Goal: Task Accomplishment & Management: Manage account settings

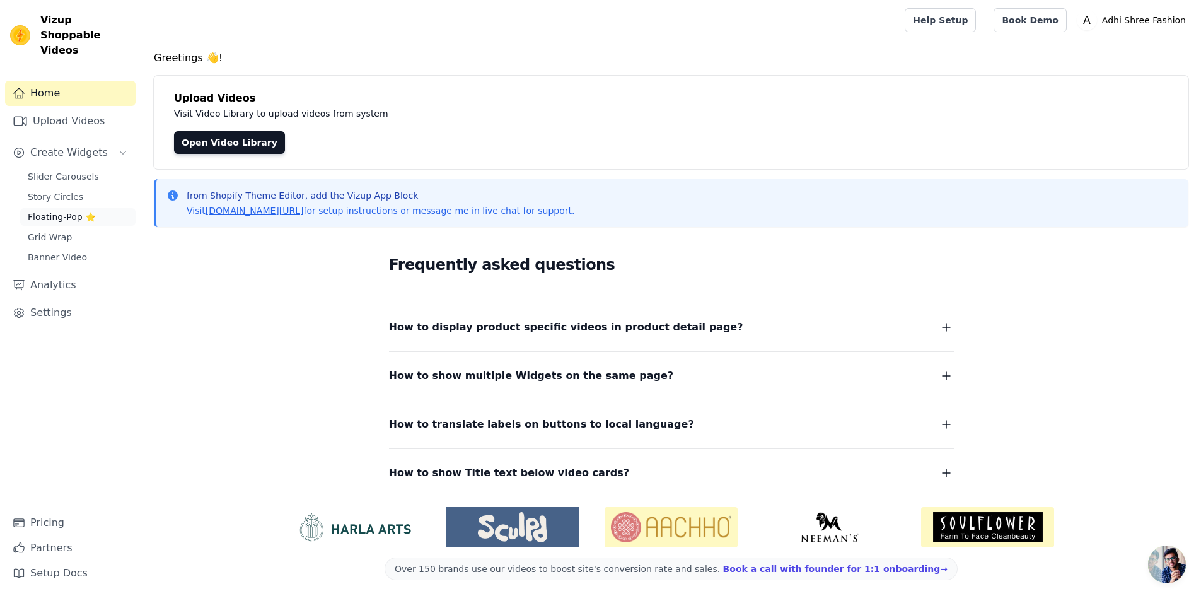
click at [57, 211] on span "Floating-Pop ⭐" at bounding box center [62, 217] width 68 height 13
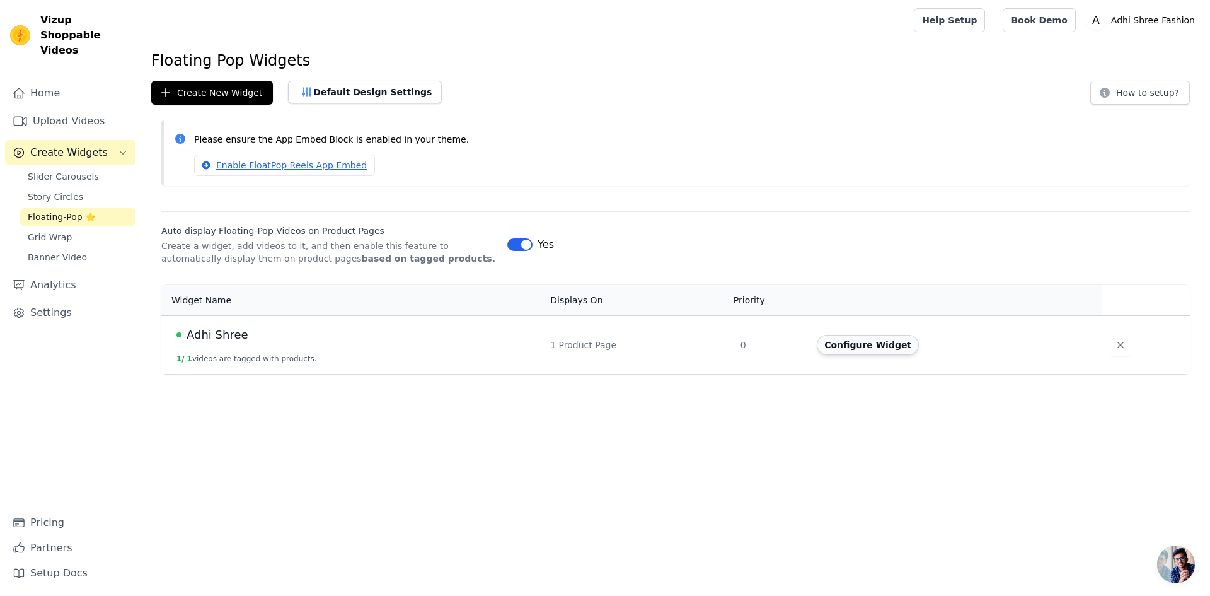
click at [855, 352] on button "Configure Widget" at bounding box center [868, 345] width 102 height 20
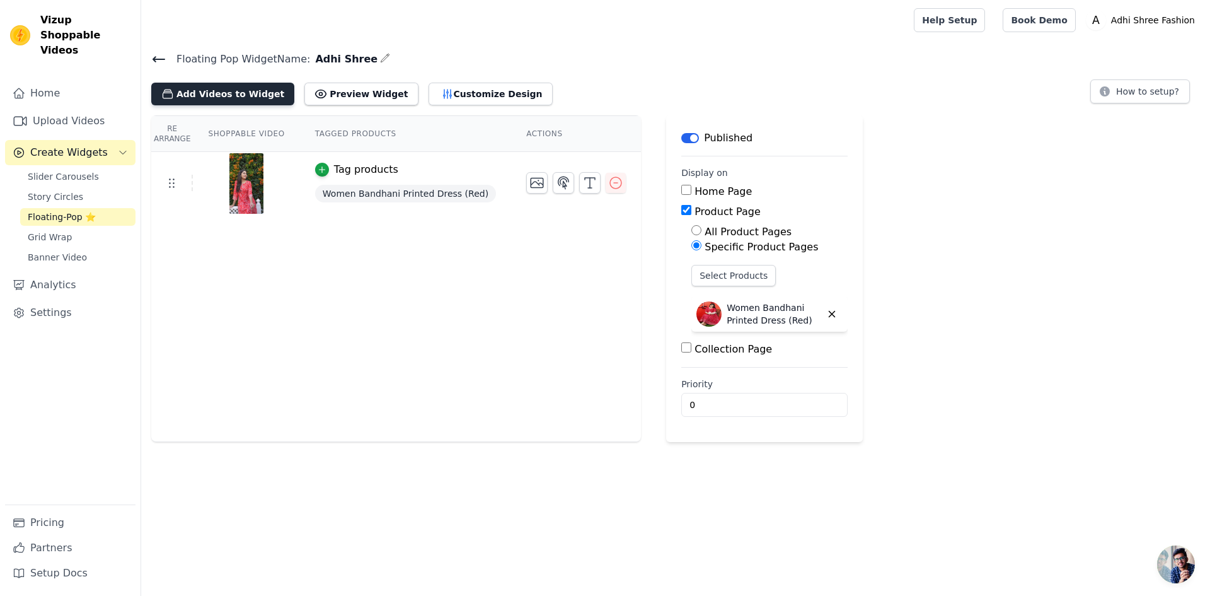
click at [233, 99] on button "Add Videos to Widget" at bounding box center [222, 94] width 143 height 23
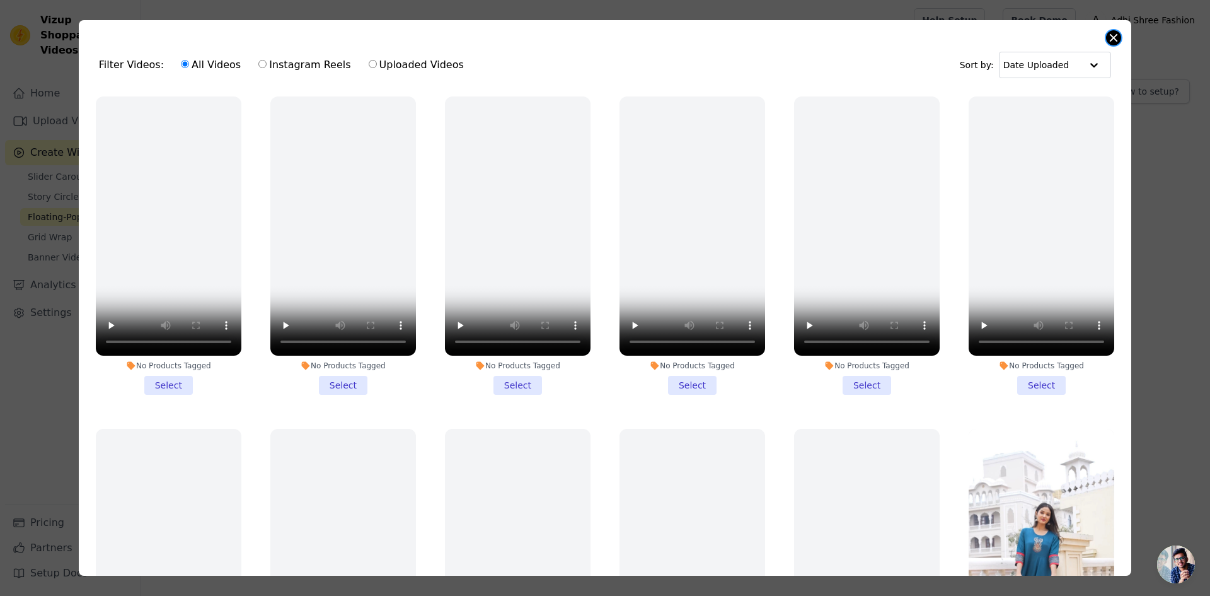
click at [1108, 38] on button "Close modal" at bounding box center [1113, 37] width 15 height 15
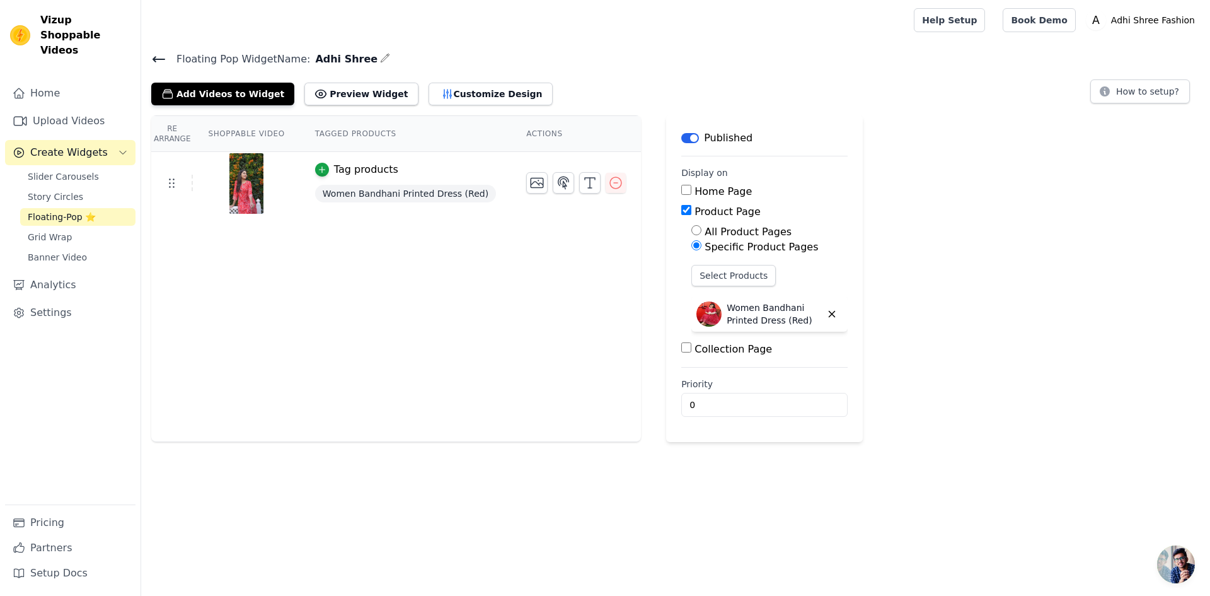
click at [161, 55] on icon at bounding box center [158, 59] width 15 height 15
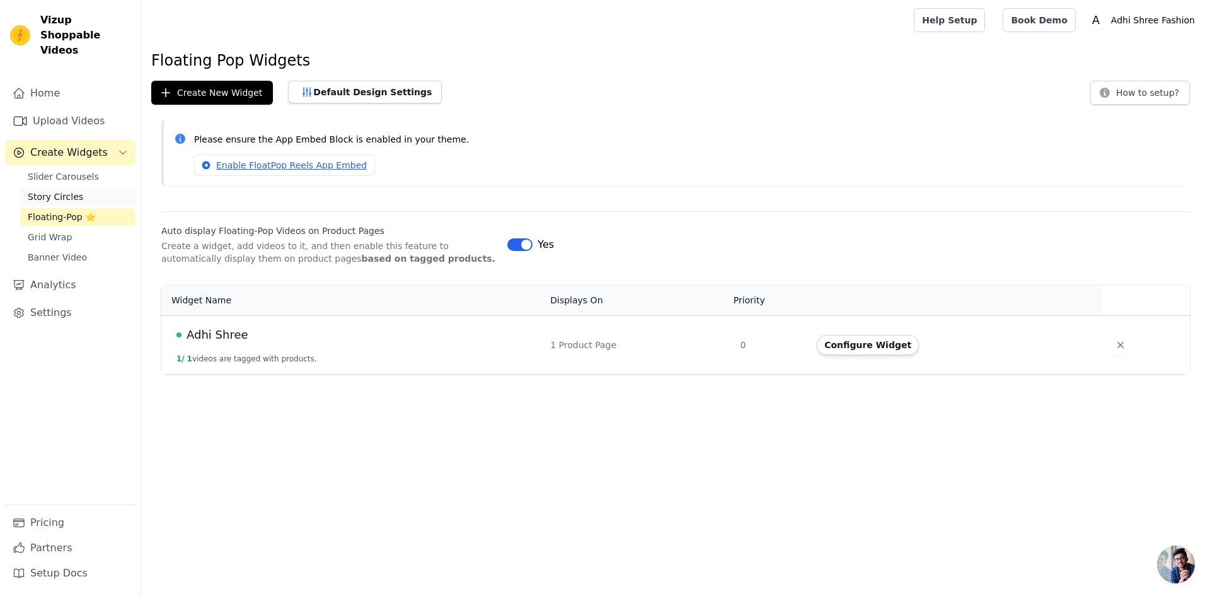
click at [78, 189] on link "Story Circles" at bounding box center [77, 197] width 115 height 18
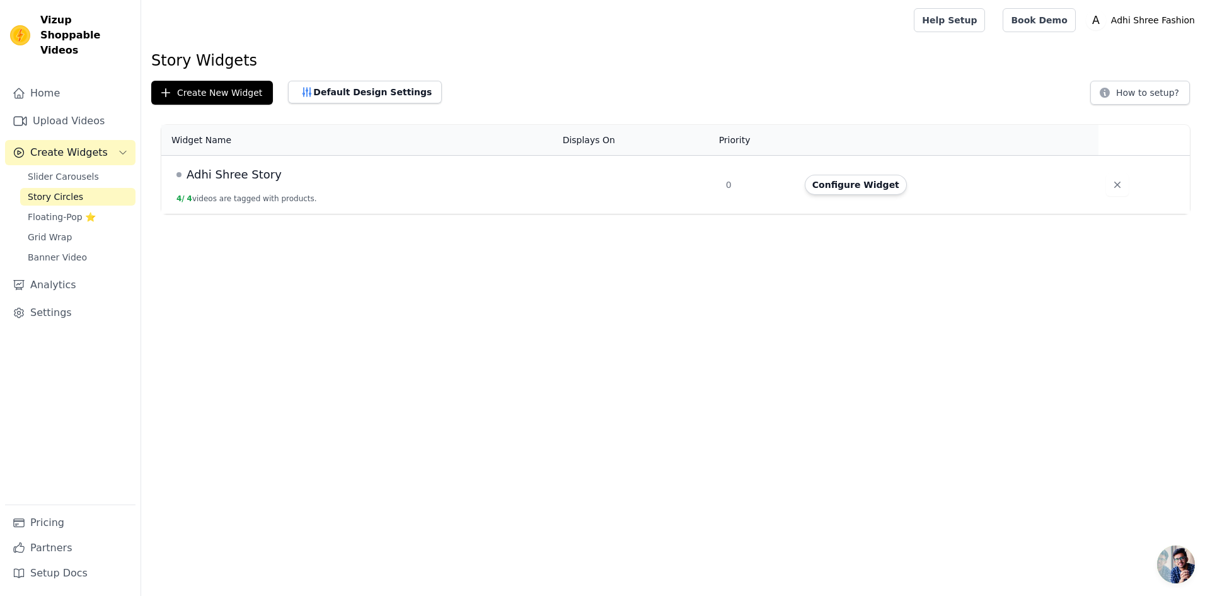
click at [376, 189] on td "Adhi Shree Story 4 / 4 videos are tagged with products." at bounding box center [358, 185] width 394 height 59
click at [832, 187] on button "Configure Widget" at bounding box center [856, 185] width 102 height 20
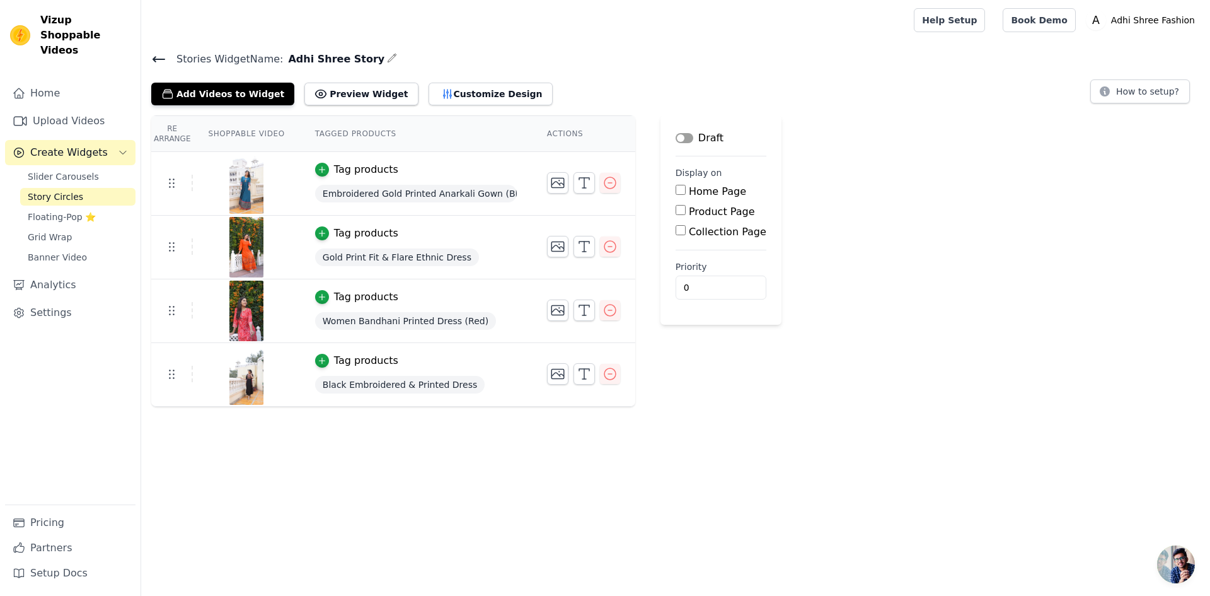
click at [679, 140] on button "Label" at bounding box center [685, 138] width 18 height 10
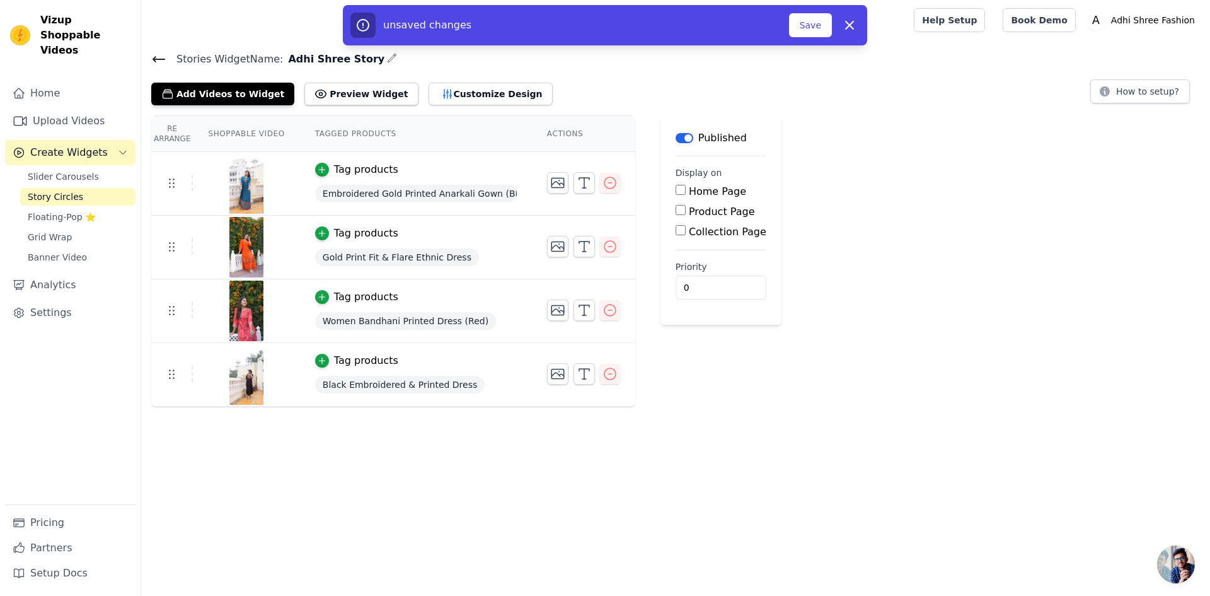
click at [676, 189] on input "Home Page" at bounding box center [681, 190] width 10 height 10
checkbox input "true"
click at [808, 35] on button "Save" at bounding box center [810, 25] width 43 height 24
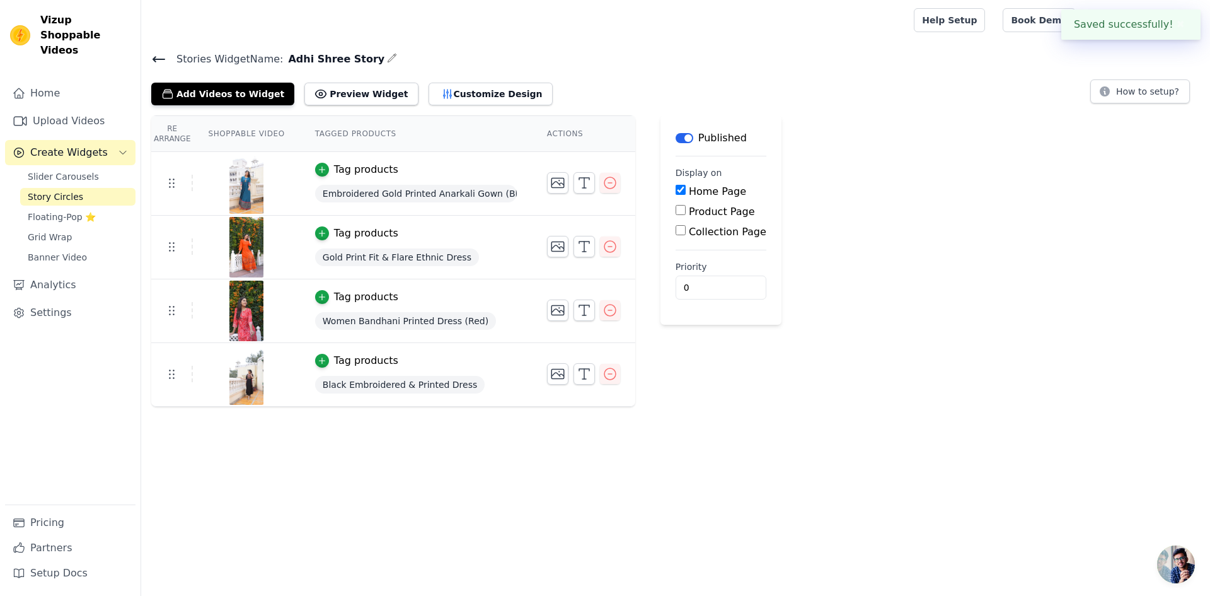
click at [812, 31] on div at bounding box center [525, 20] width 748 height 40
click at [485, 92] on button "Customize Design" at bounding box center [491, 94] width 124 height 23
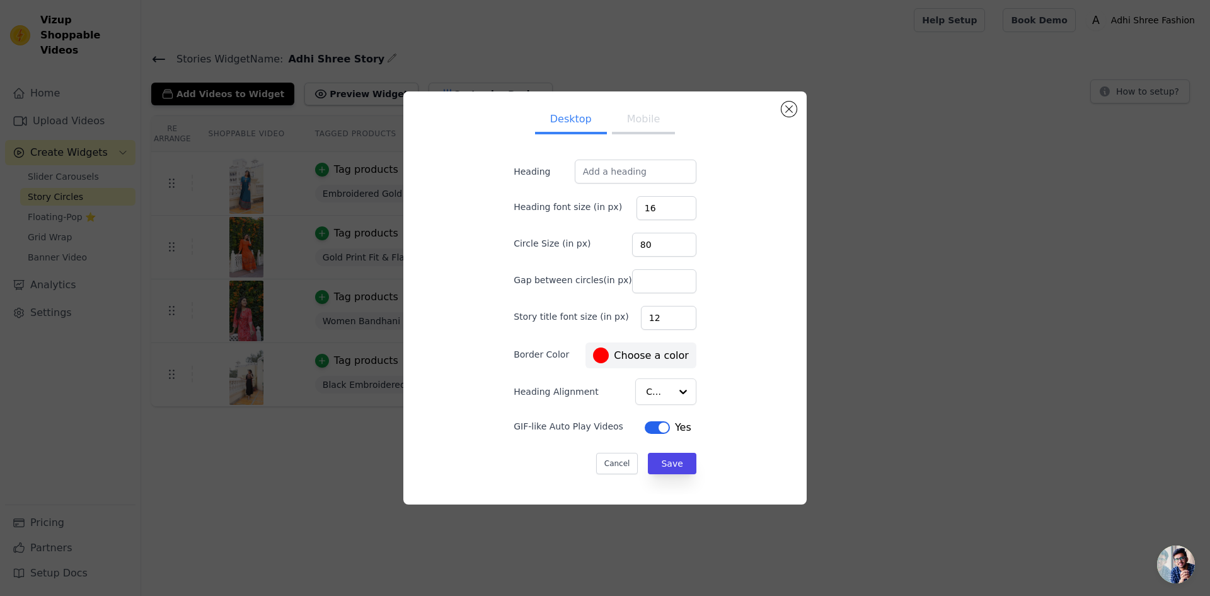
click at [635, 129] on button "Mobile" at bounding box center [643, 121] width 63 height 28
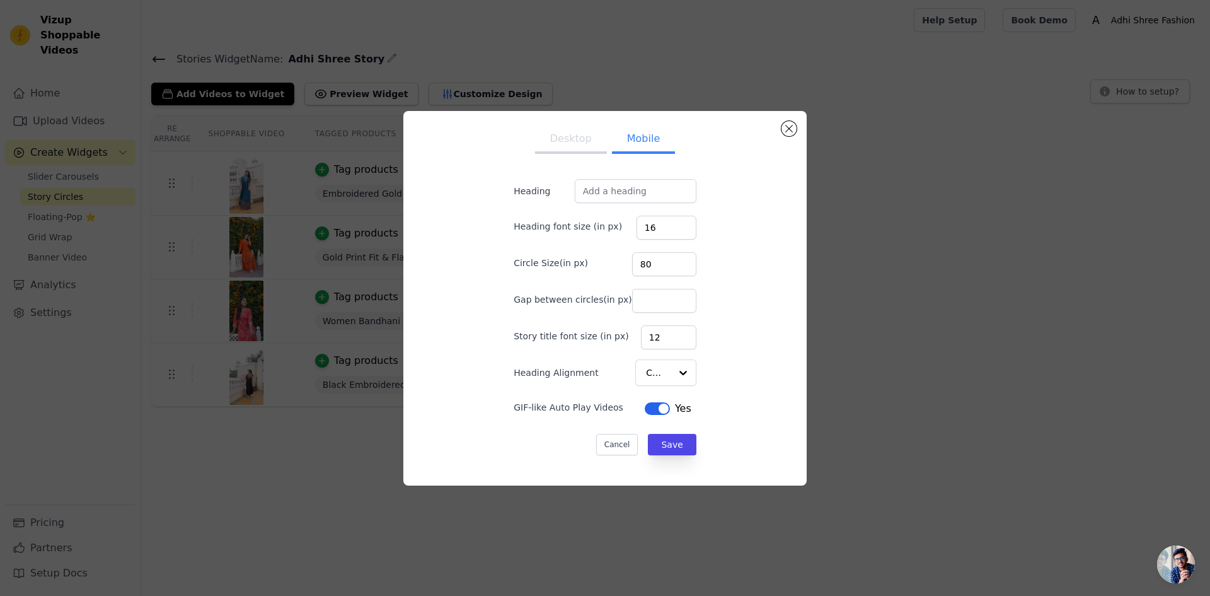
click at [555, 148] on button "Desktop" at bounding box center [571, 140] width 72 height 28
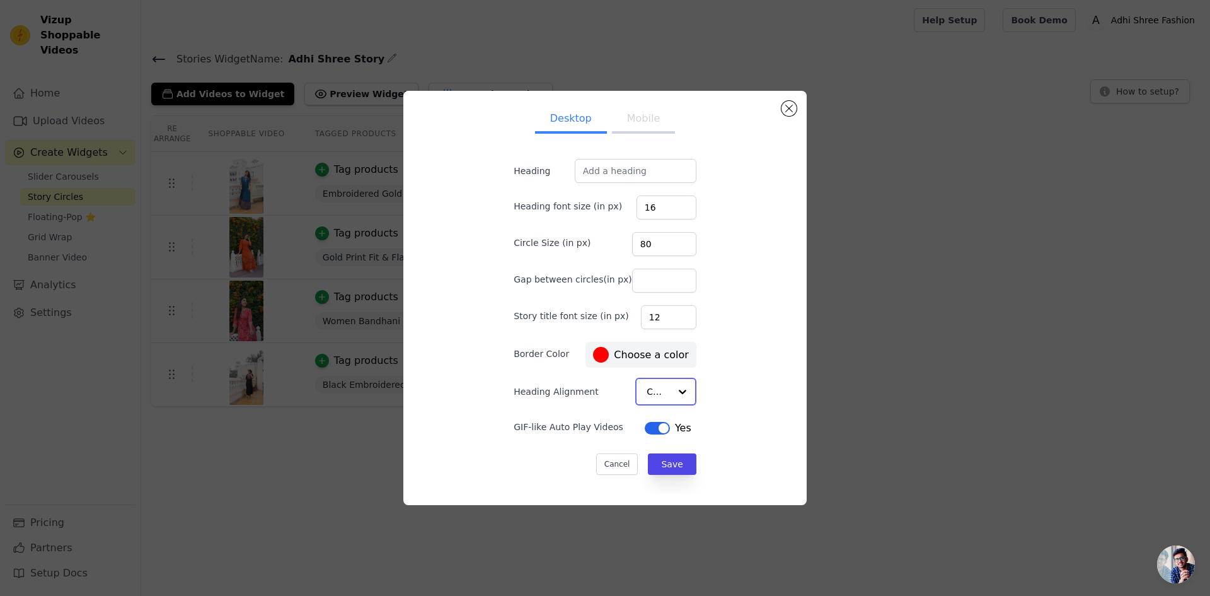
click at [670, 386] on div at bounding box center [682, 391] width 25 height 25
click at [657, 402] on input "Heading Alignment" at bounding box center [658, 391] width 23 height 25
click at [749, 310] on div "Desktop Mobile Heading Heading font size (in px) 16 Circle Size (in px) 80 Gap …" at bounding box center [605, 298] width 383 height 393
click at [622, 185] on form "Heading Heading font size (in px) 16 Circle Size (in px) 80 Gap between circles…" at bounding box center [605, 316] width 203 height 335
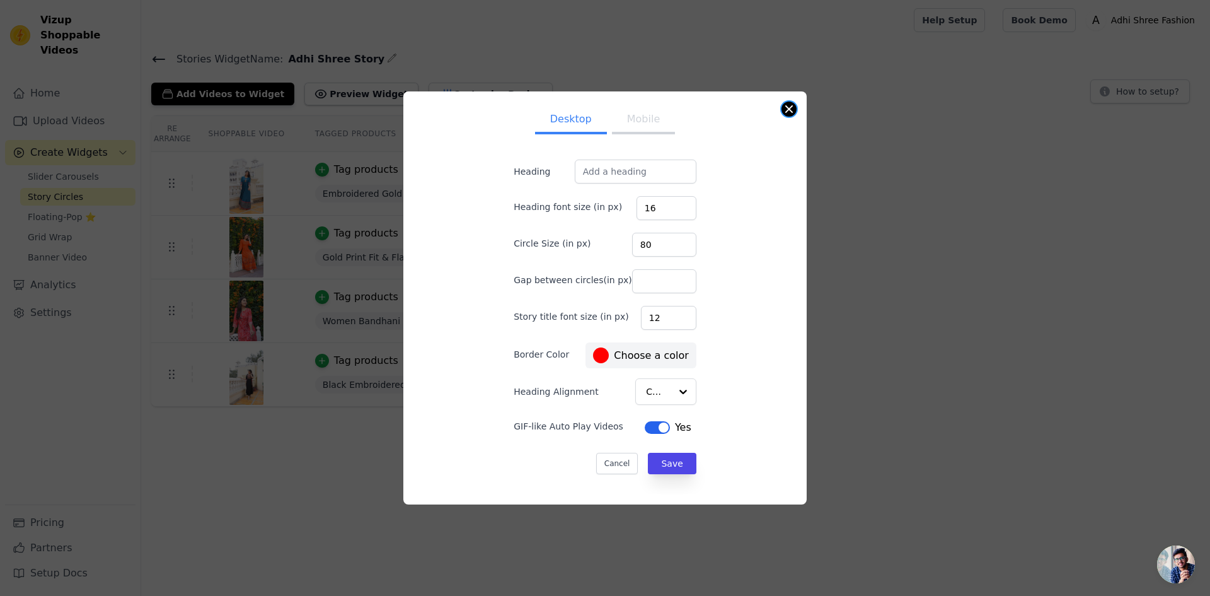
click at [789, 104] on button "Close modal" at bounding box center [789, 109] width 15 height 15
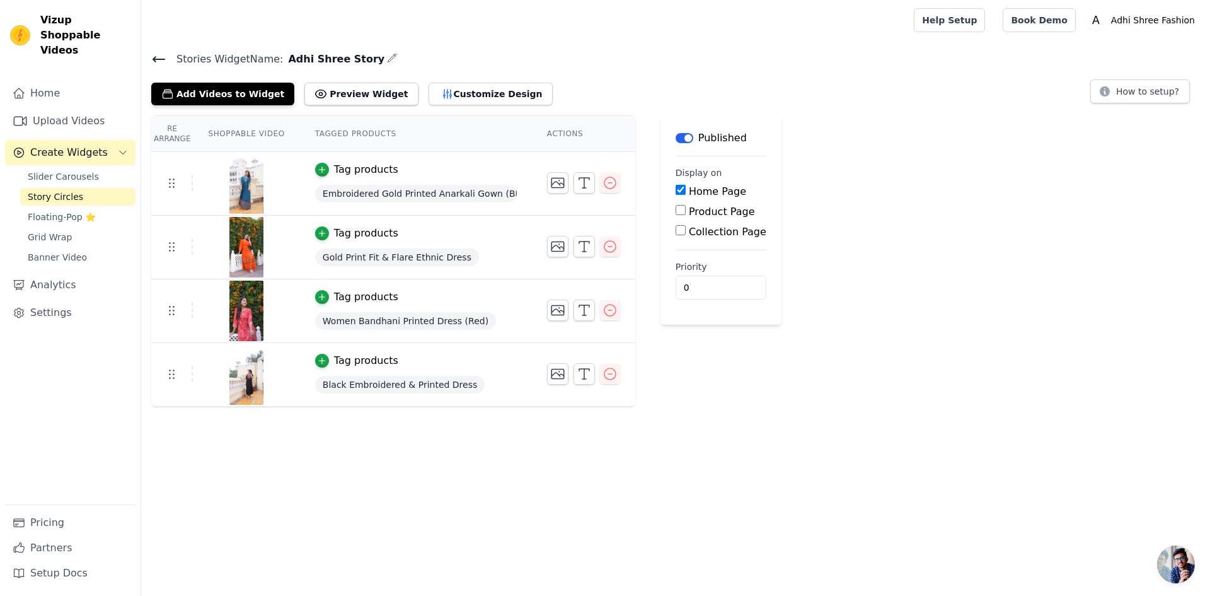
click at [387, 57] on icon "button" at bounding box center [392, 58] width 10 height 10
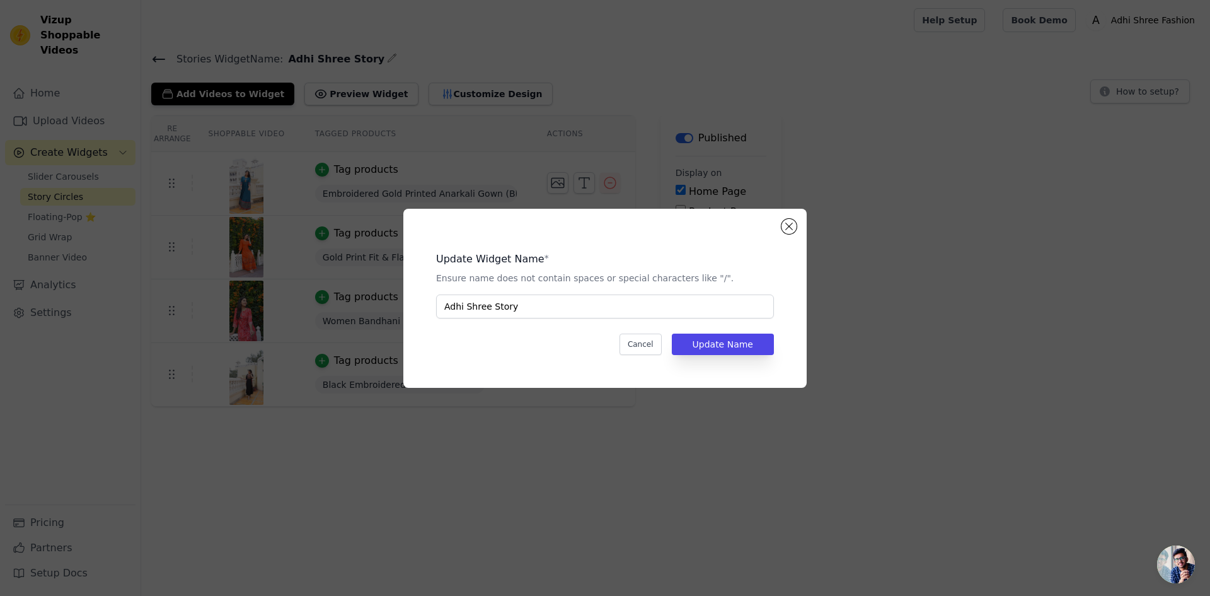
click at [778, 220] on div "Update Widget Name * Ensure name does not contain spaces or special characters …" at bounding box center [604, 298] width 403 height 179
click at [791, 219] on button "Close modal" at bounding box center [789, 226] width 15 height 15
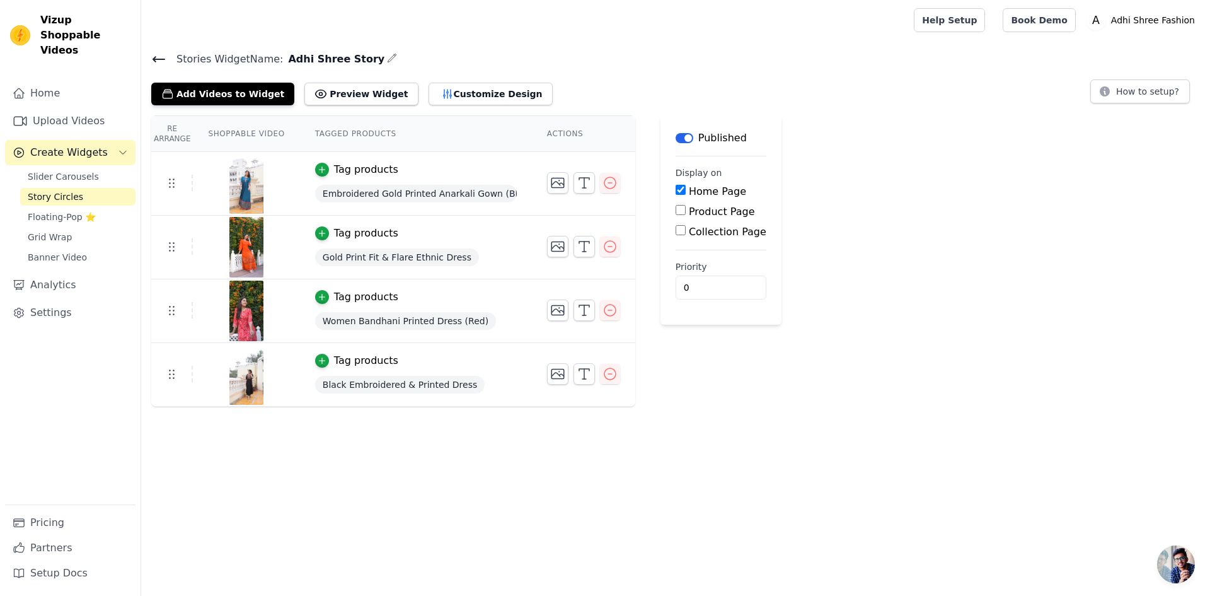
click at [676, 141] on div "Published" at bounding box center [711, 138] width 71 height 15
click at [681, 129] on main "Label Published Display on Home Page Product Page Collection Page Priority 0" at bounding box center [721, 219] width 121 height 209
click at [681, 133] on button "Label" at bounding box center [685, 138] width 18 height 10
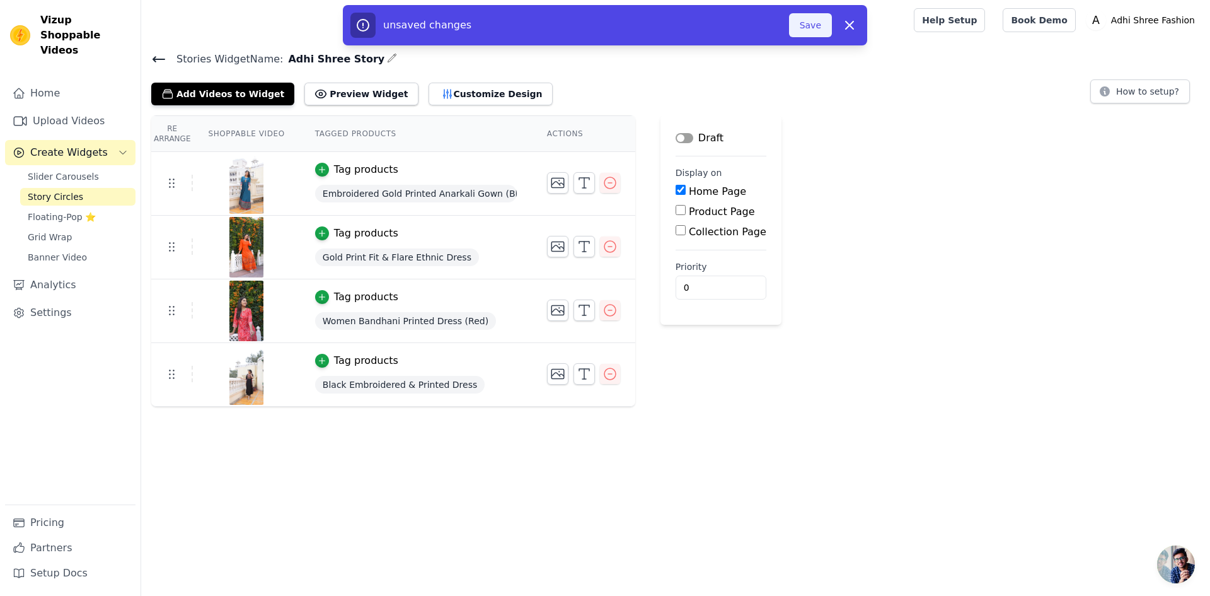
click at [804, 33] on button "Save" at bounding box center [810, 25] width 43 height 24
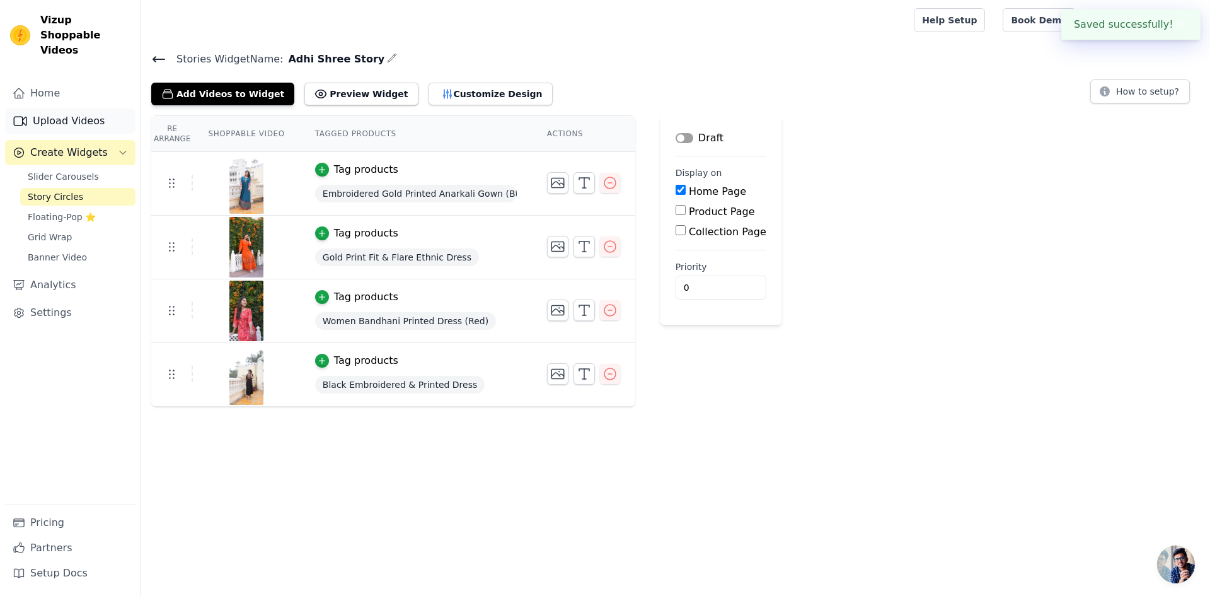
click at [70, 110] on link "Upload Videos" at bounding box center [70, 120] width 131 height 25
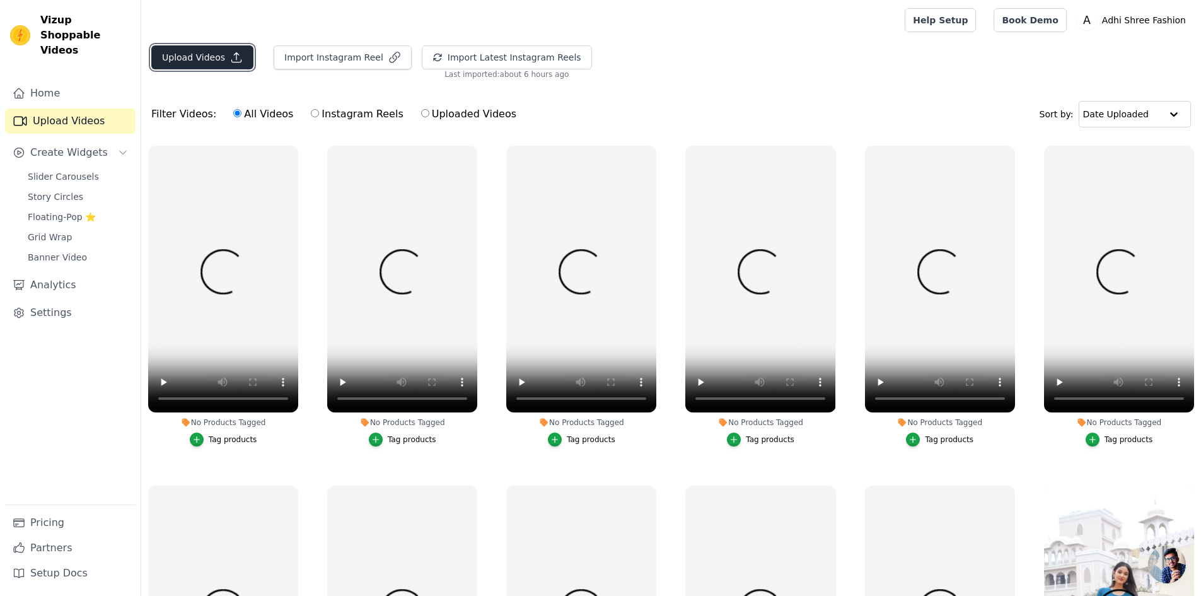
click at [209, 54] on button "Upload Videos" at bounding box center [202, 57] width 102 height 24
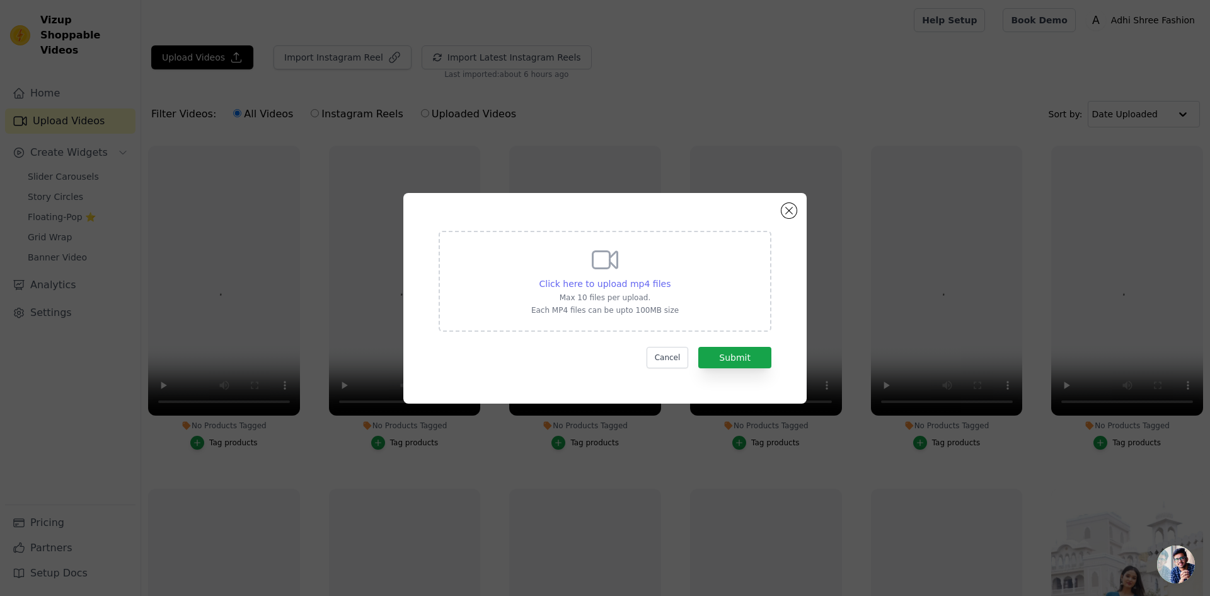
click at [562, 279] on span "Click here to upload mp4 files" at bounding box center [606, 284] width 132 height 10
click at [670, 277] on input "Click here to upload mp4 files Max 10 files per upload. Each MP4 files can be u…" at bounding box center [670, 277] width 1 height 1
type input "C:\fakepath\6.mp4"
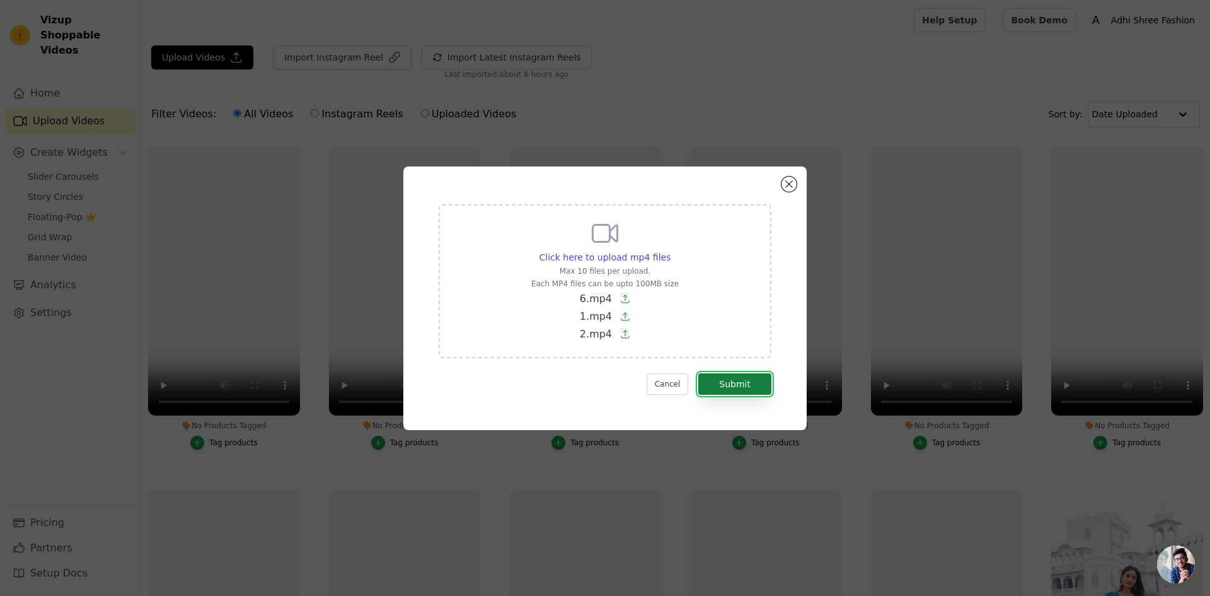
click at [746, 387] on button "Submit" at bounding box center [735, 383] width 73 height 21
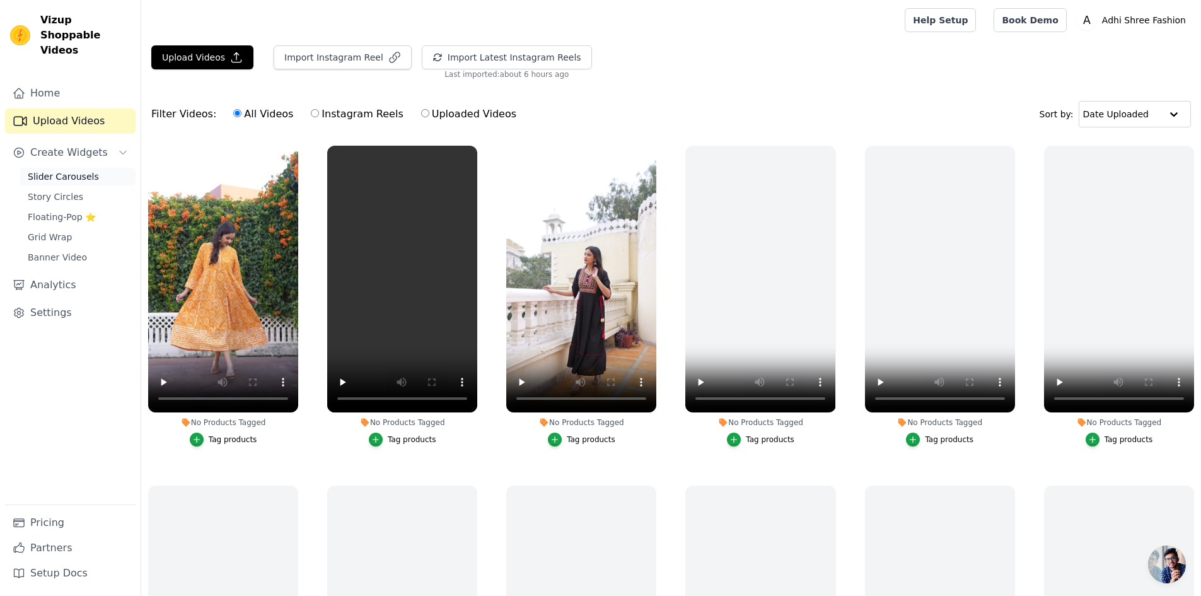
click at [90, 168] on link "Slider Carousels" at bounding box center [77, 177] width 115 height 18
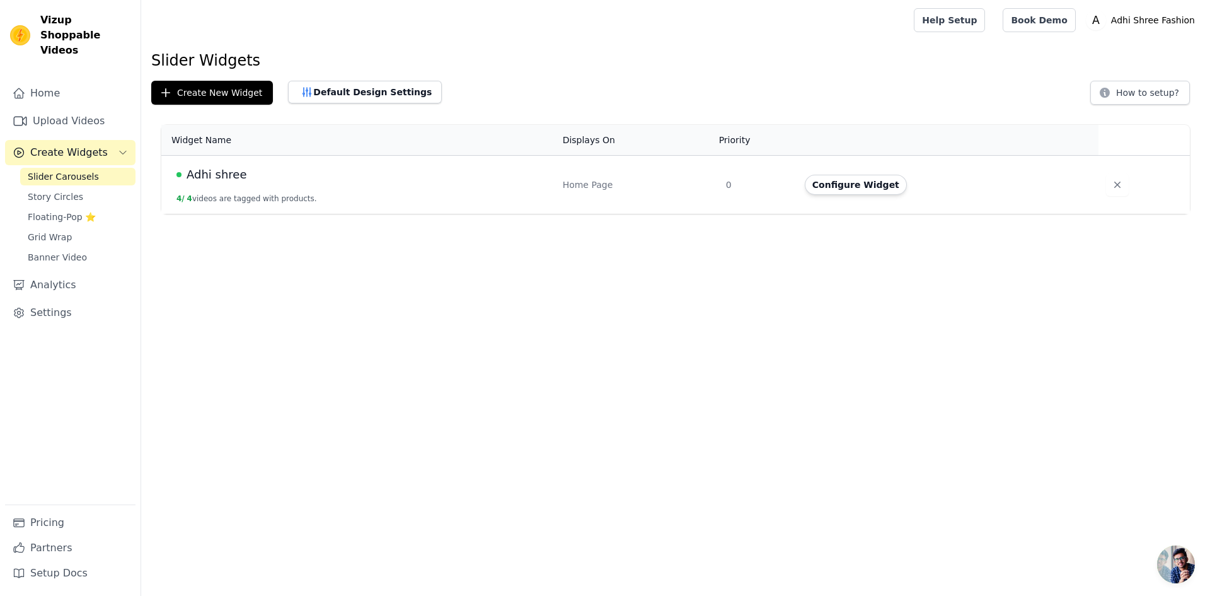
click at [332, 177] on div "Adhi shree" at bounding box center [362, 175] width 371 height 18
click at [293, 185] on td "Adhi shree 4 / 4 videos are tagged with products." at bounding box center [358, 185] width 394 height 59
click at [816, 187] on button "Configure Widget" at bounding box center [856, 185] width 102 height 20
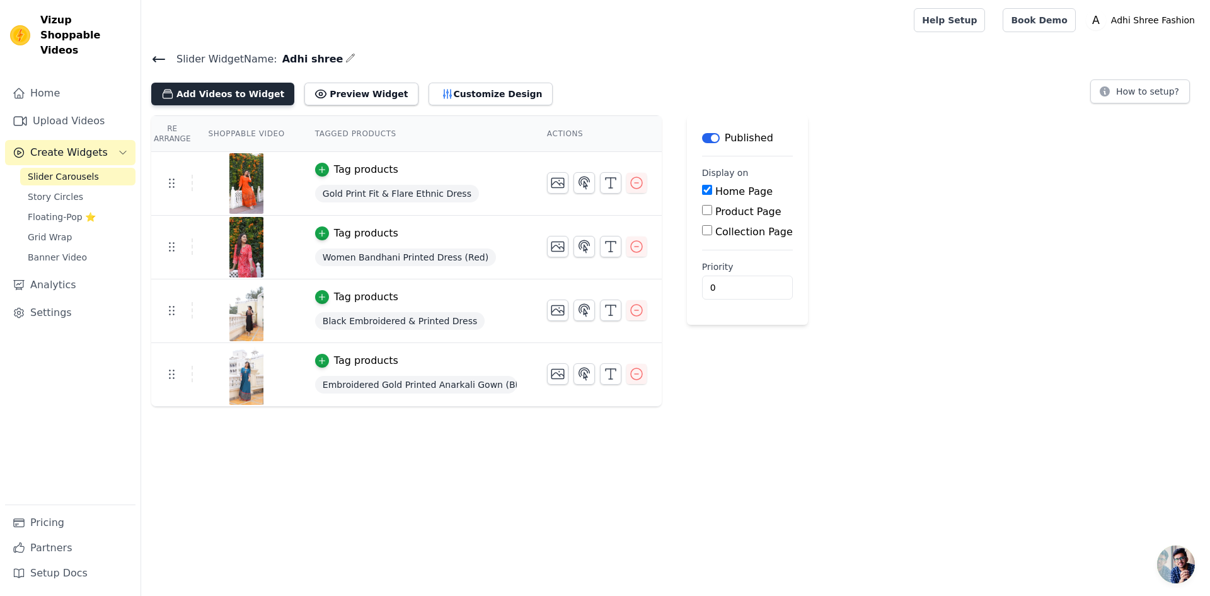
click at [229, 96] on button "Add Videos to Widget" at bounding box center [222, 94] width 143 height 23
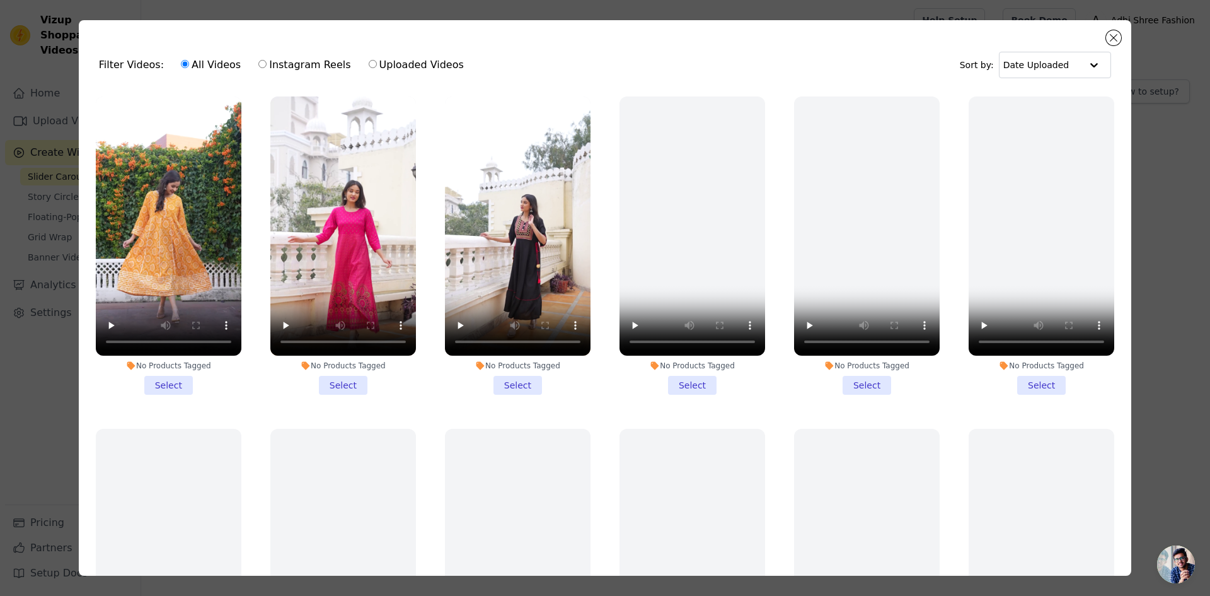
click at [169, 374] on li "No Products Tagged Select" at bounding box center [169, 245] width 146 height 298
click at [0, 0] on input "No Products Tagged Select" at bounding box center [0, 0] width 0 height 0
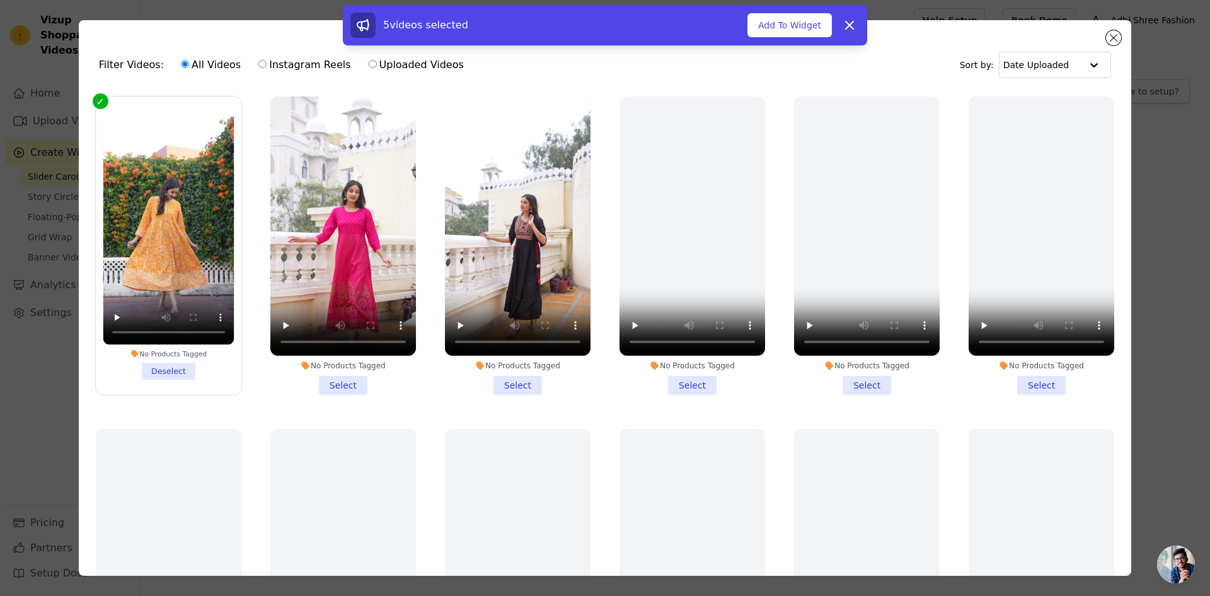
click at [337, 374] on li "No Products Tagged Select" at bounding box center [343, 245] width 146 height 298
click at [0, 0] on input "No Products Tagged Select" at bounding box center [0, 0] width 0 height 0
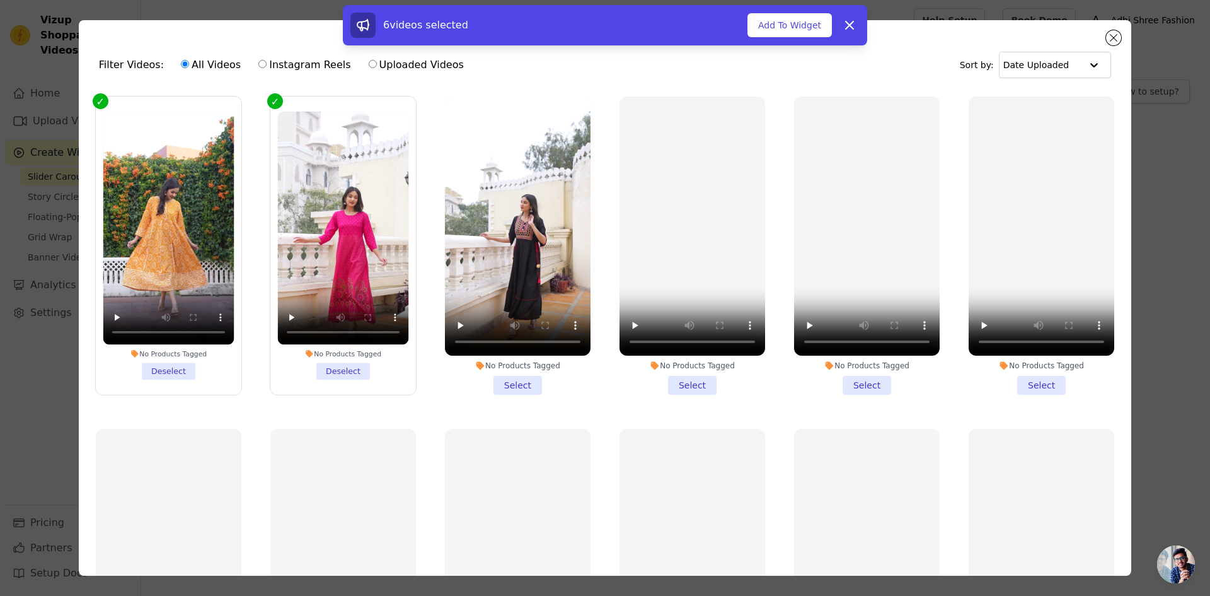
click at [490, 392] on div "No Products Tagged Select" at bounding box center [518, 246] width 160 height 312
click at [538, 381] on li "No Products Tagged Select" at bounding box center [518, 245] width 146 height 298
click at [0, 0] on input "No Products Tagged Select" at bounding box center [0, 0] width 0 height 0
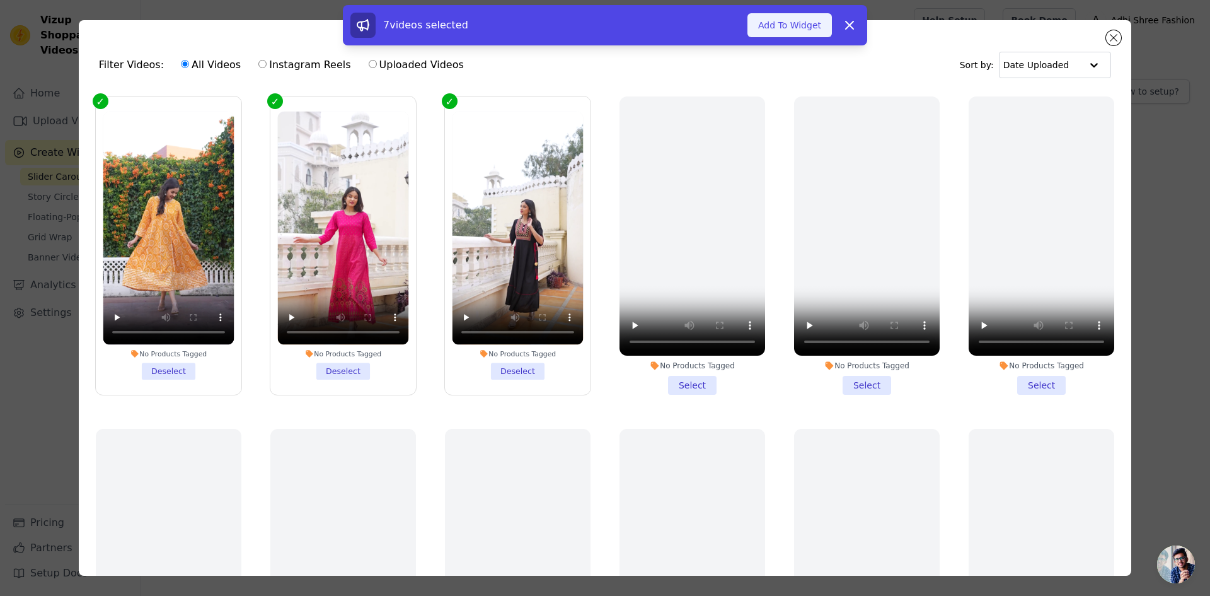
click at [809, 23] on button "Add To Widget" at bounding box center [790, 25] width 84 height 24
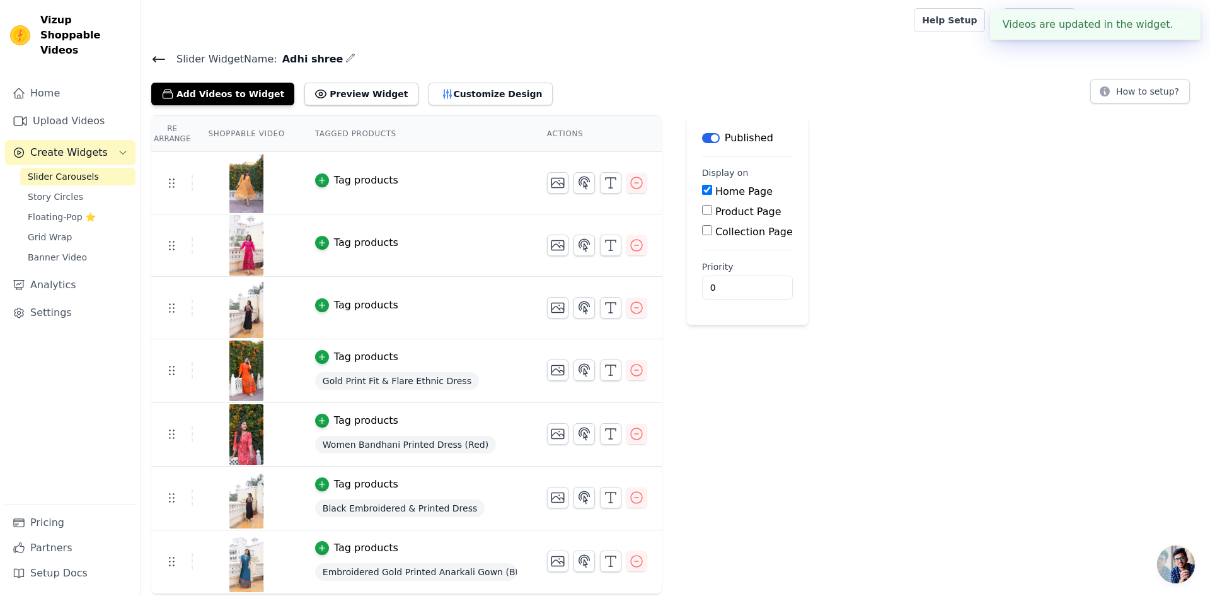
click at [358, 180] on div "Tag products" at bounding box center [366, 180] width 64 height 15
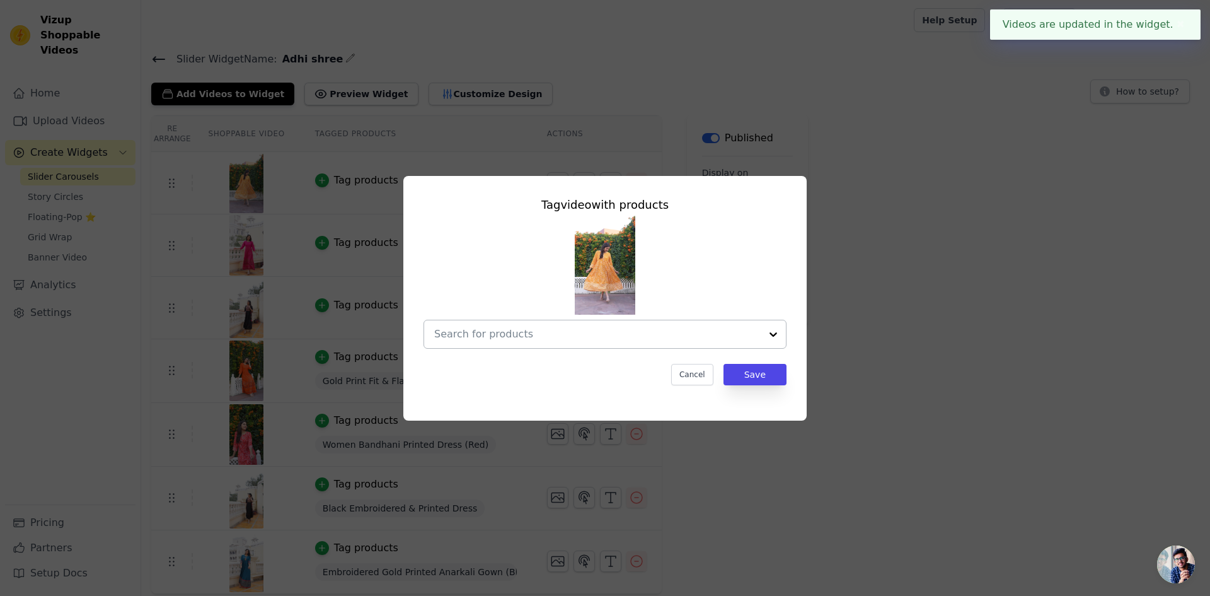
click at [508, 328] on input "text" at bounding box center [597, 334] width 327 height 15
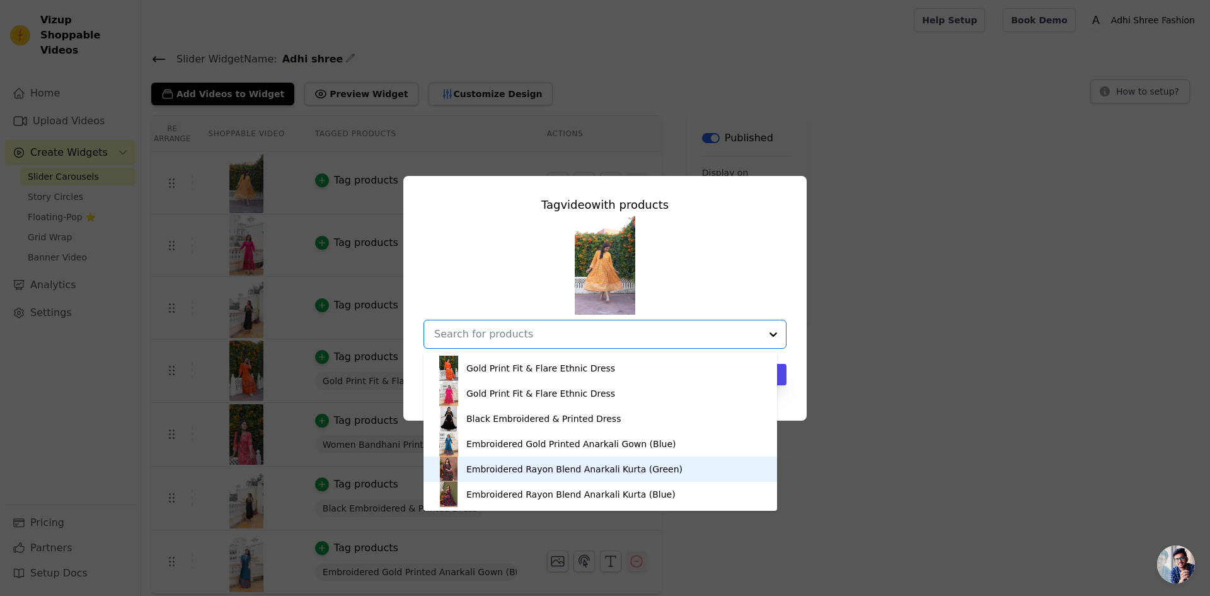
scroll to position [950, 0]
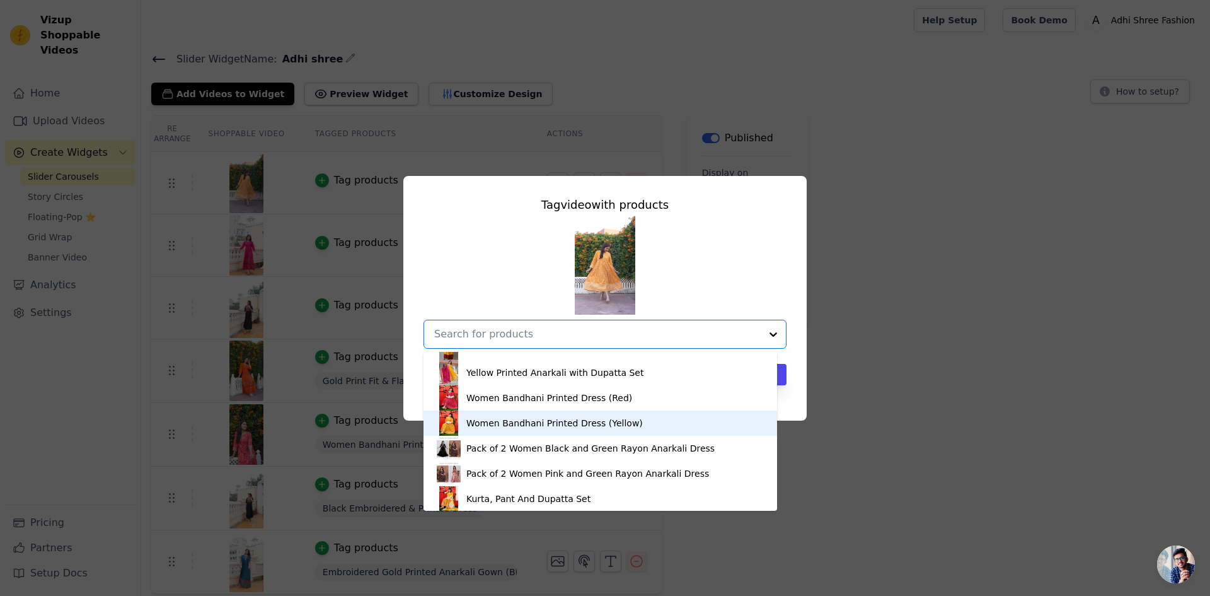
click at [556, 431] on div "Women Bandhani Printed Dress (Yellow)" at bounding box center [600, 422] width 328 height 25
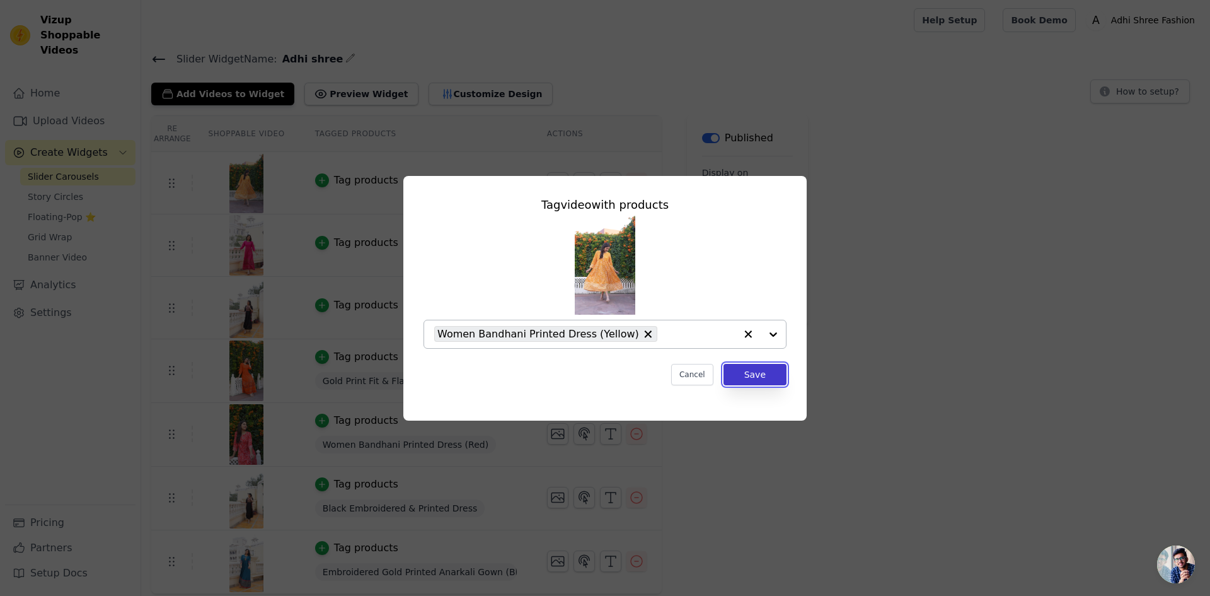
click at [754, 381] on button "Save" at bounding box center [755, 374] width 63 height 21
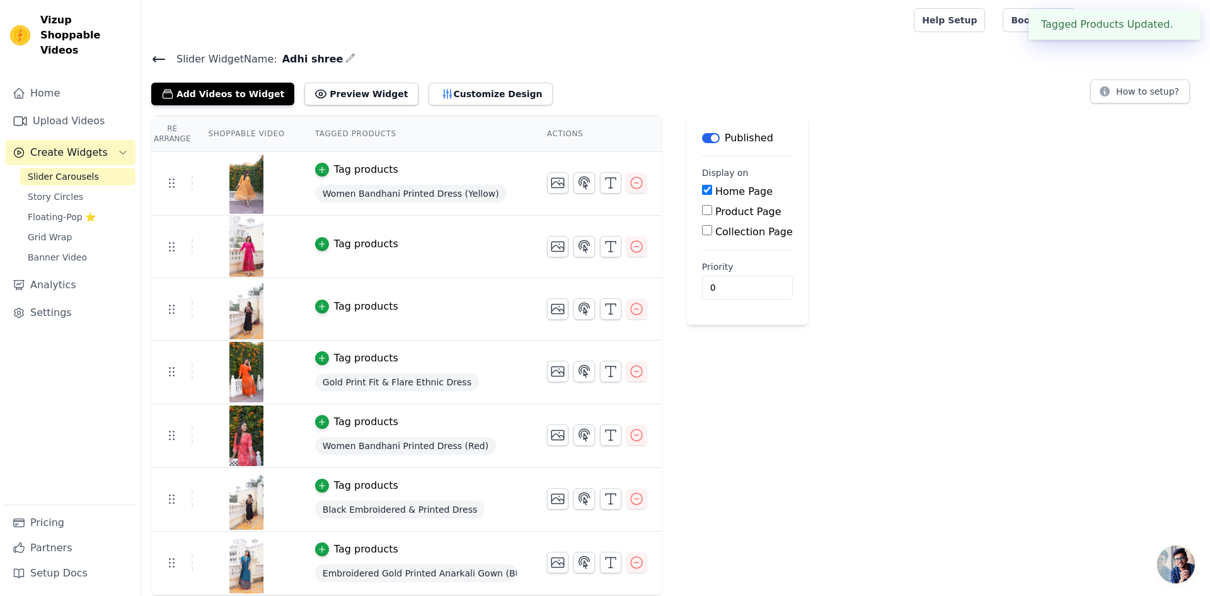
click at [359, 241] on div "Tag products" at bounding box center [366, 243] width 64 height 15
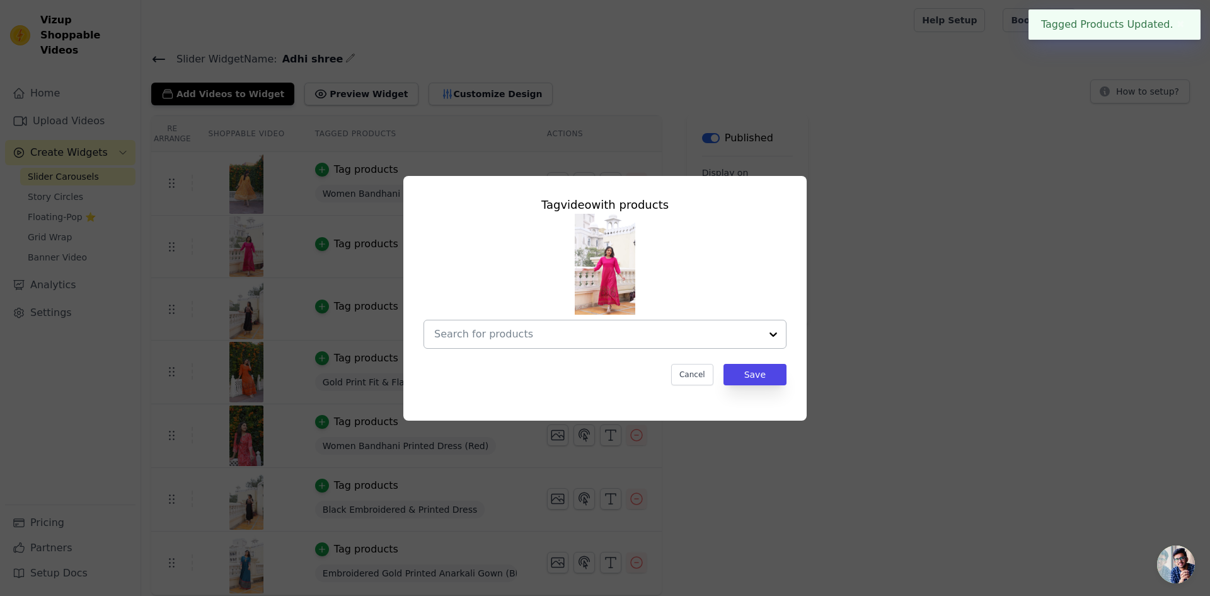
click at [568, 325] on div at bounding box center [597, 334] width 327 height 28
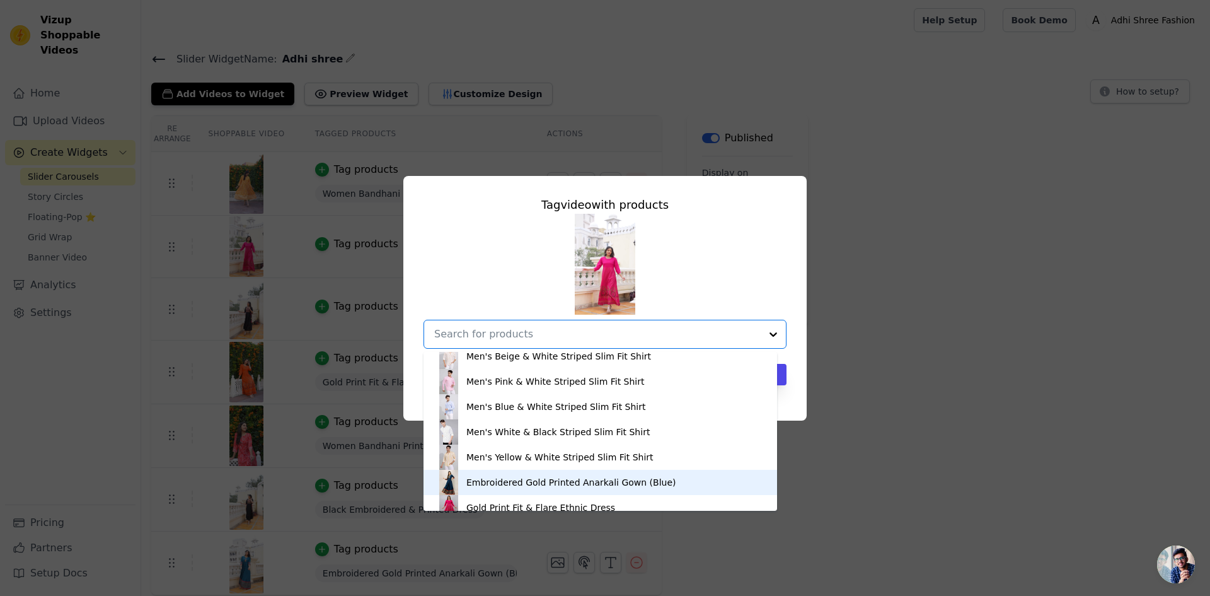
scroll to position [472, 0]
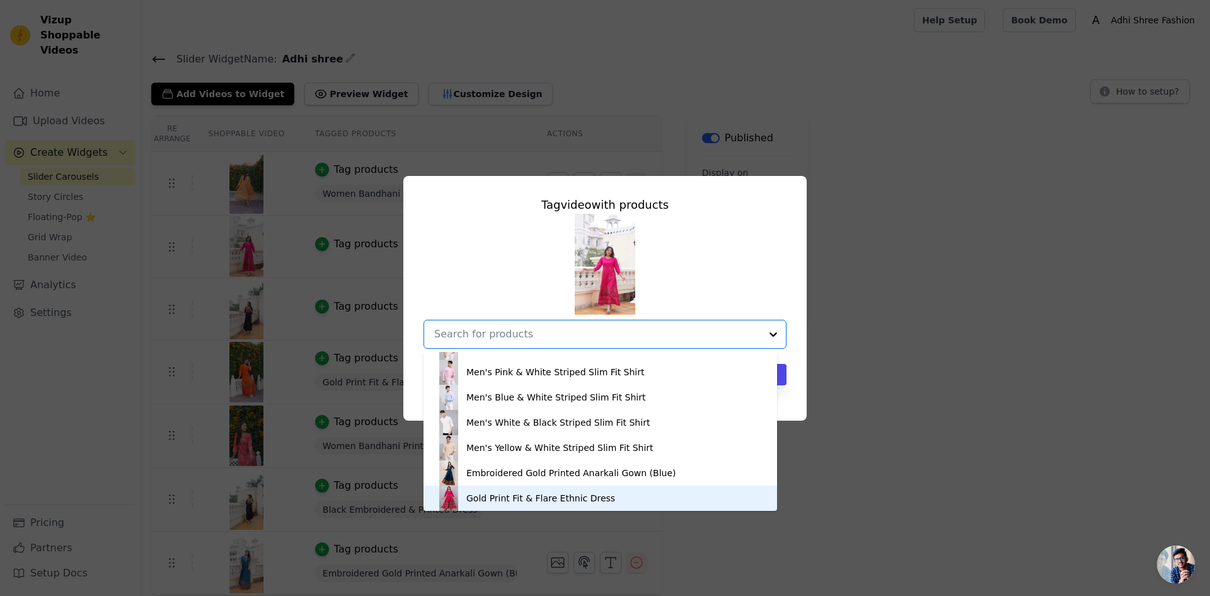
click at [524, 499] on div "Gold Print Fit & Flare Ethnic Dress" at bounding box center [541, 498] width 149 height 13
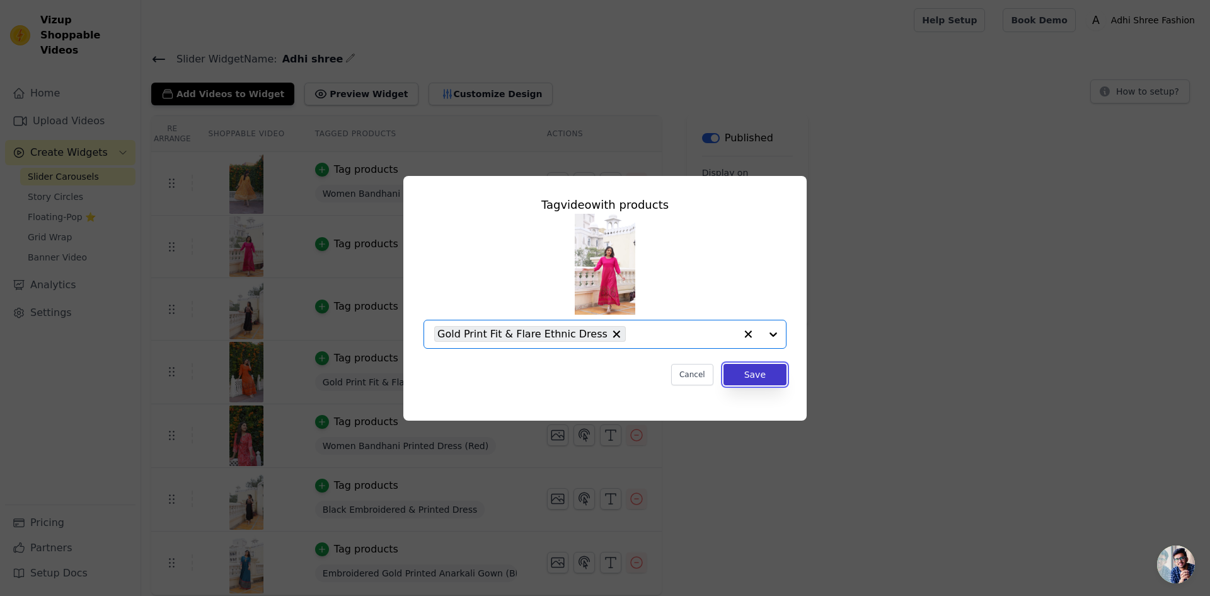
click at [754, 373] on button "Save" at bounding box center [755, 374] width 63 height 21
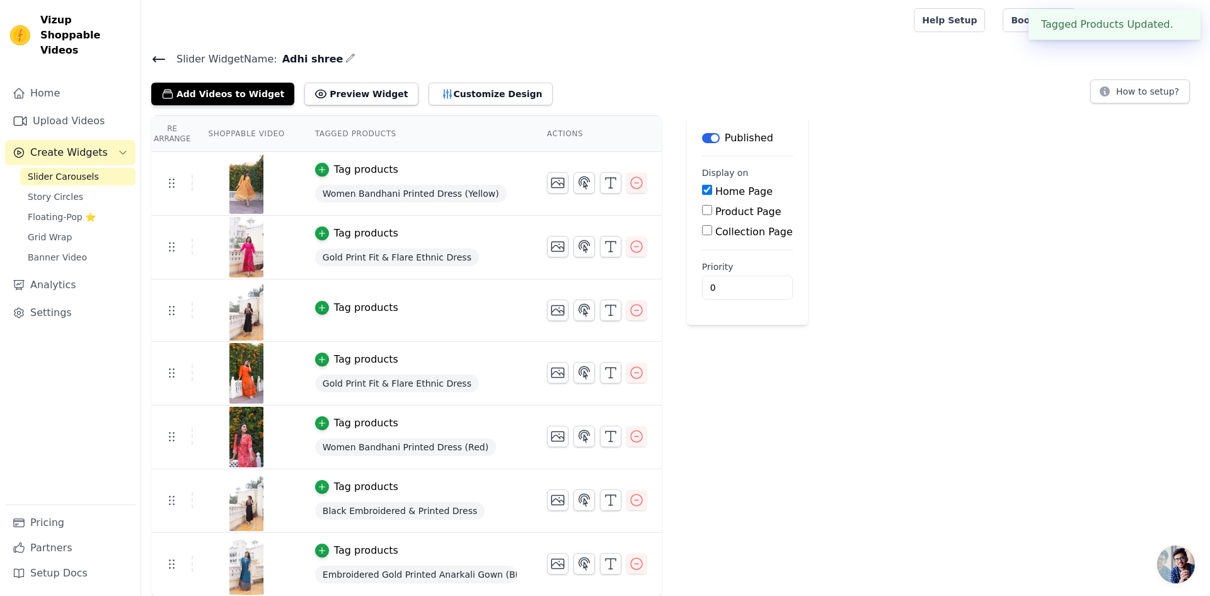
click at [338, 311] on div "Tag products" at bounding box center [366, 307] width 64 height 15
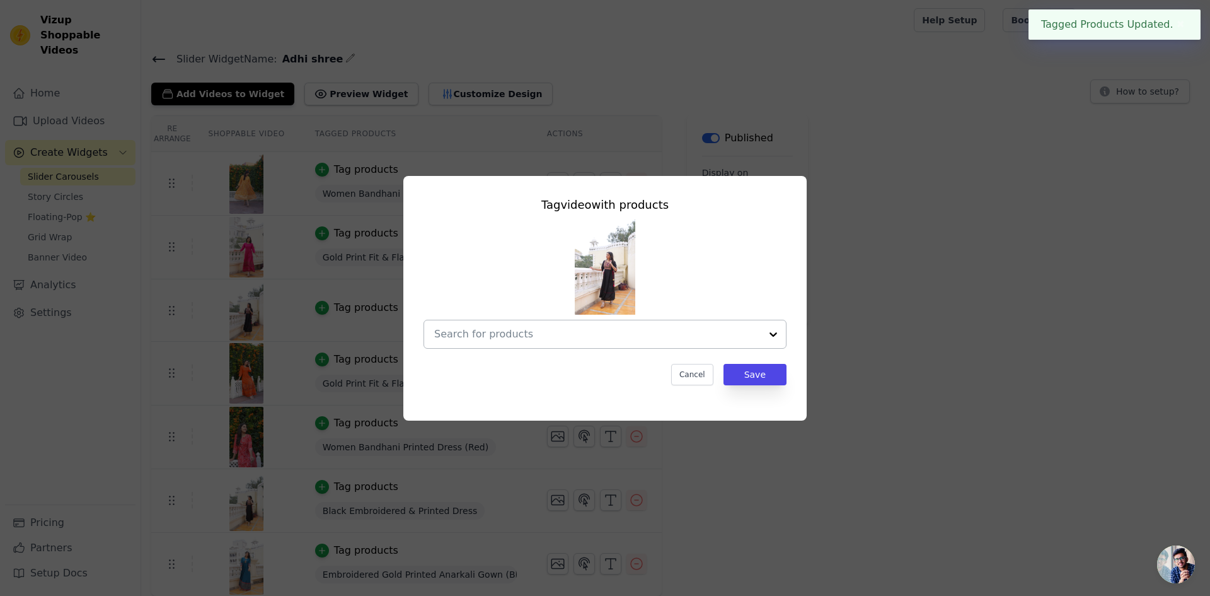
click at [555, 340] on input "text" at bounding box center [597, 334] width 327 height 15
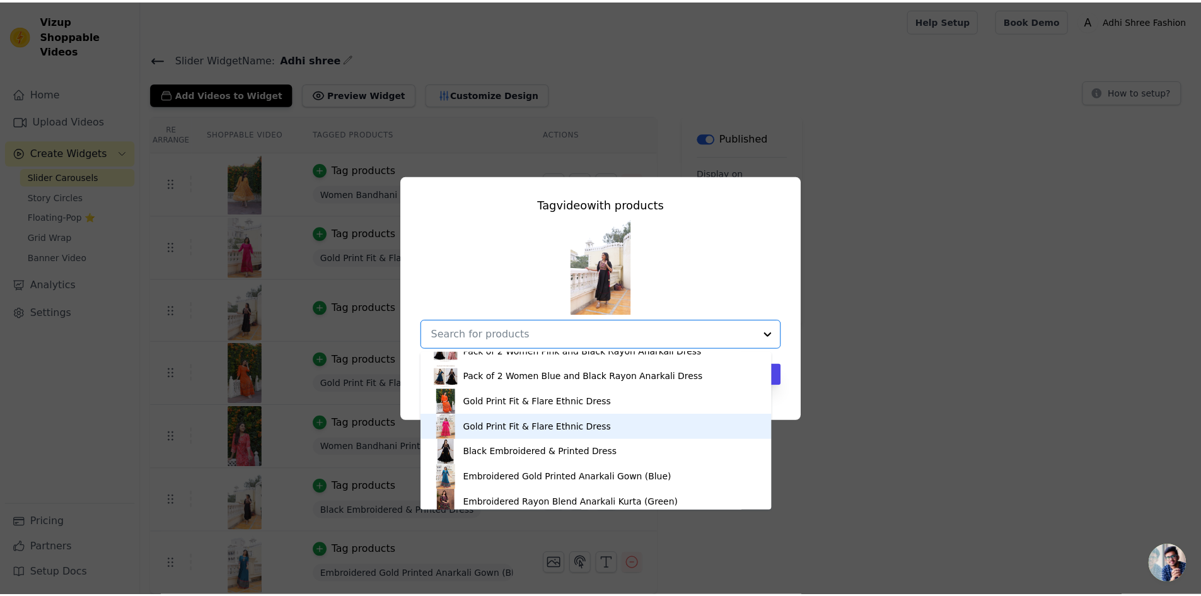
scroll to position [1156, 0]
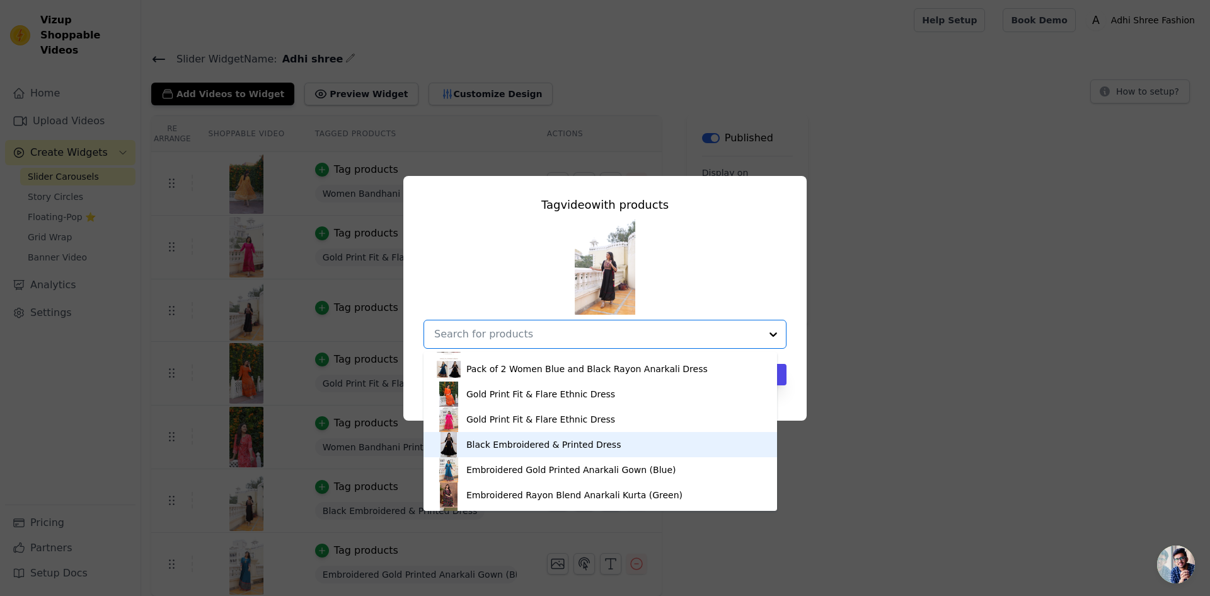
click at [522, 447] on div "Black Embroidered & Printed Dress" at bounding box center [544, 444] width 154 height 13
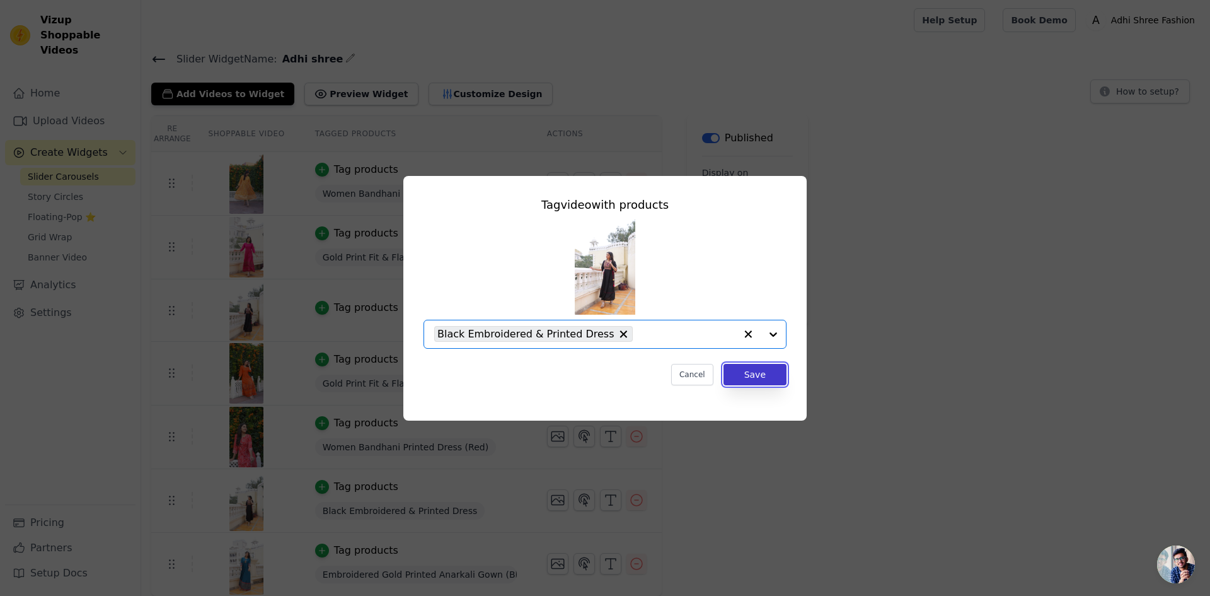
click at [751, 374] on button "Save" at bounding box center [755, 374] width 63 height 21
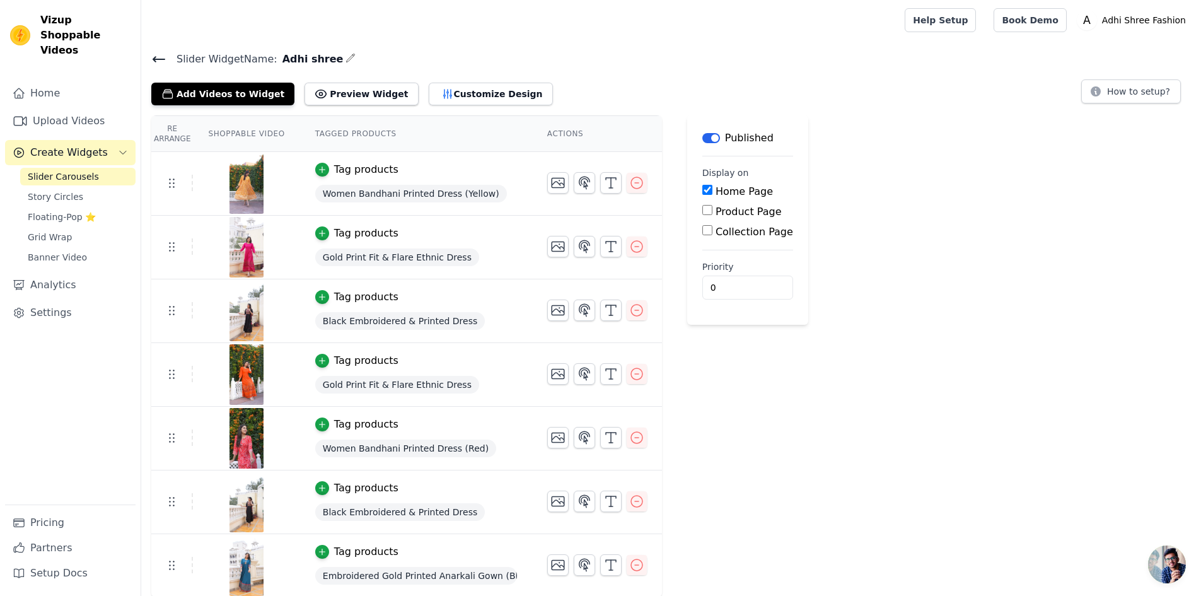
scroll to position [1, 0]
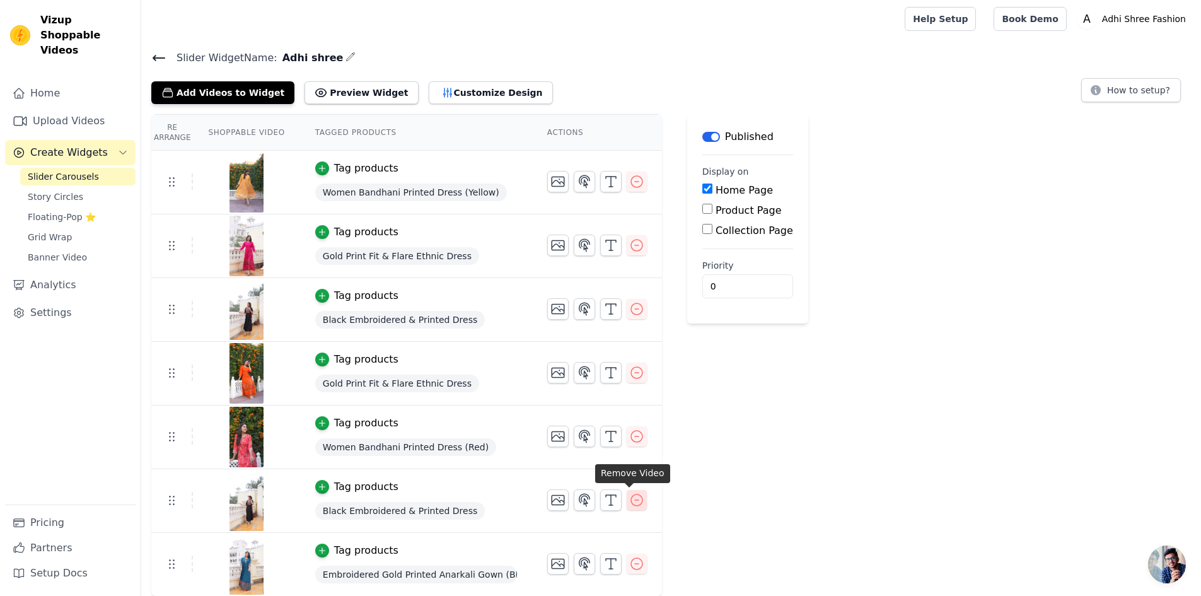
click at [631, 499] on icon "button" at bounding box center [636, 499] width 11 height 11
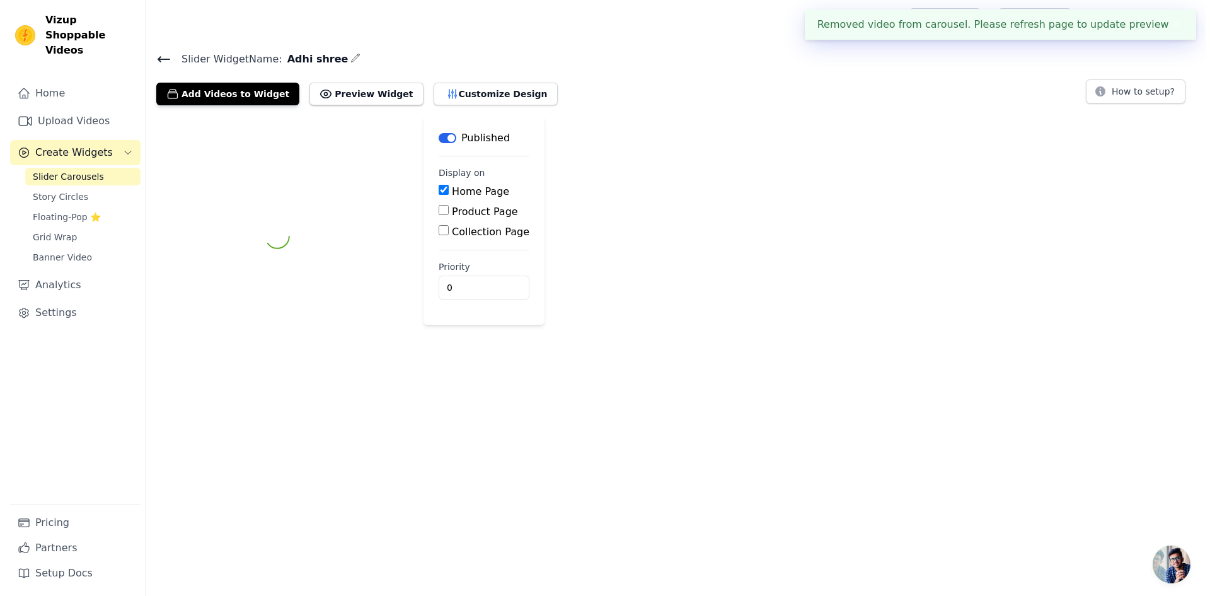
scroll to position [0, 0]
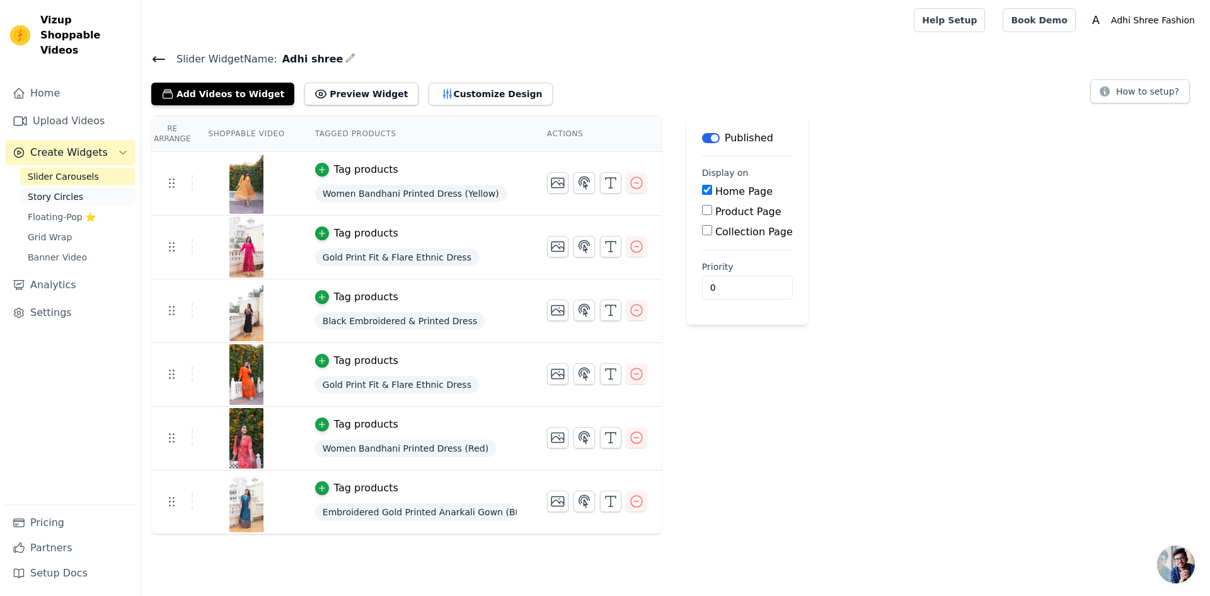
click at [83, 188] on link "Story Circles" at bounding box center [77, 197] width 115 height 18
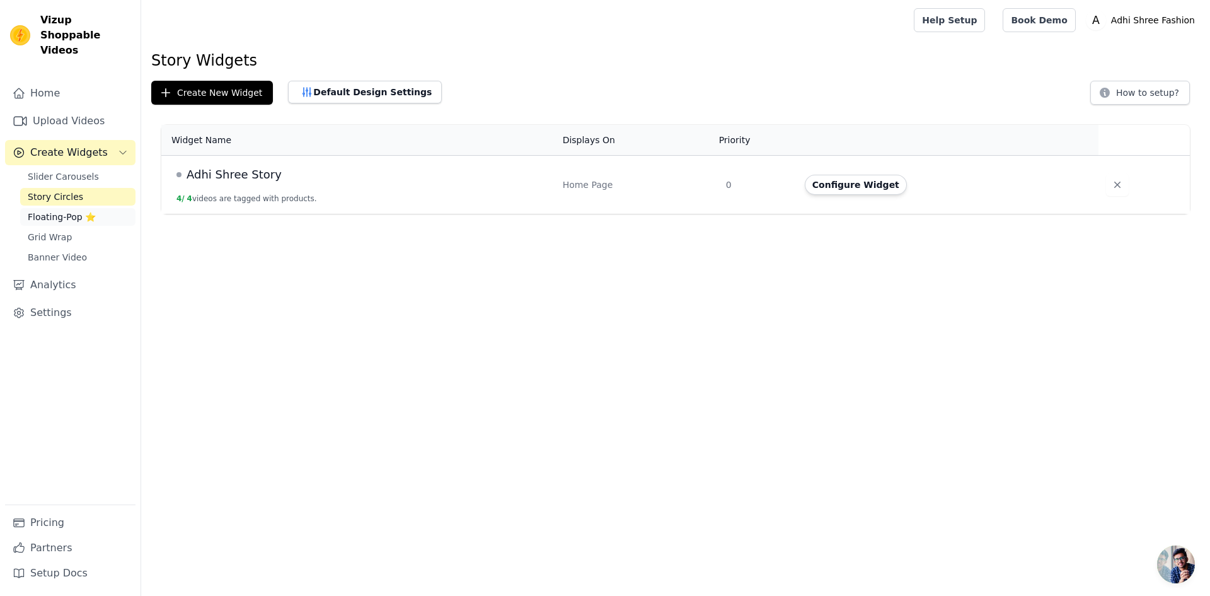
click at [81, 211] on span "Floating-Pop ⭐" at bounding box center [62, 217] width 68 height 13
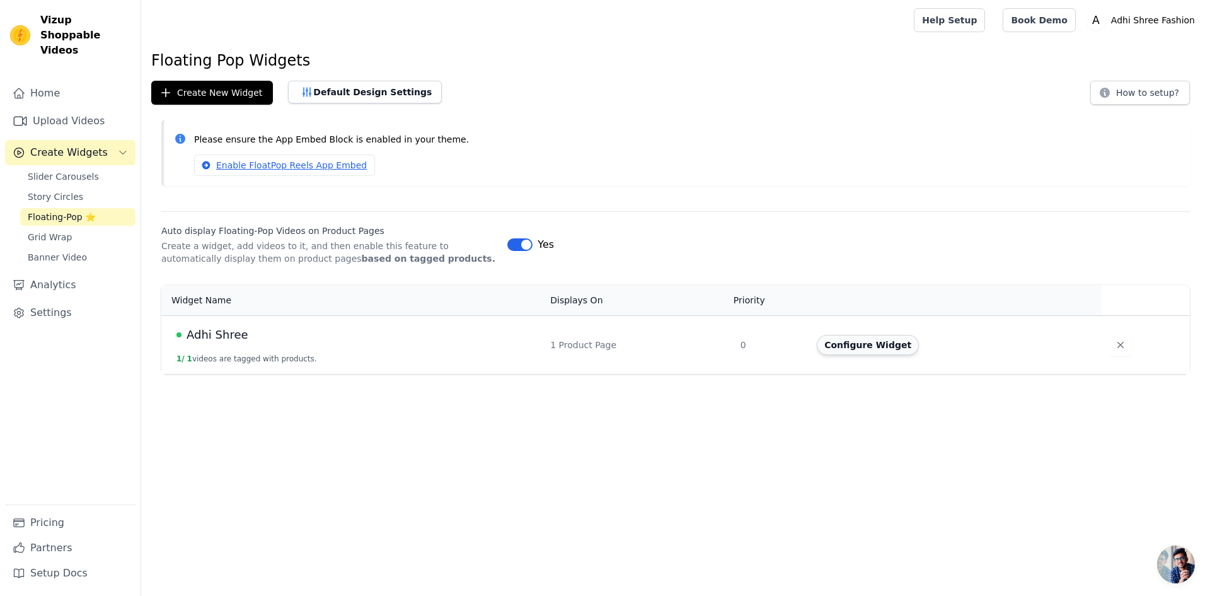
click at [864, 343] on button "Configure Widget" at bounding box center [868, 345] width 102 height 20
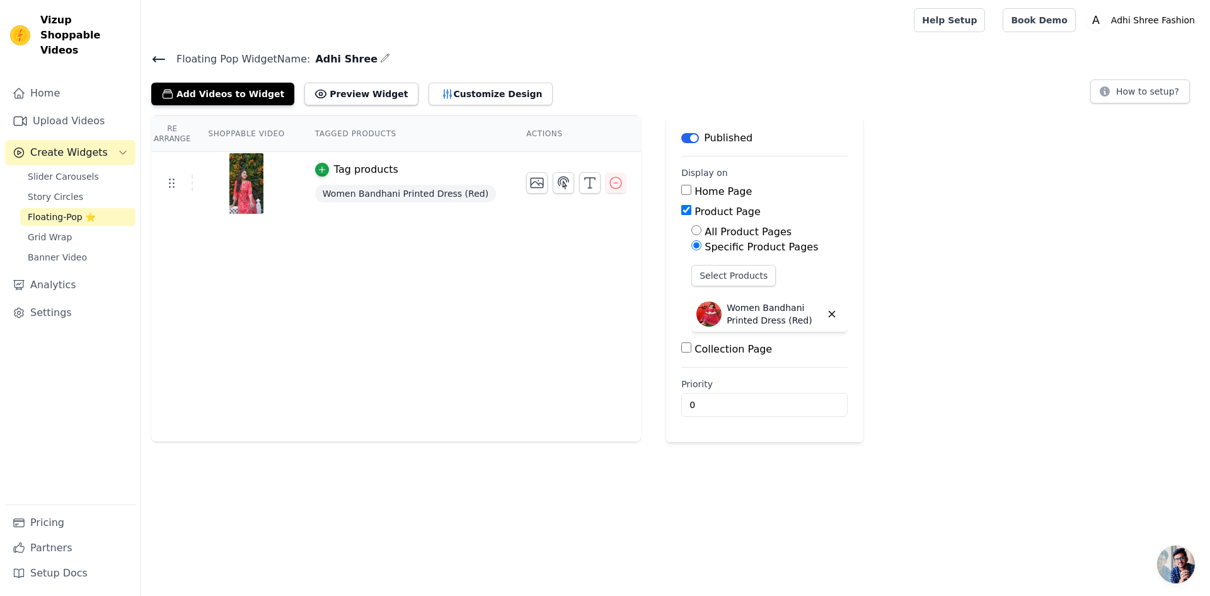
click at [435, 258] on div "Re Arrange Shoppable Video Tagged Products Actions Tag products Women Bandhani …" at bounding box center [396, 278] width 490 height 327
click at [261, 102] on button "Add Videos to Widget" at bounding box center [222, 94] width 143 height 23
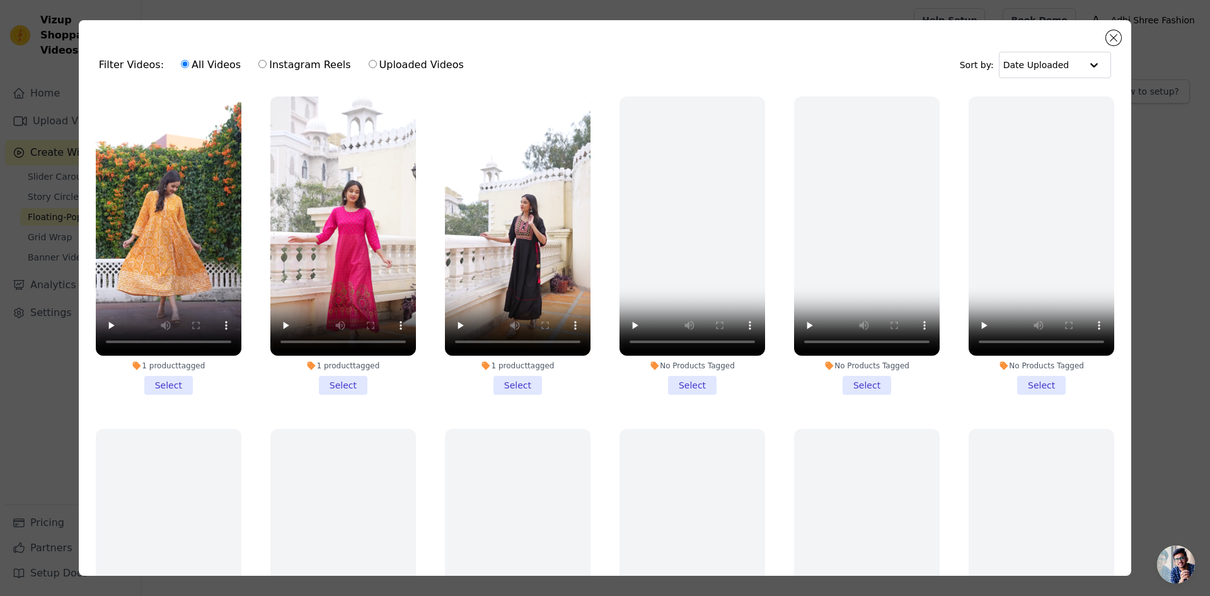
click at [180, 379] on li "1 product tagged Select" at bounding box center [169, 245] width 146 height 298
click at [0, 0] on input "1 product tagged Select" at bounding box center [0, 0] width 0 height 0
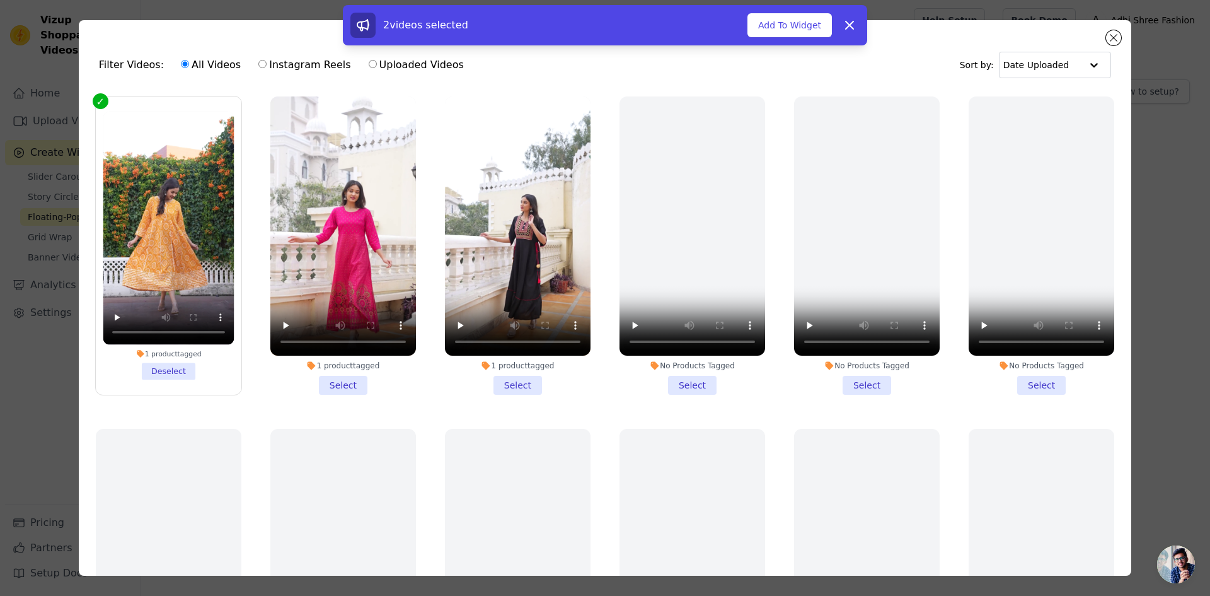
click at [345, 376] on li "1 product tagged Select" at bounding box center [343, 245] width 146 height 298
click at [0, 0] on input "1 product tagged Select" at bounding box center [0, 0] width 0 height 0
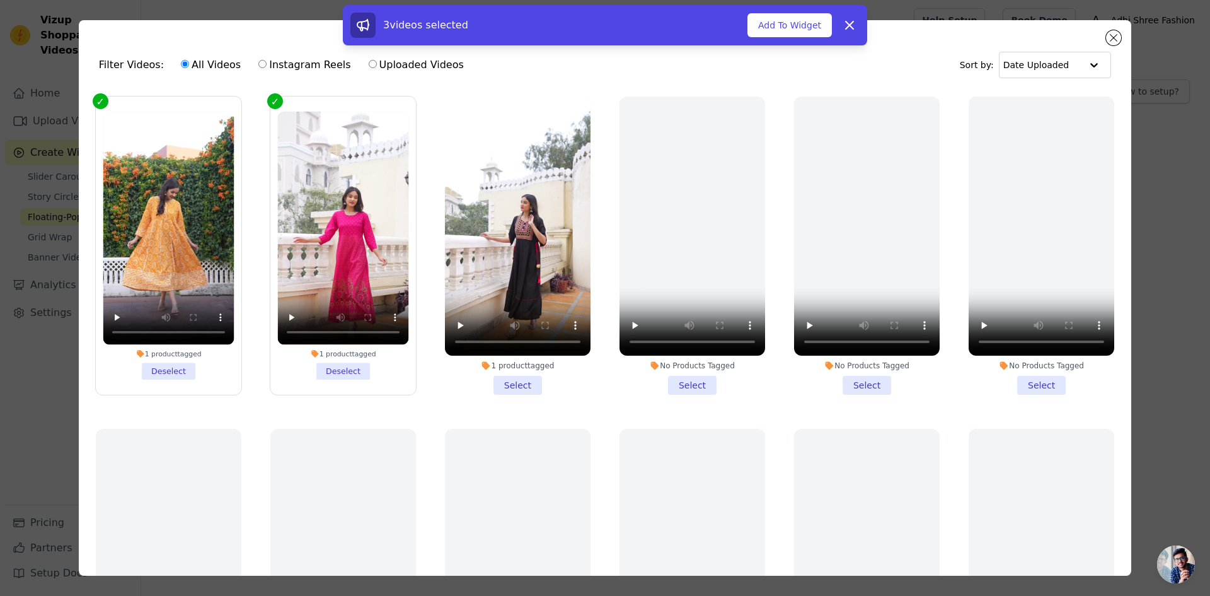
click at [509, 382] on li "1 product tagged Select" at bounding box center [518, 245] width 146 height 298
click at [0, 0] on input "1 product tagged Select" at bounding box center [0, 0] width 0 height 0
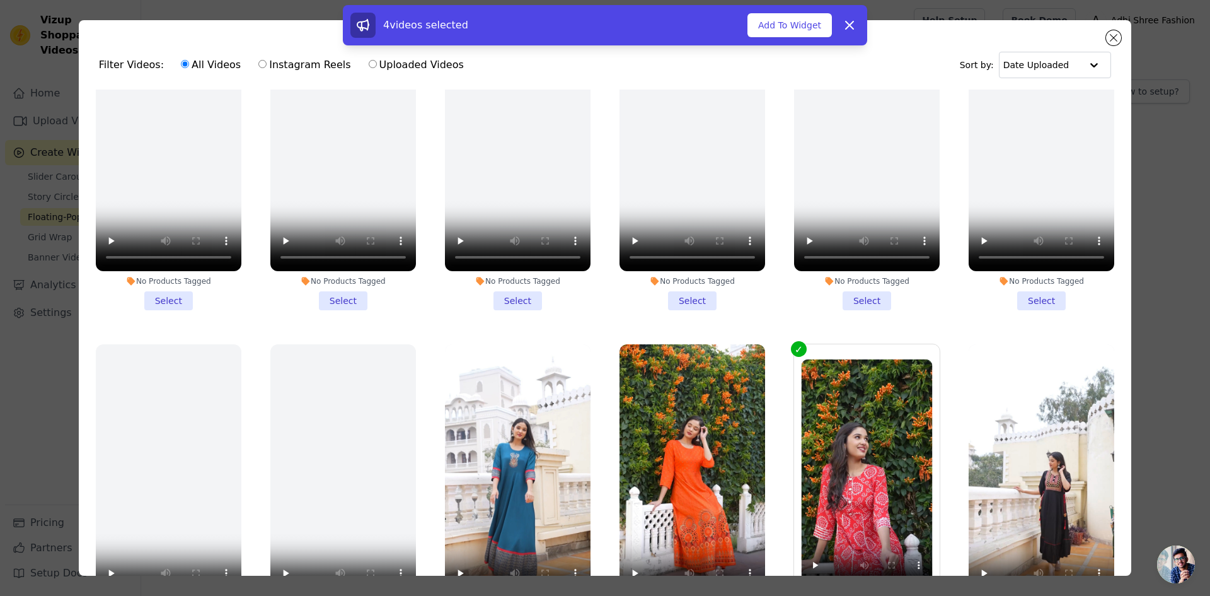
scroll to position [453, 0]
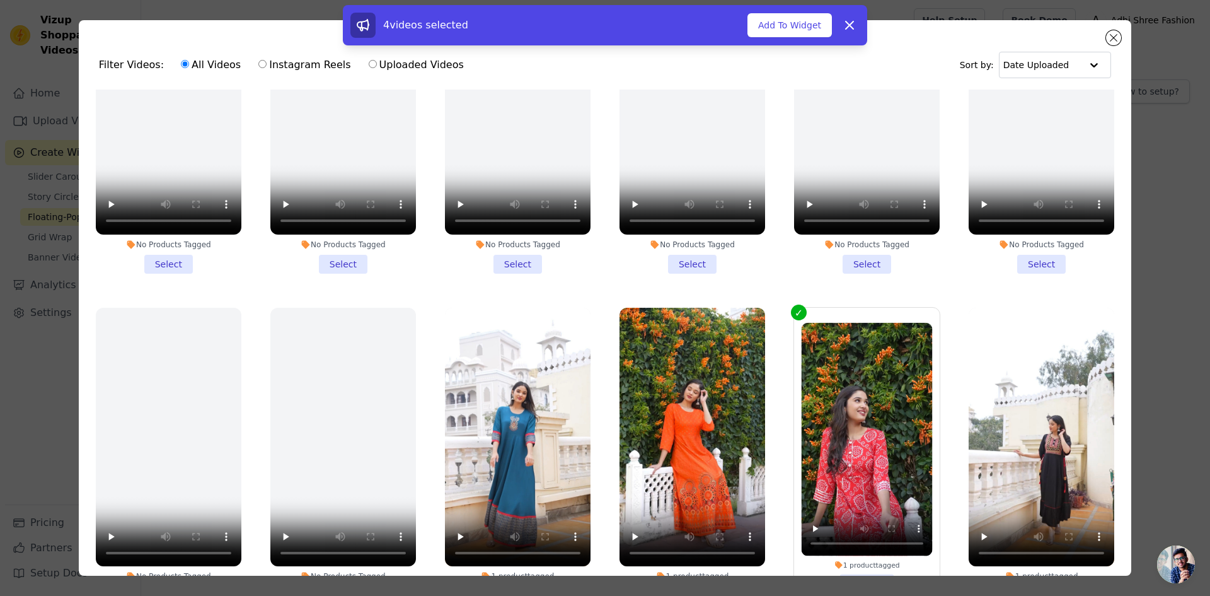
click at [716, 571] on div "1 product tagged" at bounding box center [693, 576] width 146 height 10
click at [0, 0] on input "1 product tagged Select" at bounding box center [0, 0] width 0 height 0
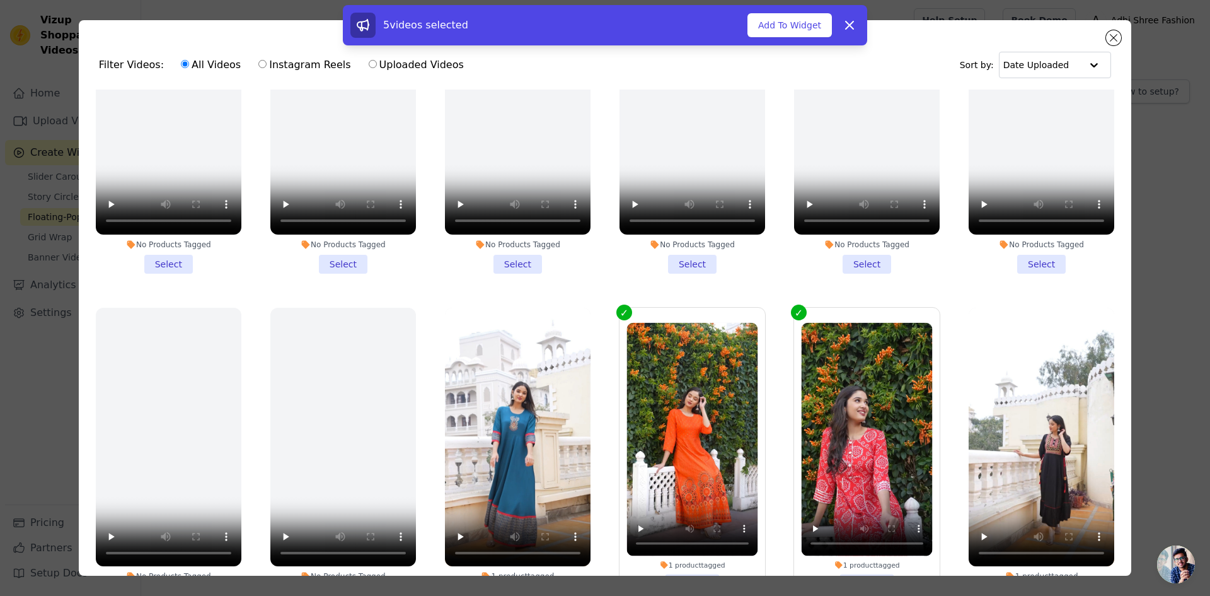
click at [530, 571] on div "1 product tagged" at bounding box center [518, 576] width 146 height 10
click at [0, 0] on input "1 product tagged Select" at bounding box center [0, 0] width 0 height 0
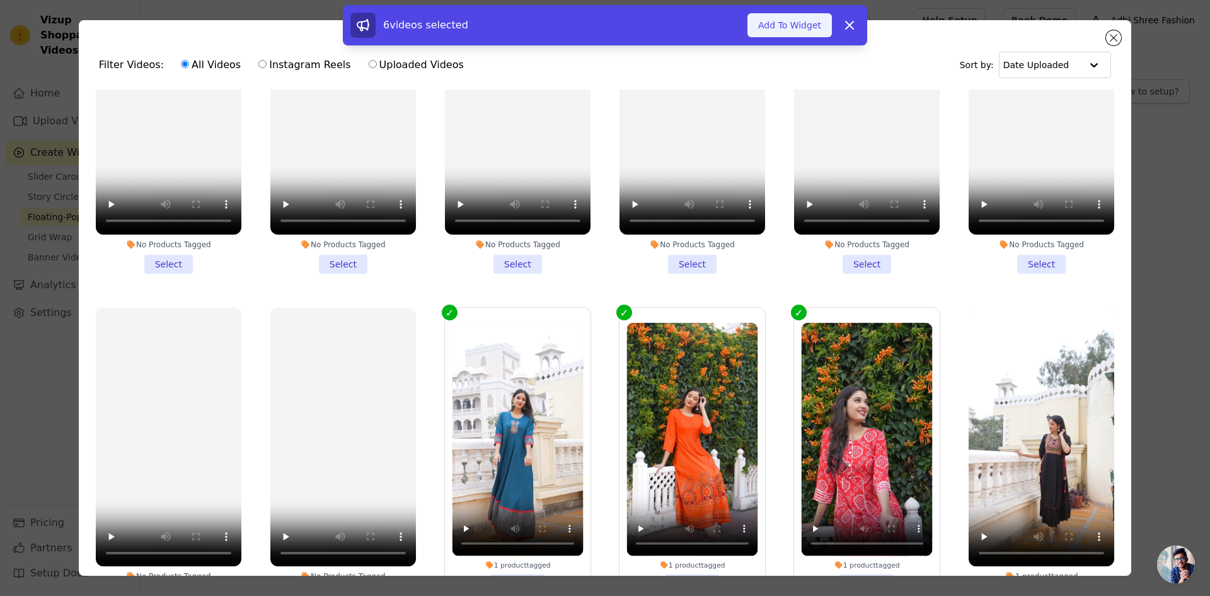
click at [811, 23] on button "Add To Widget" at bounding box center [790, 25] width 84 height 24
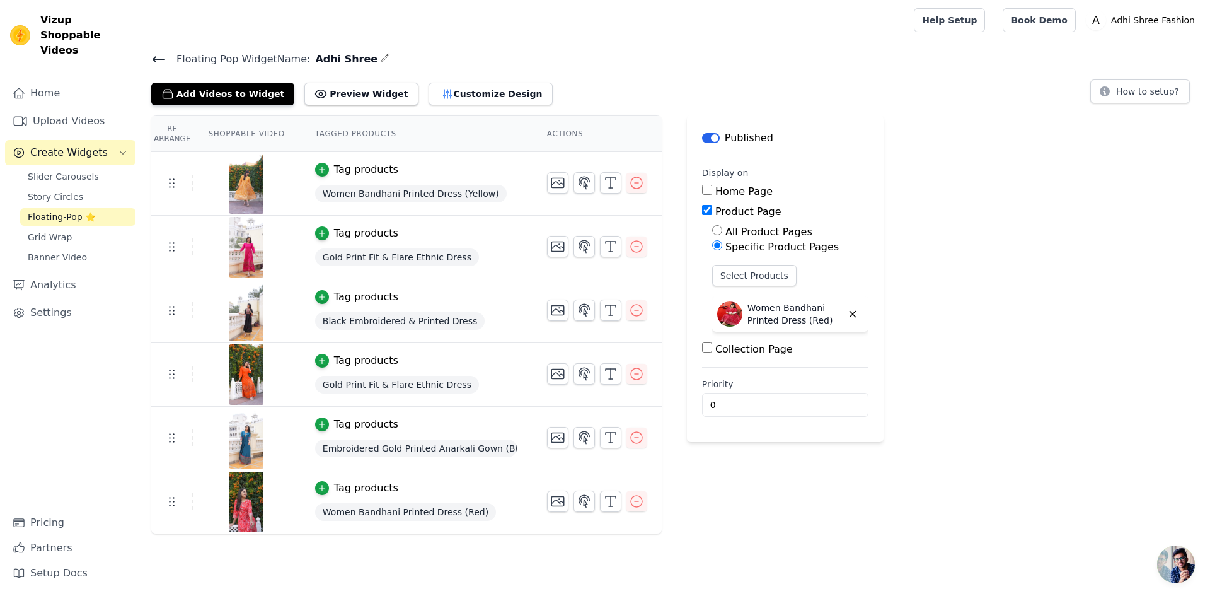
click at [410, 233] on div "Tag products" at bounding box center [416, 233] width 202 height 15
click at [341, 248] on span "Gold Print Fit & Flare Ethnic Dress" at bounding box center [397, 257] width 164 height 18
click at [349, 237] on div "Tag products" at bounding box center [366, 233] width 64 height 15
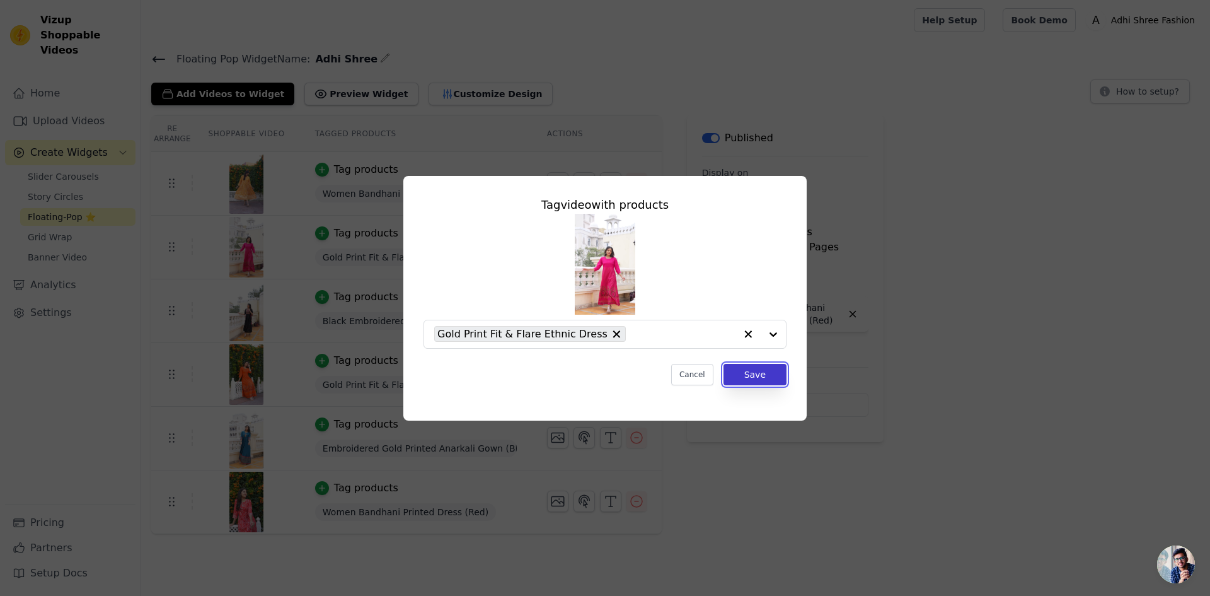
click at [769, 376] on button "Save" at bounding box center [755, 374] width 63 height 21
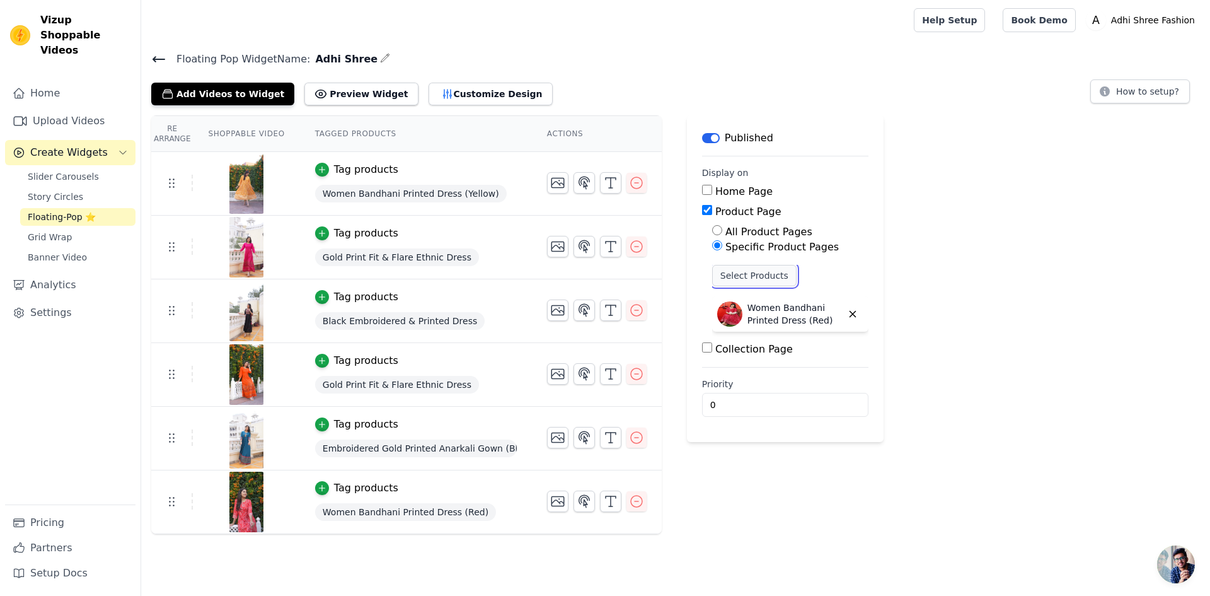
click at [758, 279] on button "Select Products" at bounding box center [754, 275] width 84 height 21
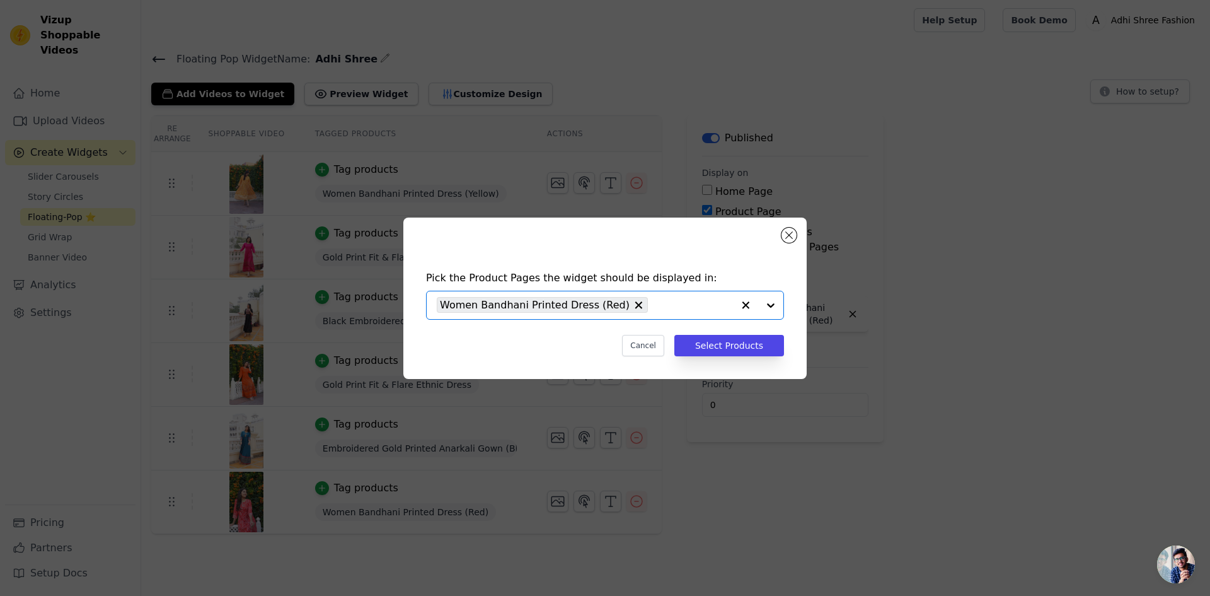
click at [673, 312] on input "text" at bounding box center [693, 305] width 79 height 15
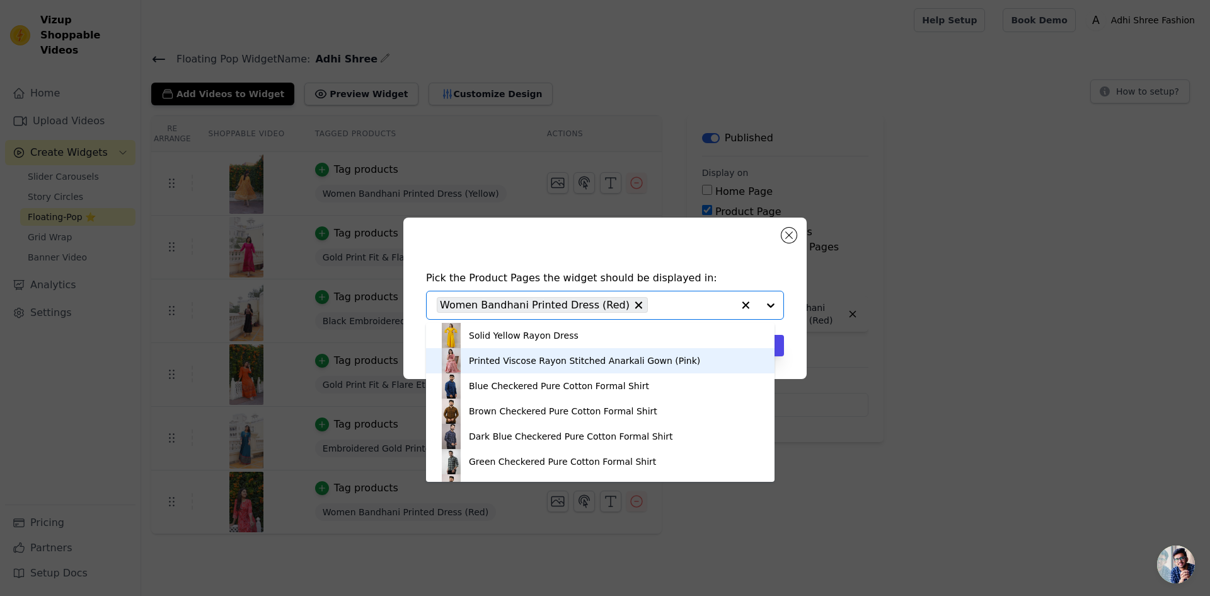
click at [611, 368] on div "Printed Viscose Rayon Stitched Anarkali Gown (Pink)" at bounding box center [600, 360] width 323 height 25
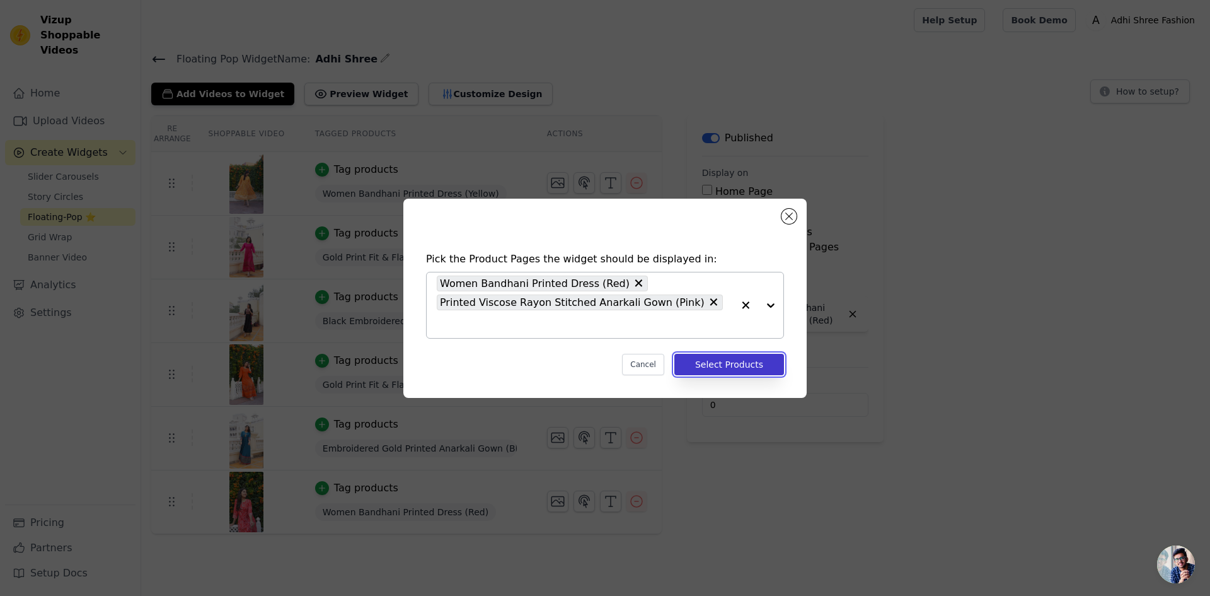
click at [702, 356] on button "Select Products" at bounding box center [730, 364] width 110 height 21
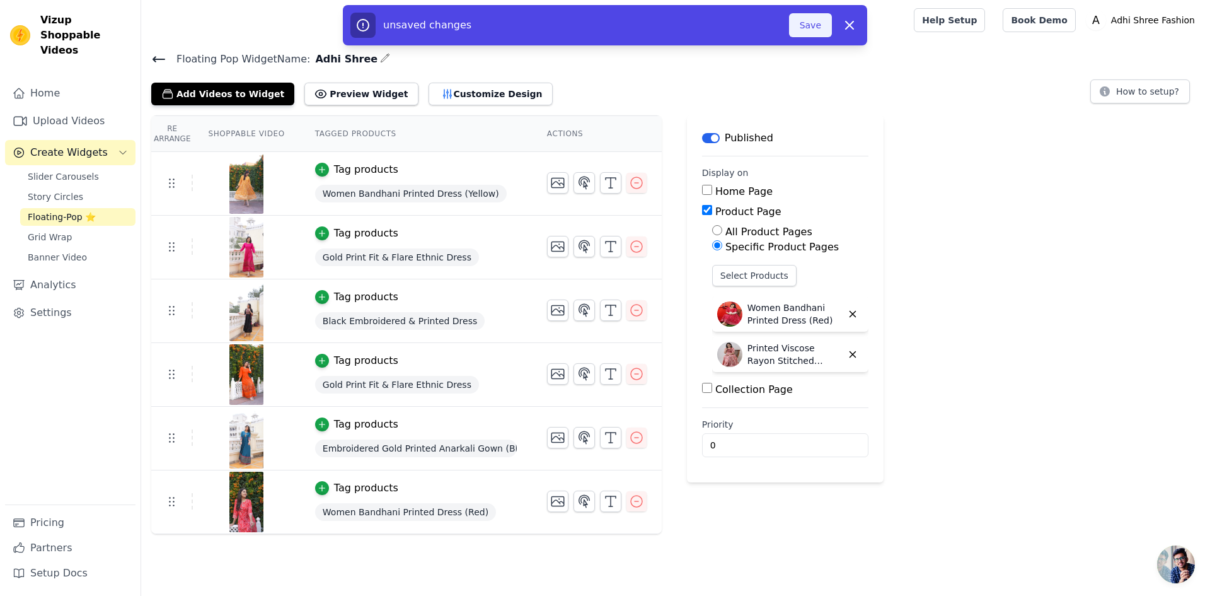
click at [829, 22] on button "Save" at bounding box center [810, 25] width 43 height 24
click at [821, 28] on button "Save" at bounding box center [810, 25] width 43 height 24
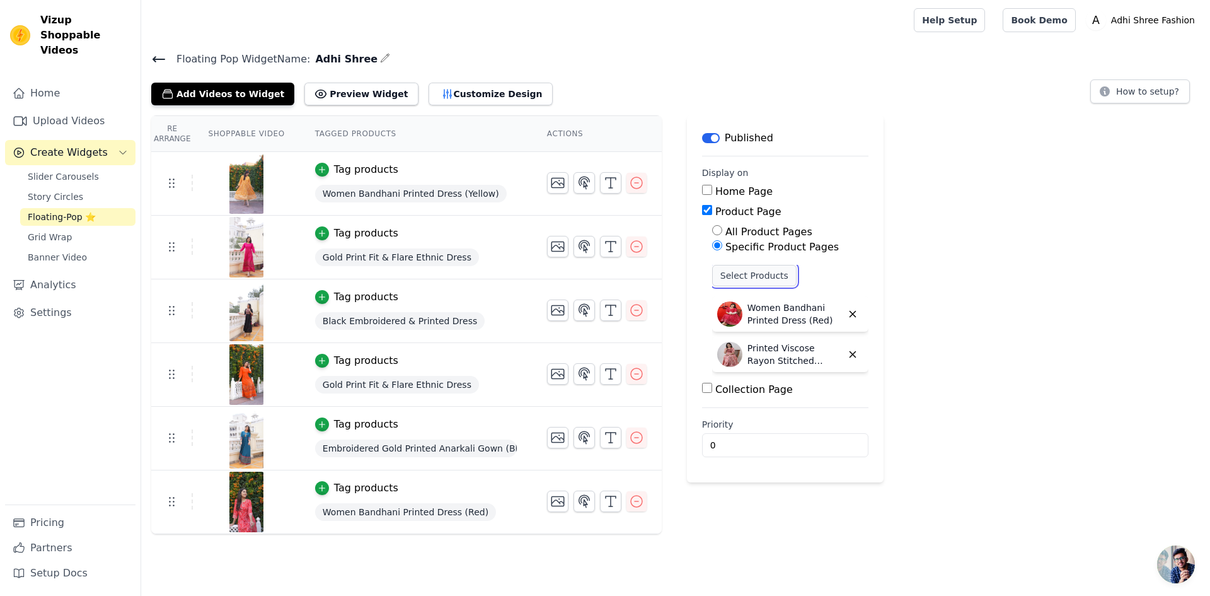
click at [738, 269] on button "Select Products" at bounding box center [754, 275] width 84 height 21
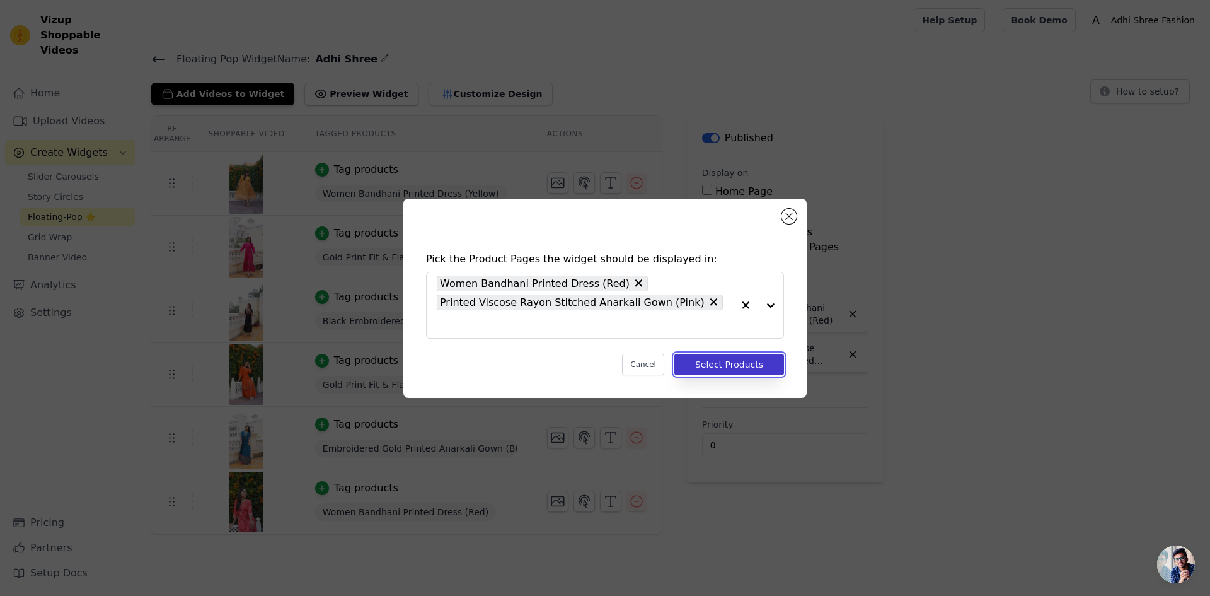
click at [716, 365] on button "Select Products" at bounding box center [730, 364] width 110 height 21
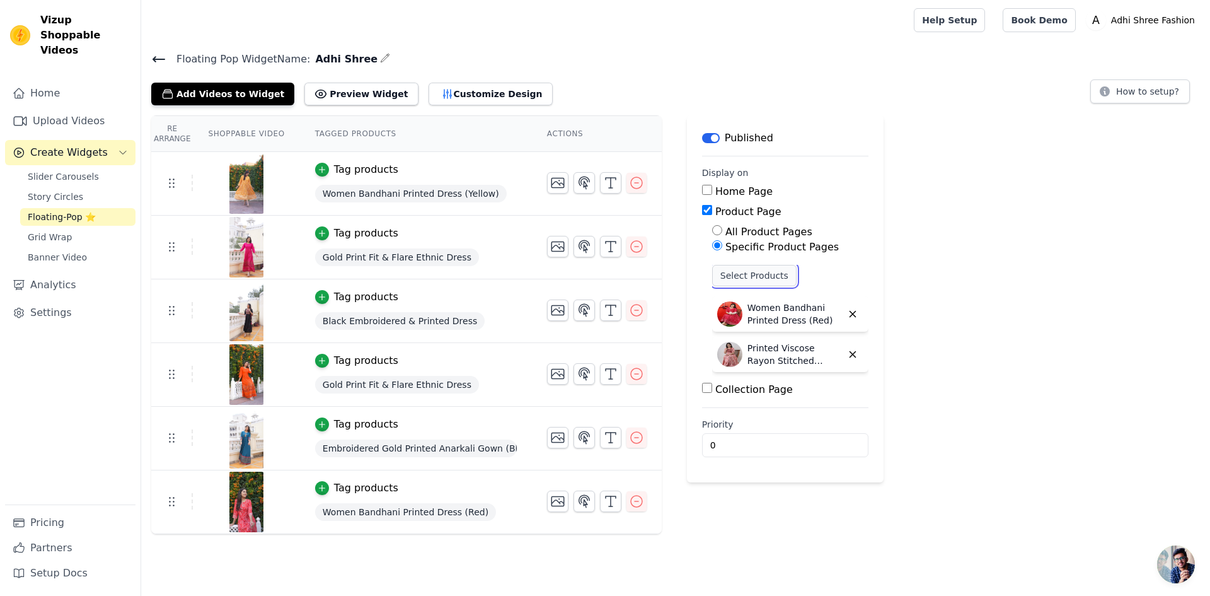
click at [722, 276] on button "Select Products" at bounding box center [754, 275] width 84 height 21
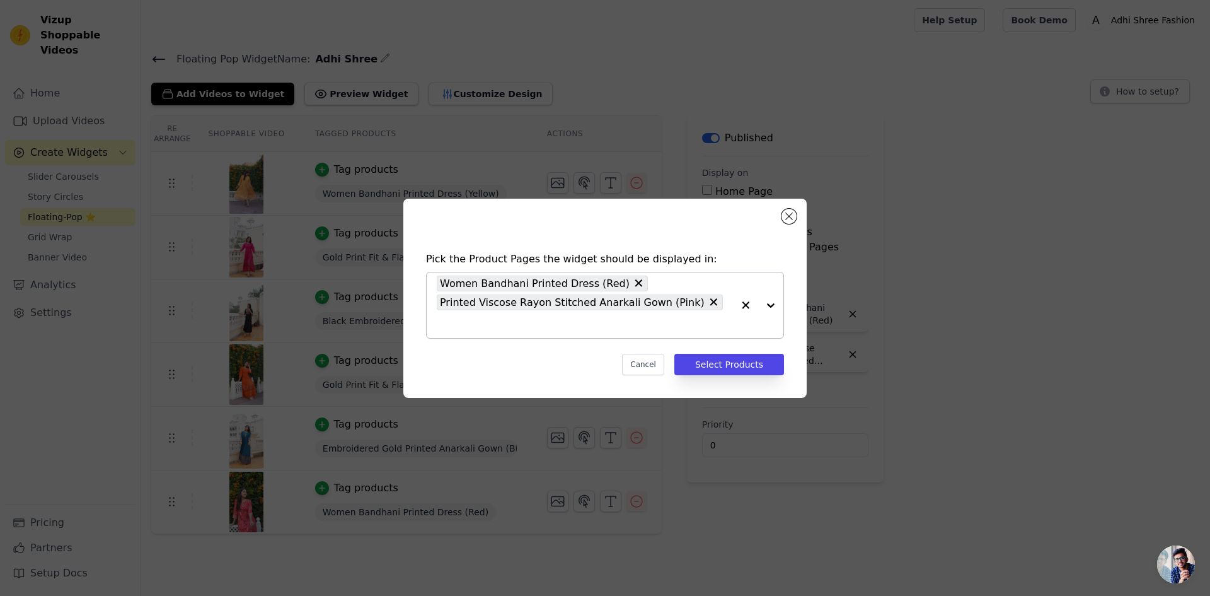
click at [770, 307] on div at bounding box center [758, 305] width 50 height 66
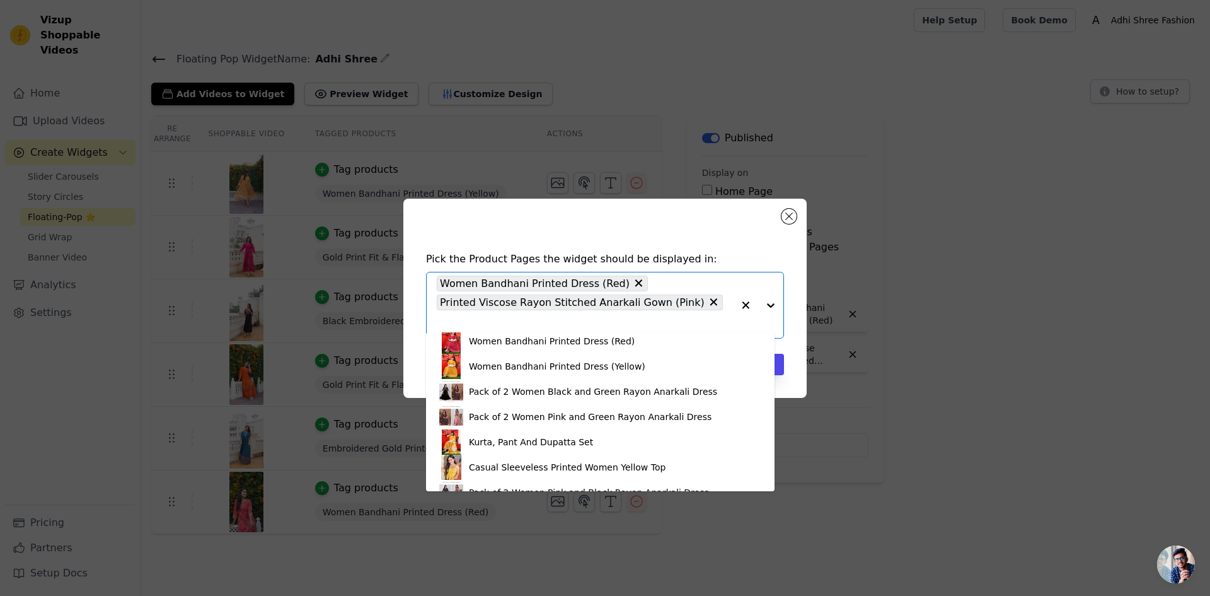
scroll to position [1181, 0]
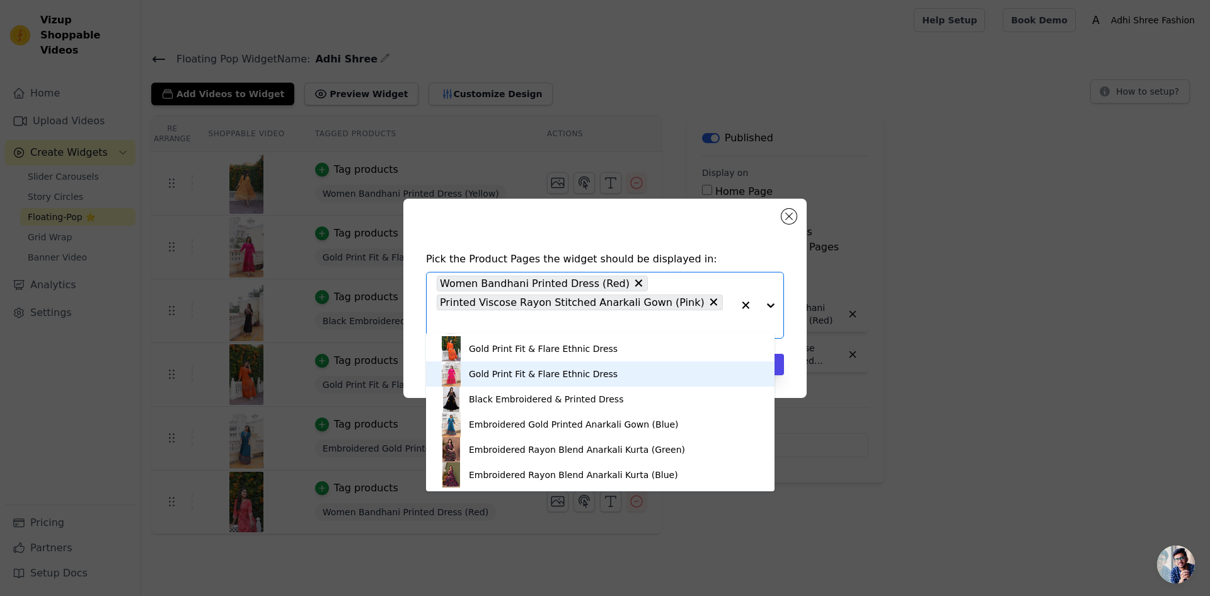
click at [539, 381] on div "Gold Print Fit & Flare Ethnic Dress" at bounding box center [600, 373] width 323 height 25
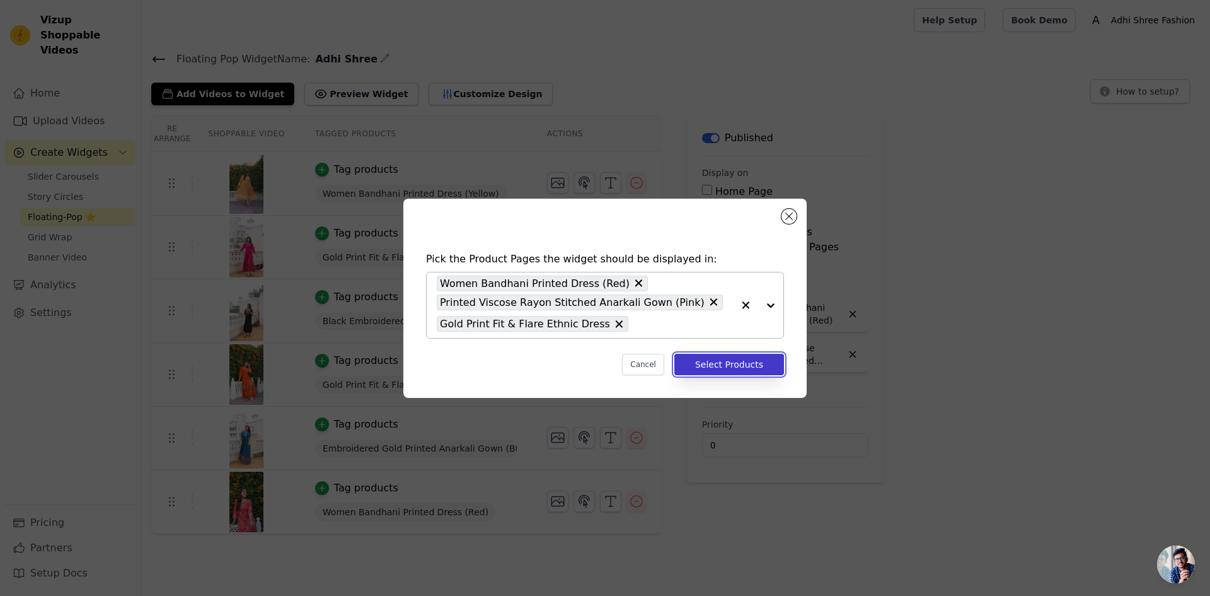
click at [729, 359] on button "Select Products" at bounding box center [730, 364] width 110 height 21
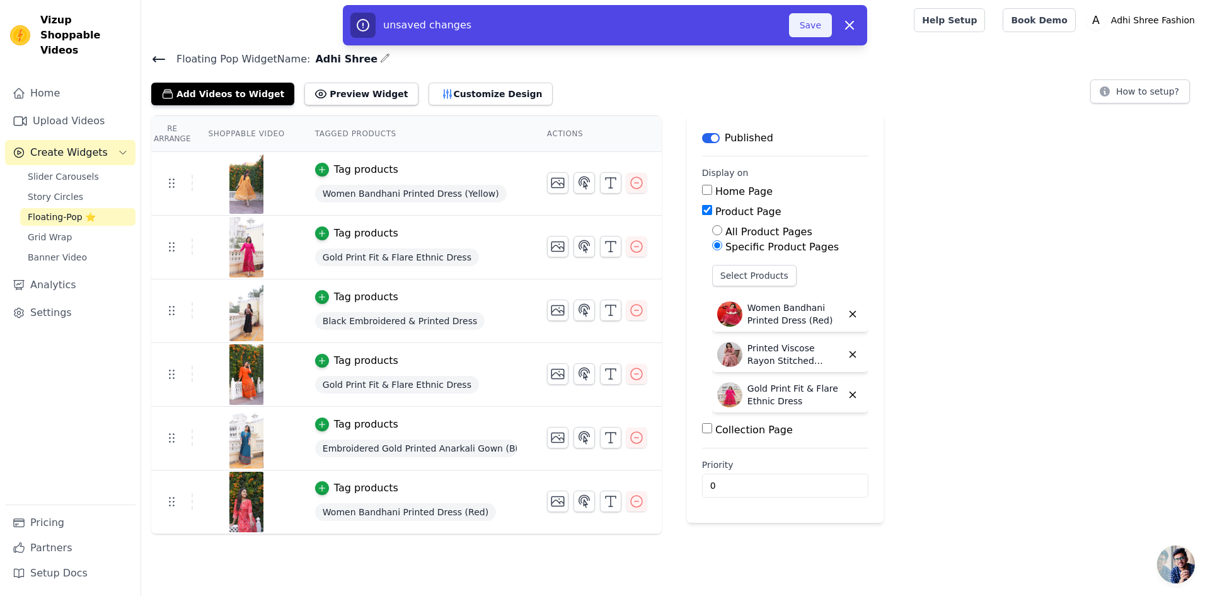
click at [823, 34] on button "Save" at bounding box center [810, 25] width 43 height 24
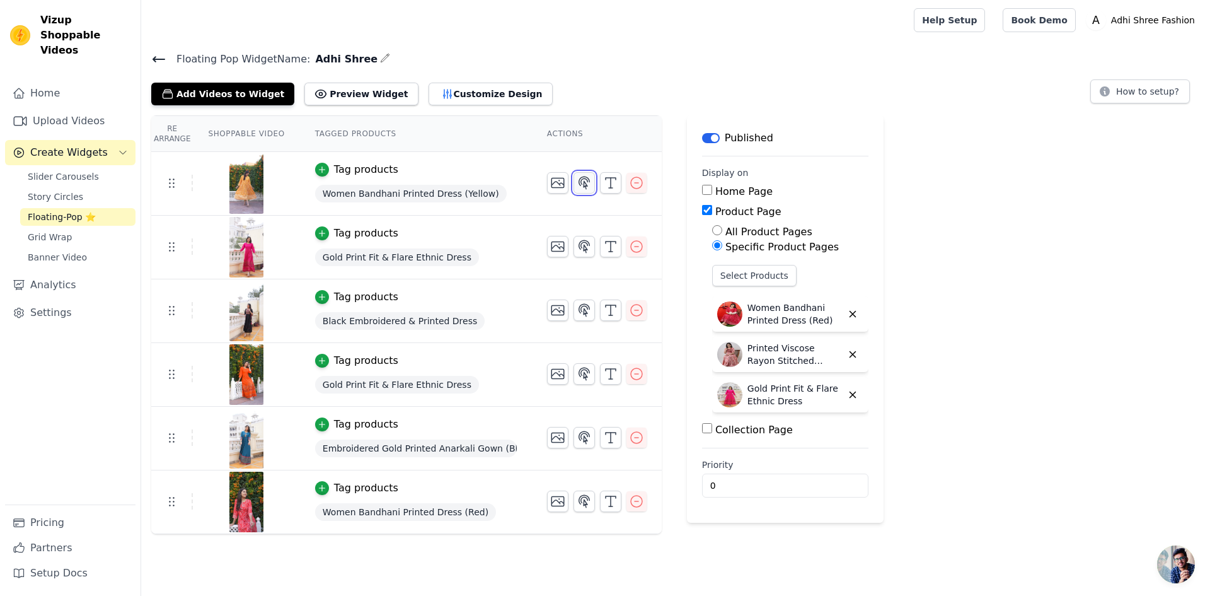
click at [582, 179] on icon "button" at bounding box center [584, 182] width 15 height 15
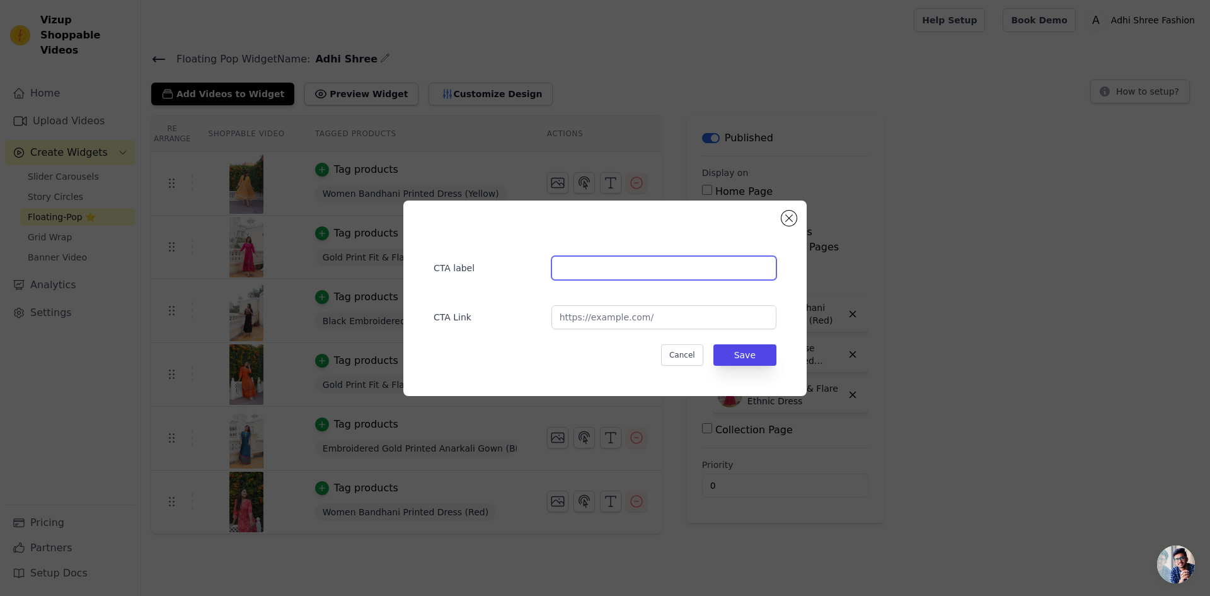
click at [593, 265] on input "text" at bounding box center [664, 268] width 225 height 24
click at [787, 219] on button "Close modal" at bounding box center [789, 218] width 15 height 15
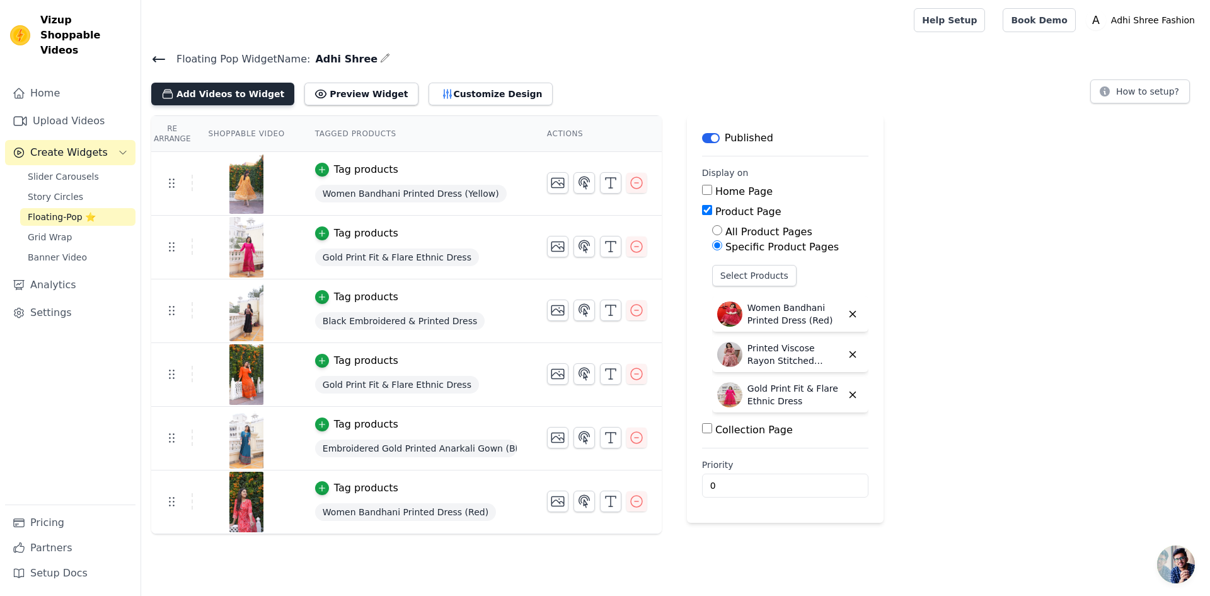
click at [249, 96] on button "Add Videos to Widget" at bounding box center [222, 94] width 143 height 23
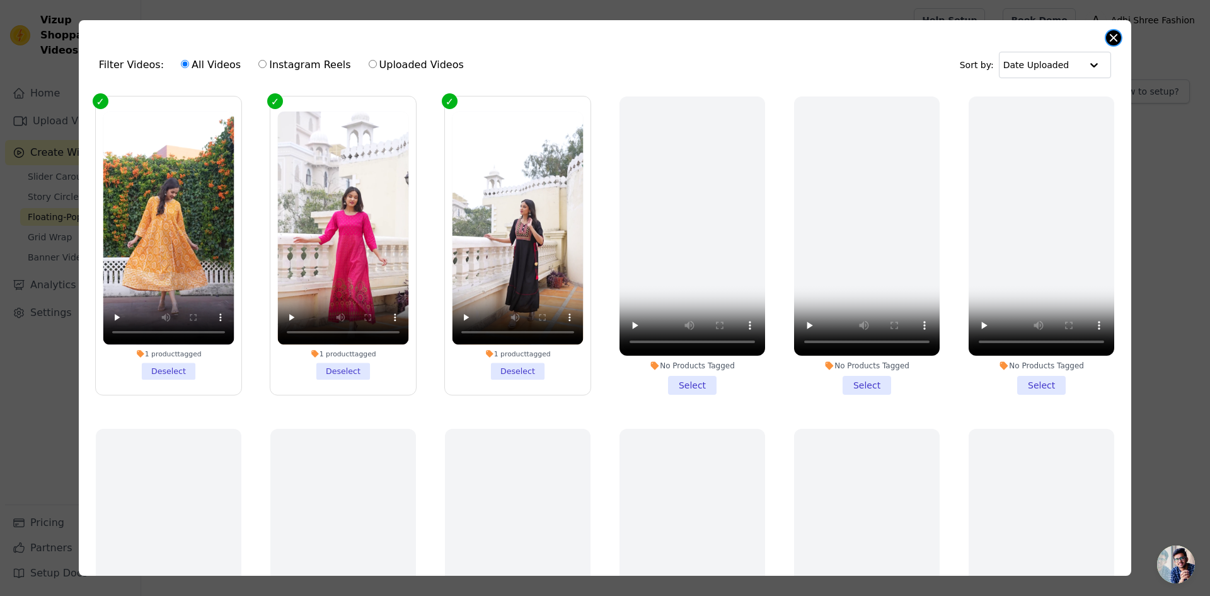
click at [1114, 40] on button "Close modal" at bounding box center [1113, 37] width 15 height 15
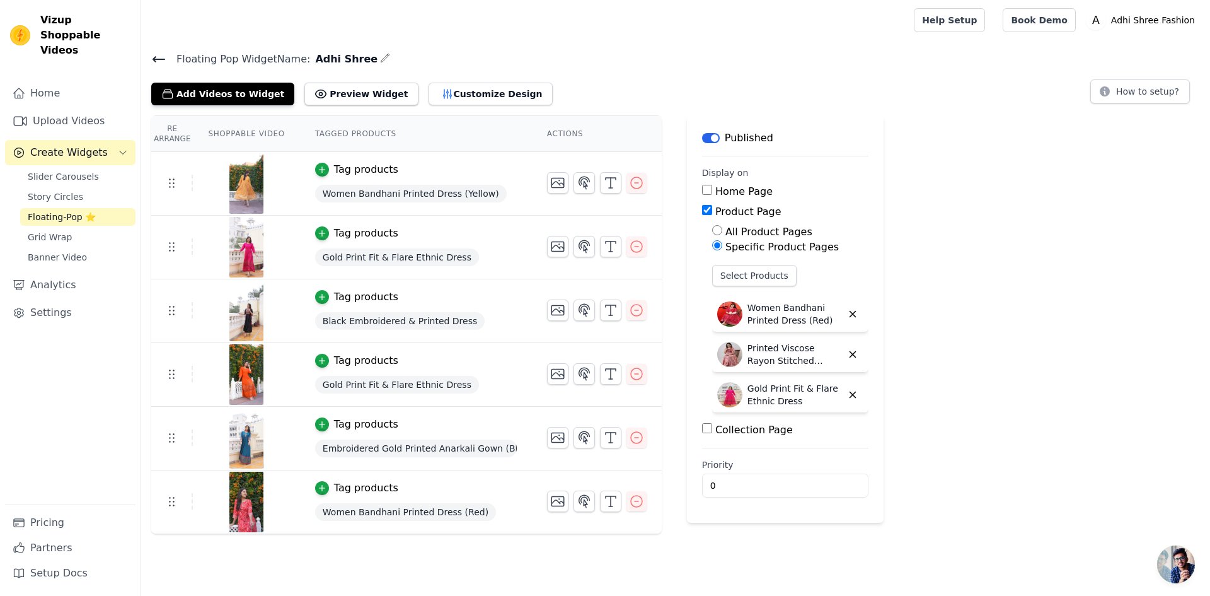
click at [158, 57] on icon at bounding box center [158, 59] width 15 height 15
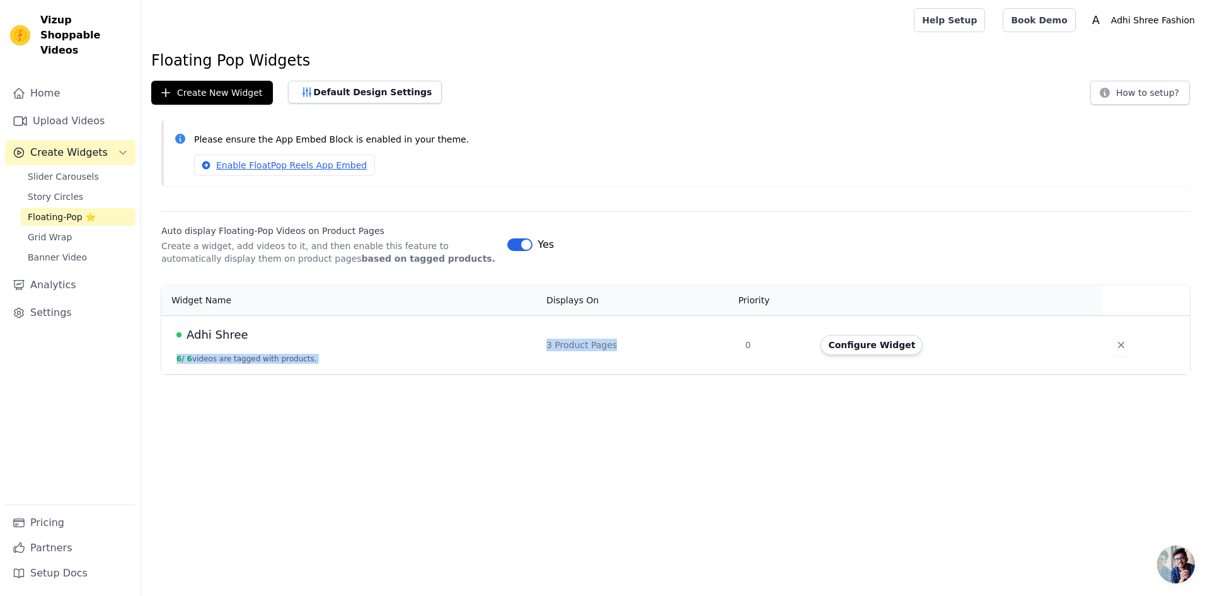
drag, startPoint x: 578, startPoint y: 342, endPoint x: 627, endPoint y: 351, distance: 50.0
click at [627, 351] on tr "Adhi Shree 6 / 6 videos are tagged with products. 3 Product Pages 0 Configure W…" at bounding box center [675, 344] width 1029 height 59
click at [627, 351] on td "3 Product Pages" at bounding box center [638, 344] width 199 height 59
click at [596, 366] on td "3 Product Pages" at bounding box center [638, 344] width 199 height 59
click at [832, 348] on button "Configure Widget" at bounding box center [872, 345] width 102 height 20
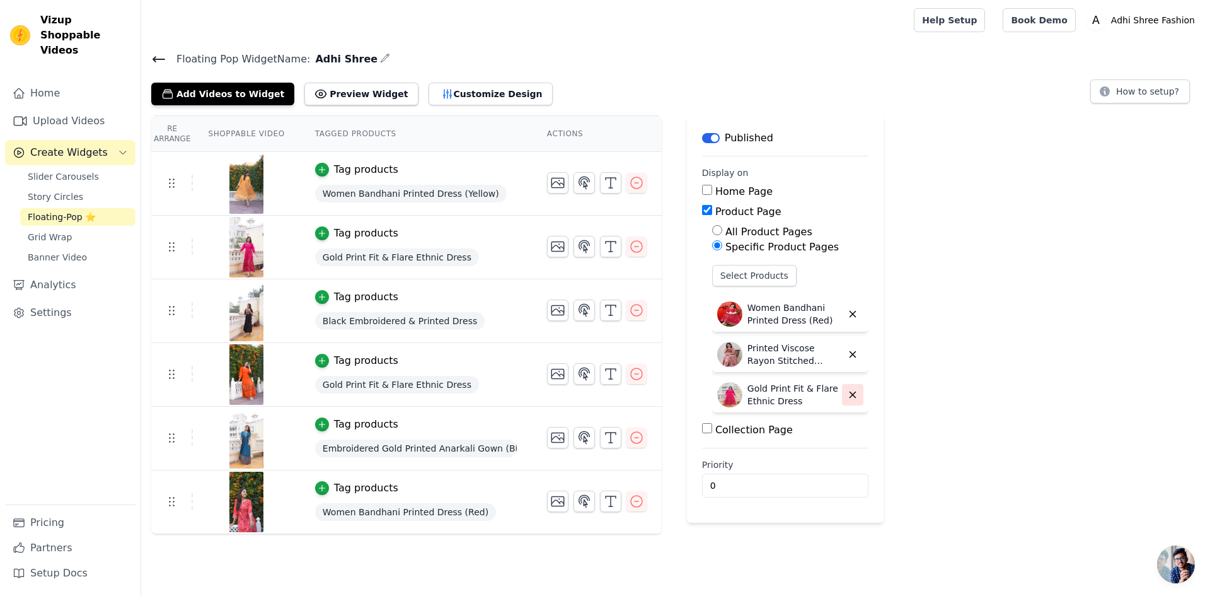
click at [846, 388] on button "button" at bounding box center [852, 394] width 21 height 21
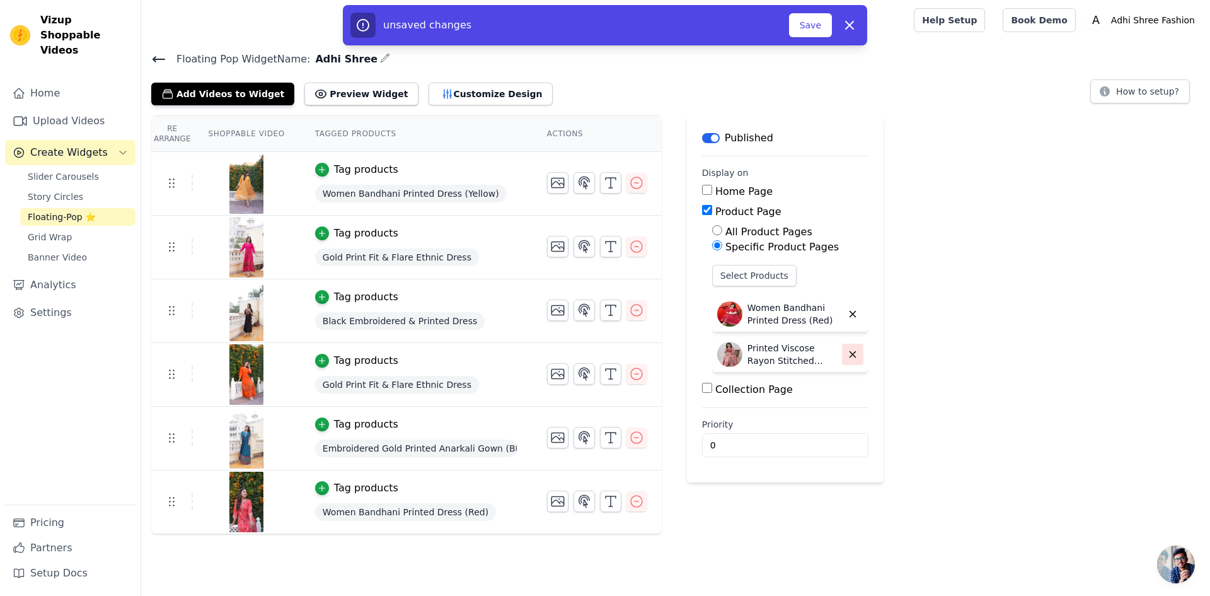
click at [847, 354] on icon "button" at bounding box center [852, 354] width 11 height 11
click at [795, 35] on button "Save" at bounding box center [810, 25] width 43 height 24
click at [795, 37] on div "unsaved changes Save Dismiss" at bounding box center [605, 25] width 509 height 25
click at [811, 26] on button "Save" at bounding box center [810, 25] width 43 height 24
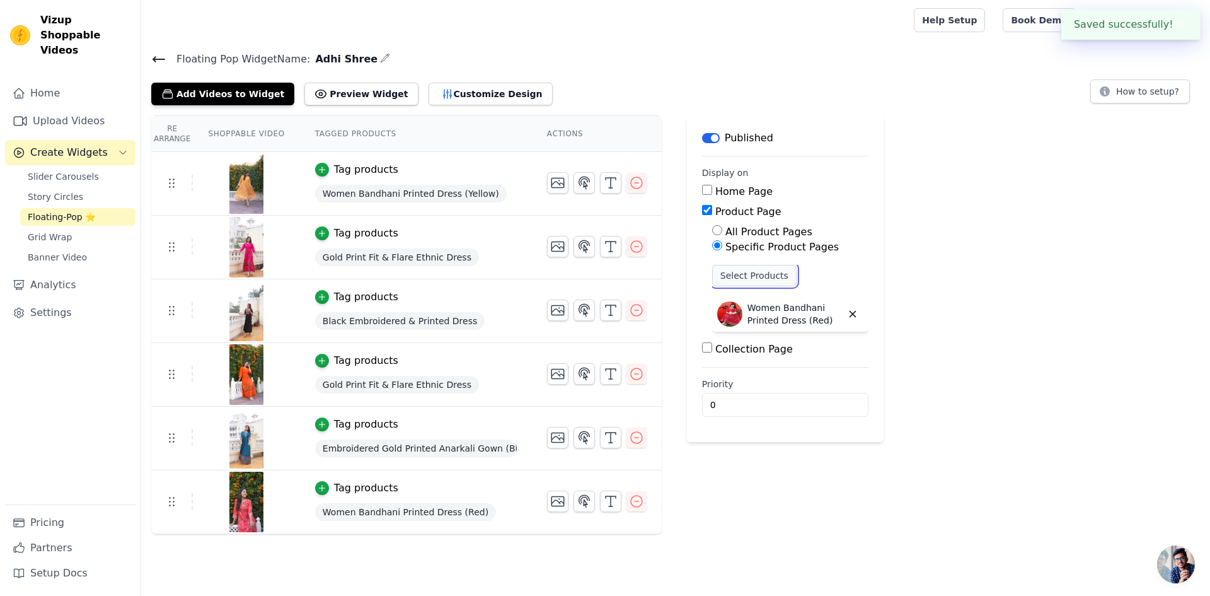
click at [732, 274] on button "Select Products" at bounding box center [754, 275] width 84 height 21
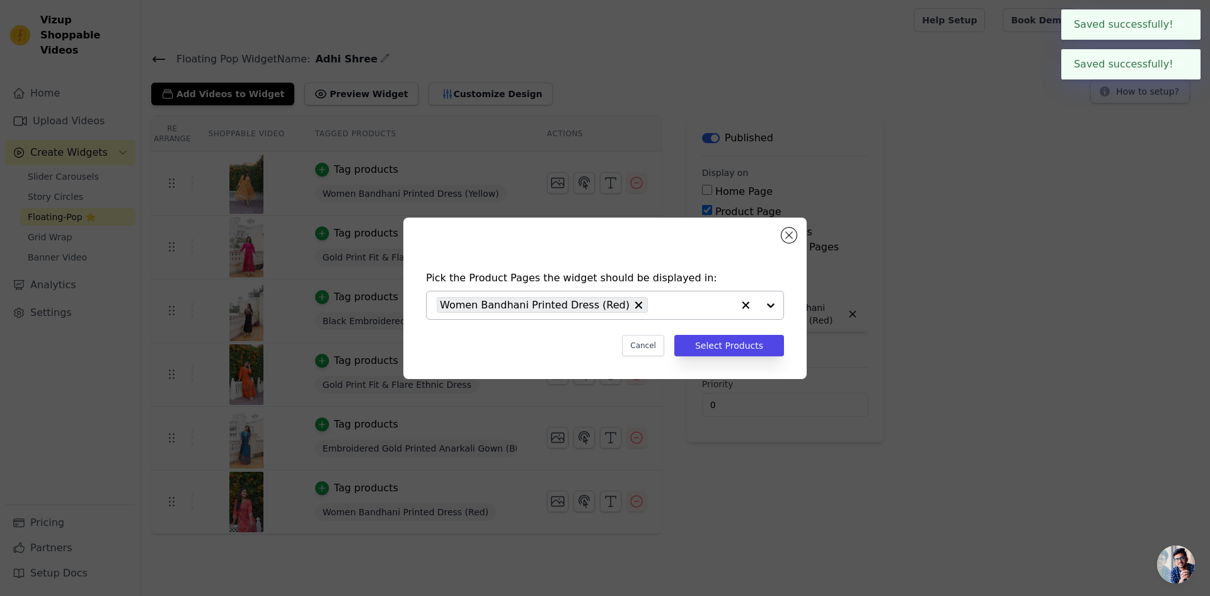
click at [639, 315] on div "Women Bandhani Printed Dress (Red)" at bounding box center [585, 305] width 296 height 28
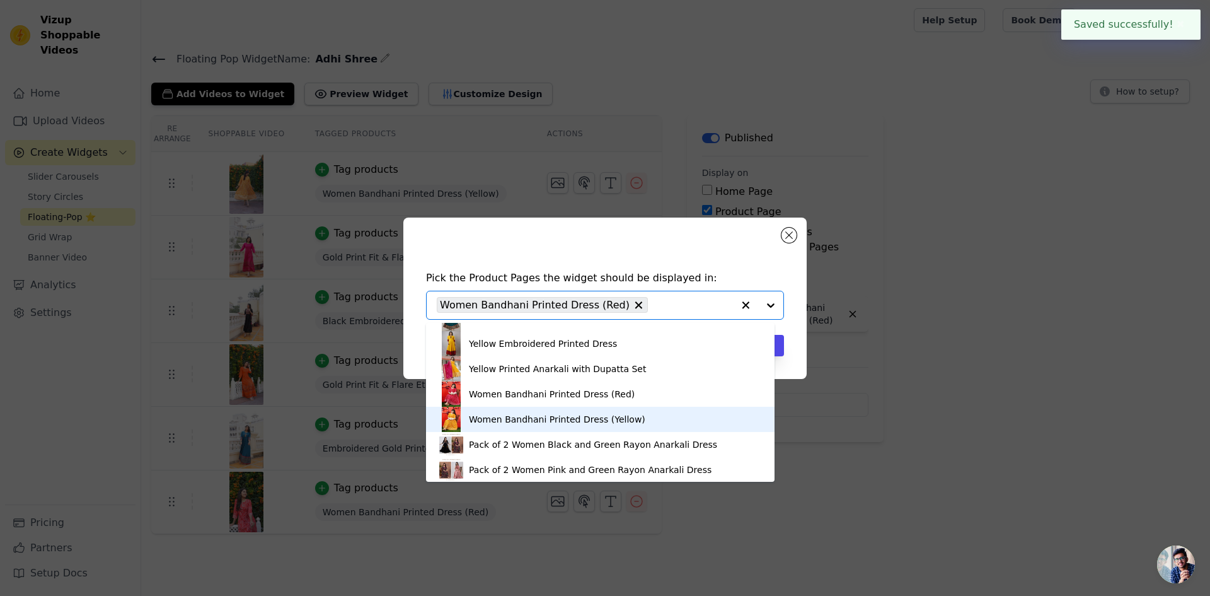
scroll to position [1181, 0]
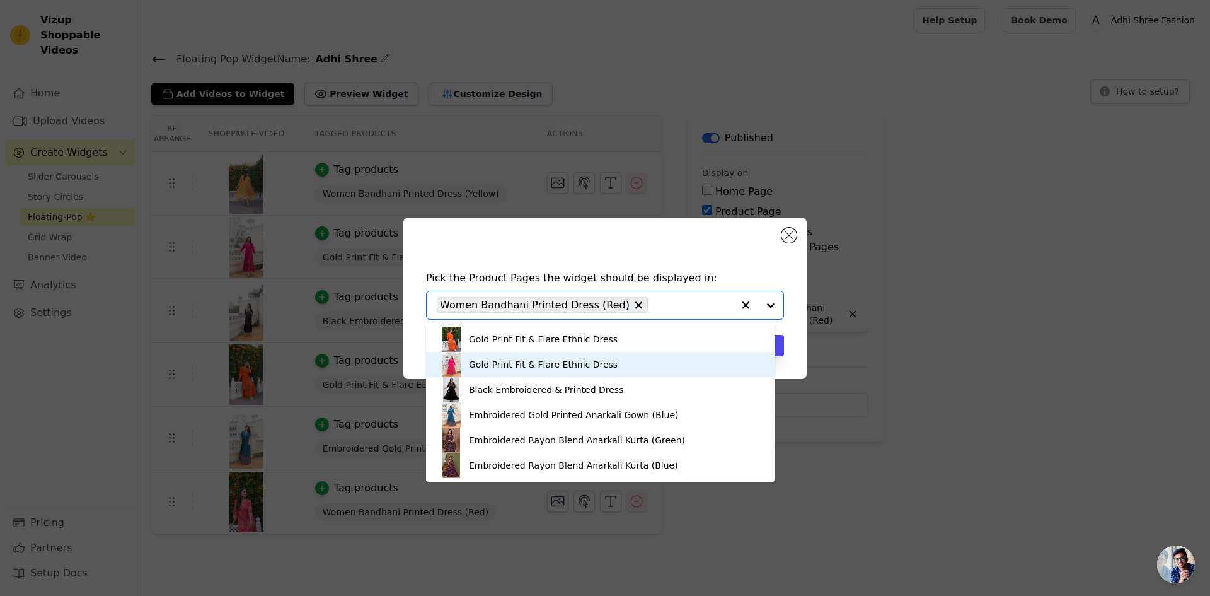
click at [525, 361] on div "Gold Print Fit & Flare Ethnic Dress" at bounding box center [543, 364] width 149 height 13
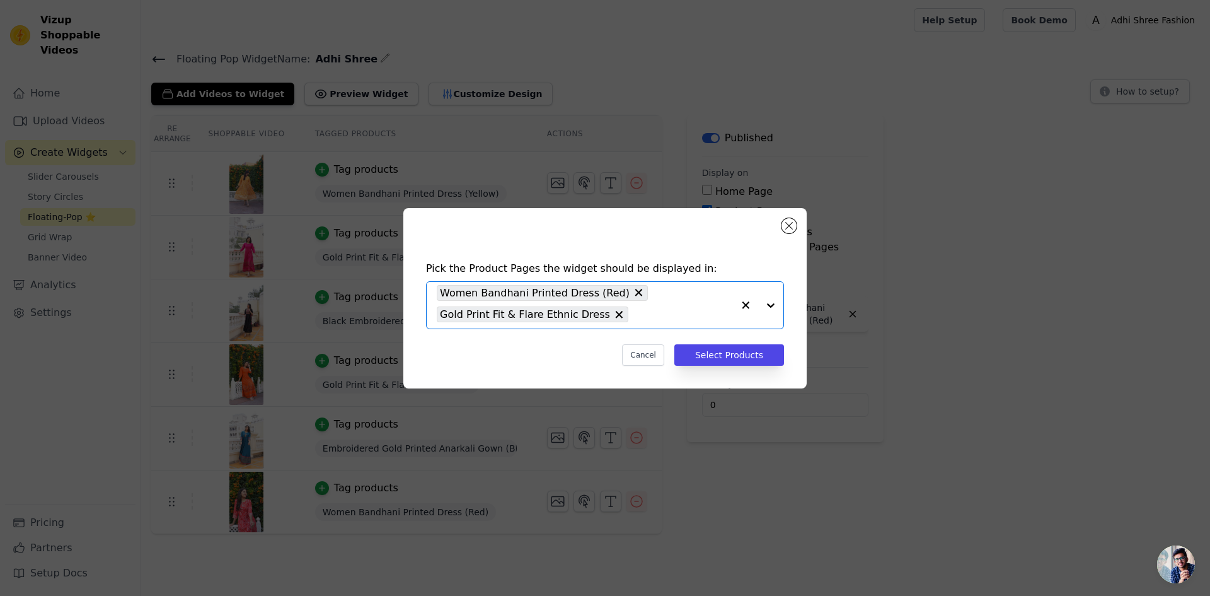
click at [635, 320] on input "text" at bounding box center [684, 314] width 98 height 15
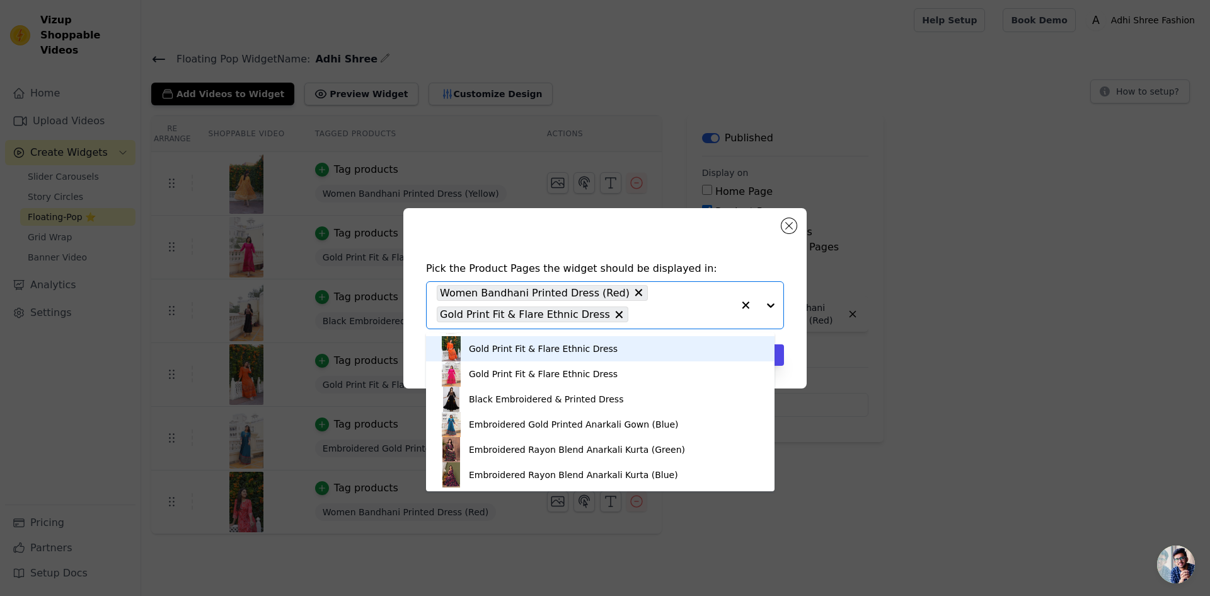
click at [514, 357] on div "Gold Print Fit & Flare Ethnic Dress" at bounding box center [600, 348] width 323 height 25
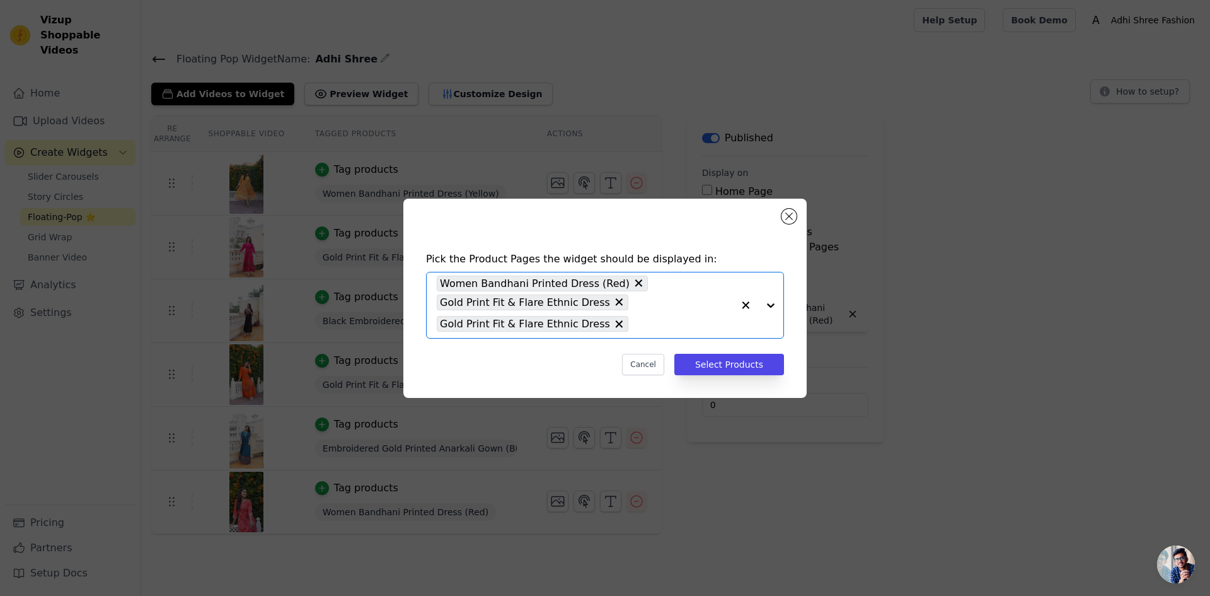
click at [649, 324] on input "text" at bounding box center [684, 323] width 98 height 15
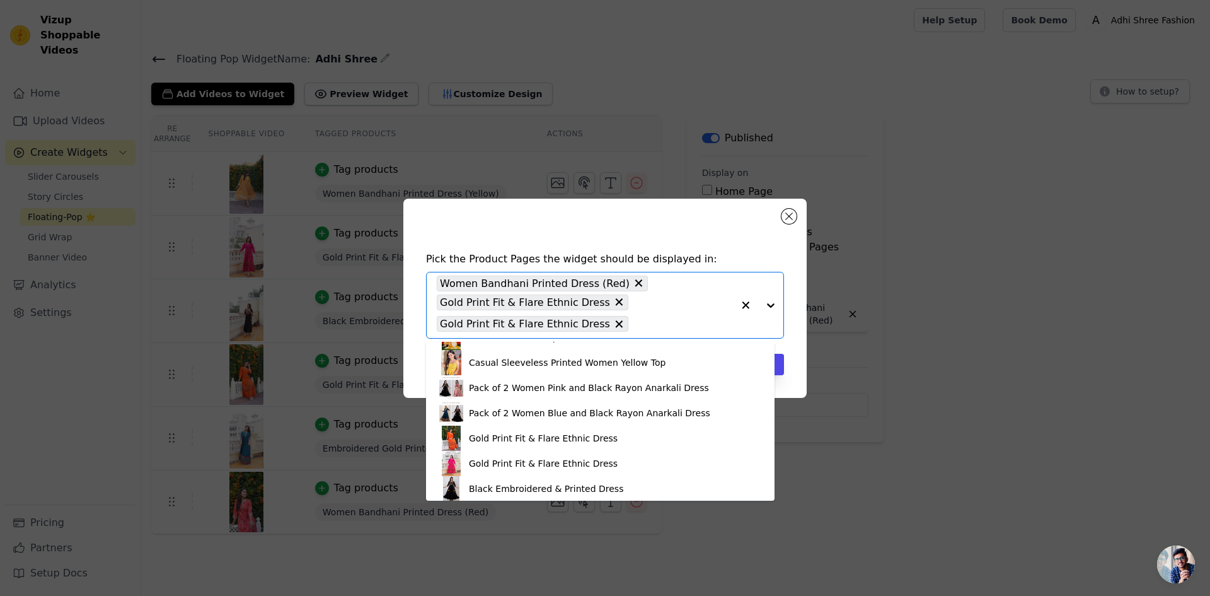
scroll to position [1156, 0]
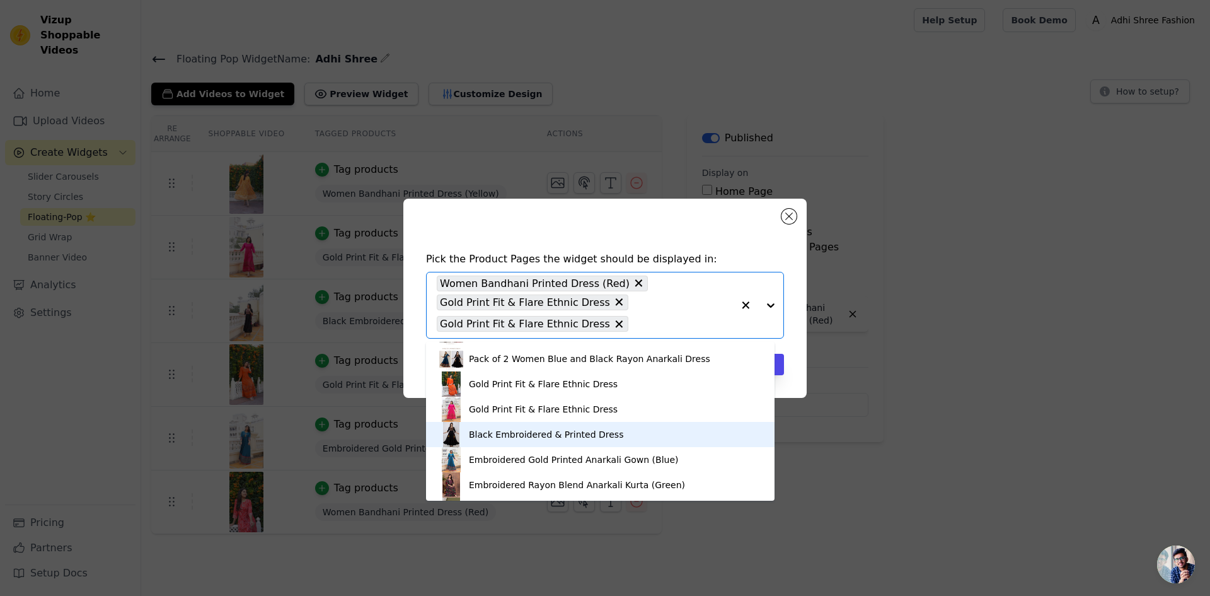
click at [532, 434] on div "Black Embroidered & Printed Dress" at bounding box center [546, 434] width 154 height 13
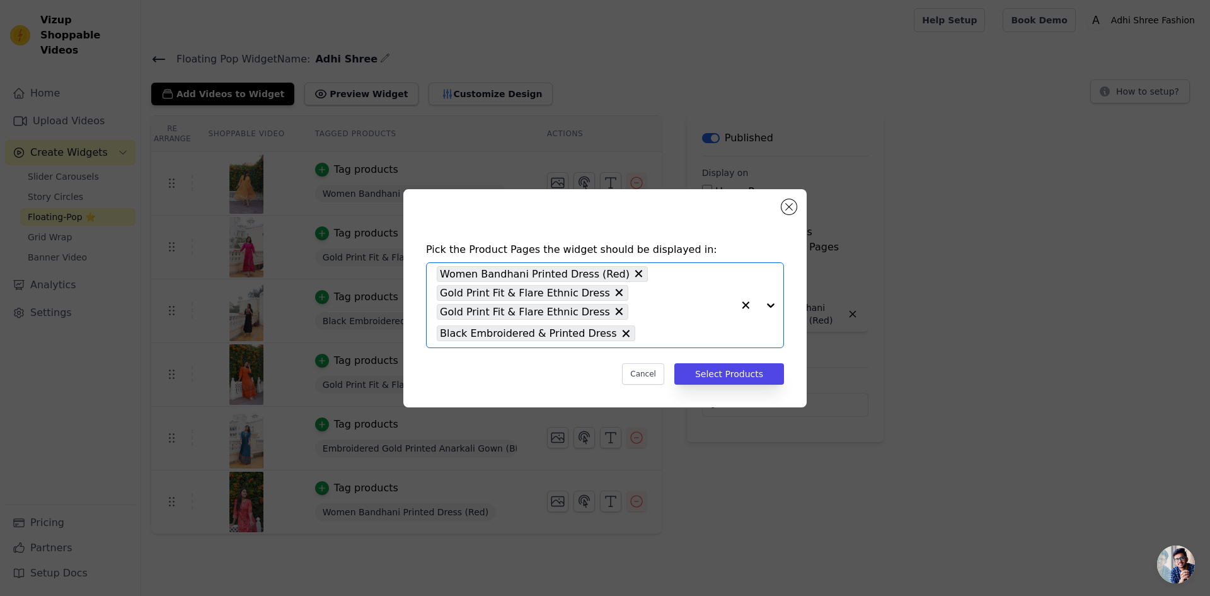
click at [642, 332] on input "text" at bounding box center [687, 333] width 91 height 15
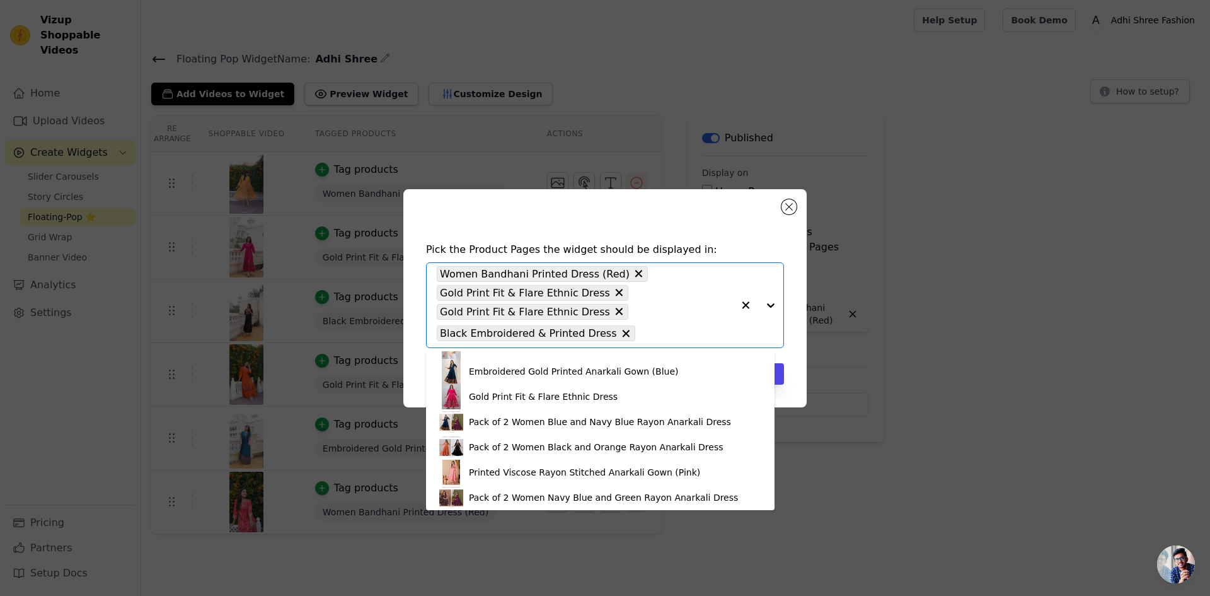
scroll to position [566, 0]
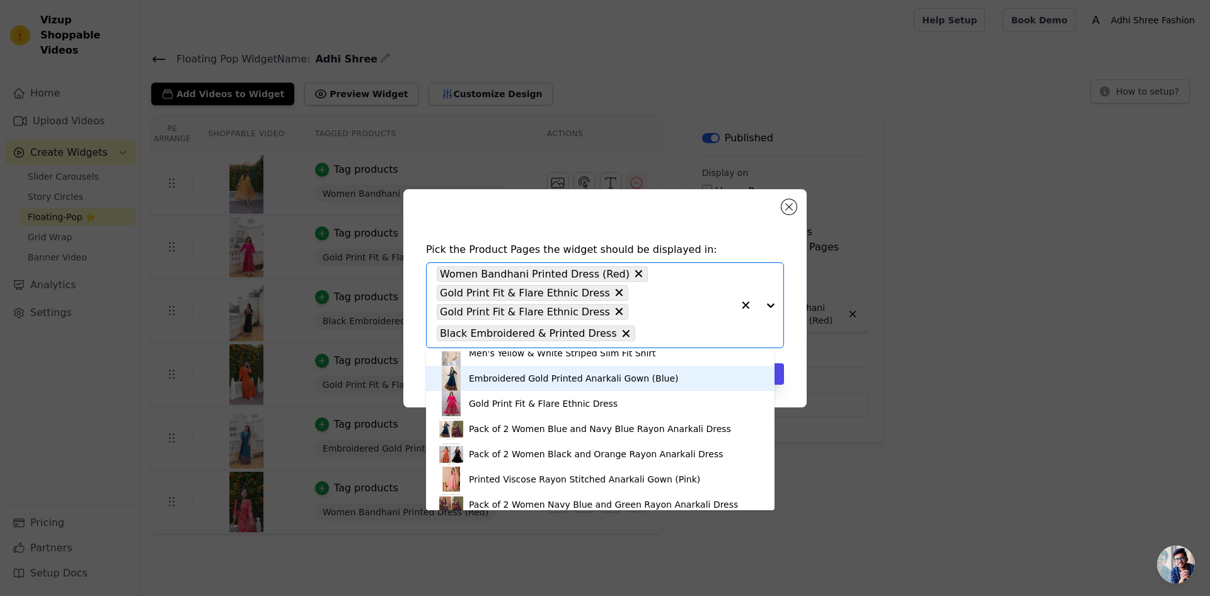
click at [676, 381] on div "Embroidered Gold Printed Anarkali Gown (Blue)" at bounding box center [600, 378] width 323 height 25
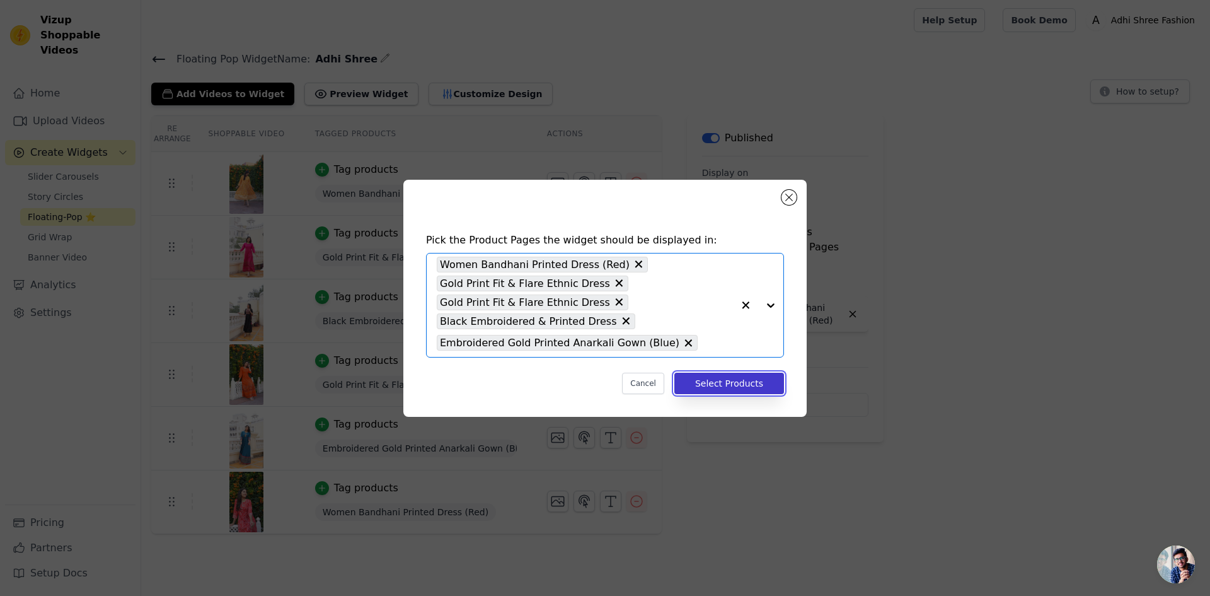
click at [765, 383] on button "Select Products" at bounding box center [730, 383] width 110 height 21
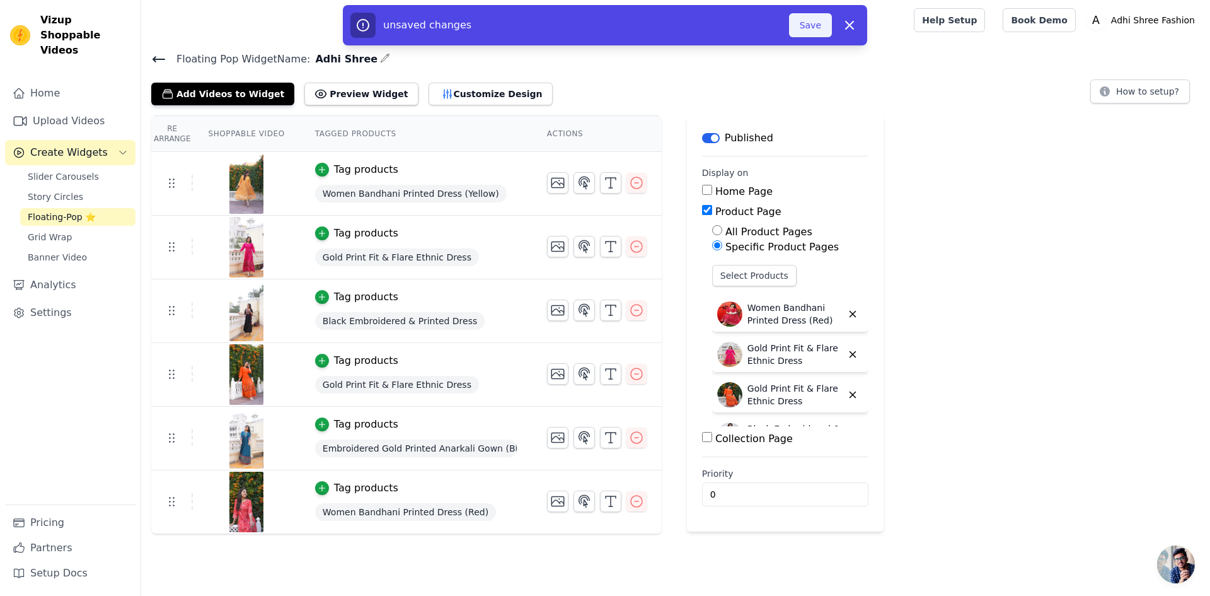
click at [809, 25] on button "Save" at bounding box center [810, 25] width 43 height 24
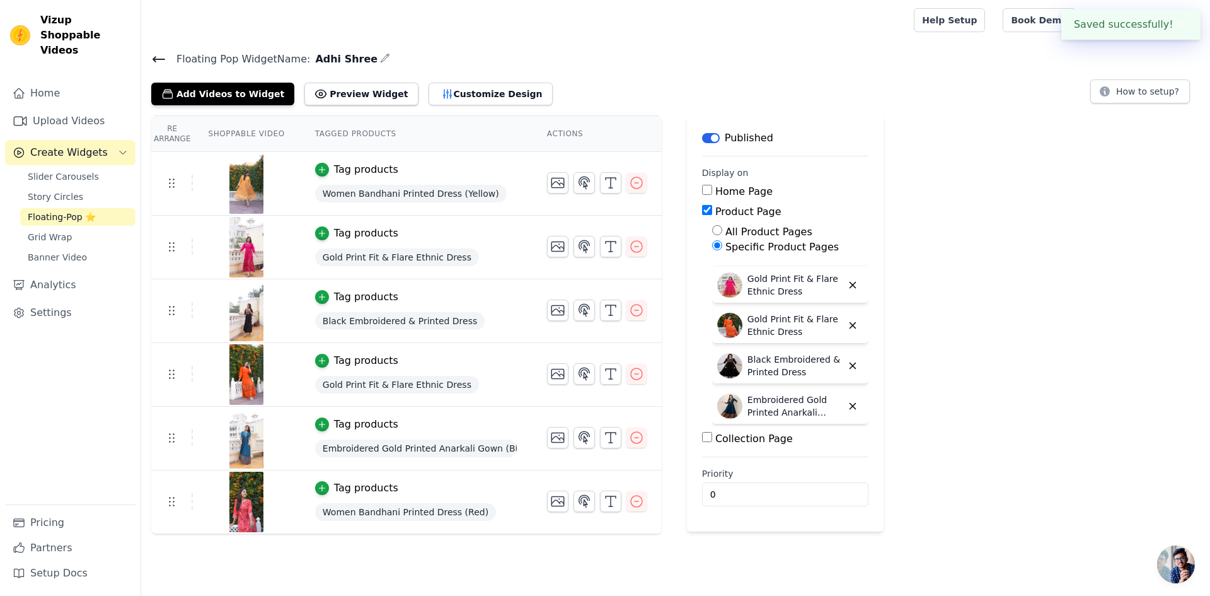
scroll to position [72, 0]
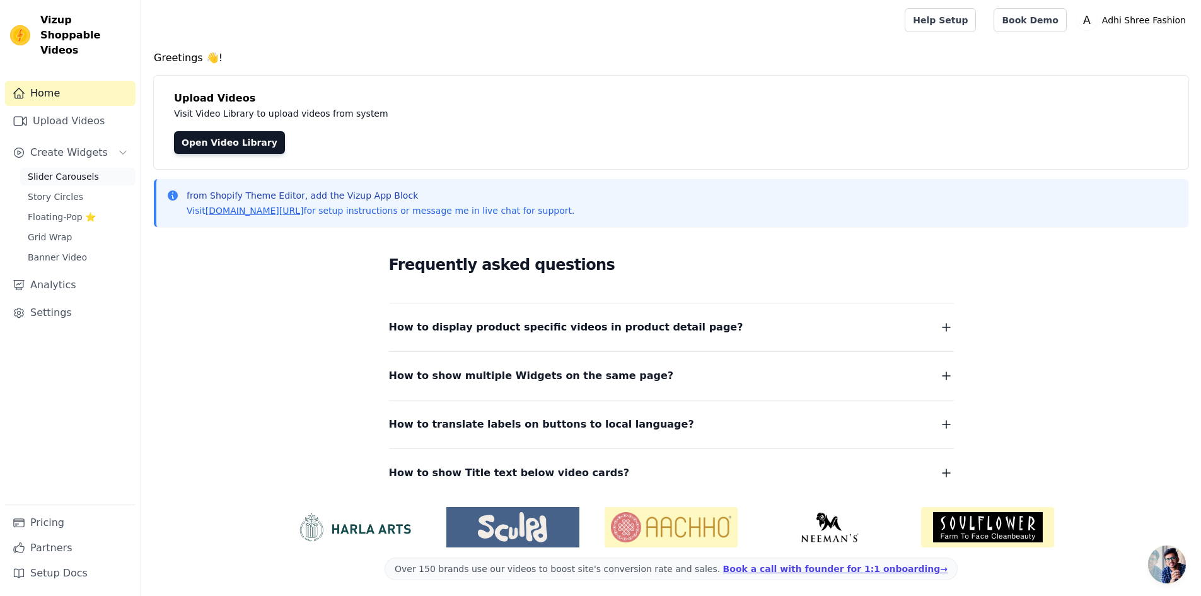
click at [62, 168] on link "Slider Carousels" at bounding box center [77, 177] width 115 height 18
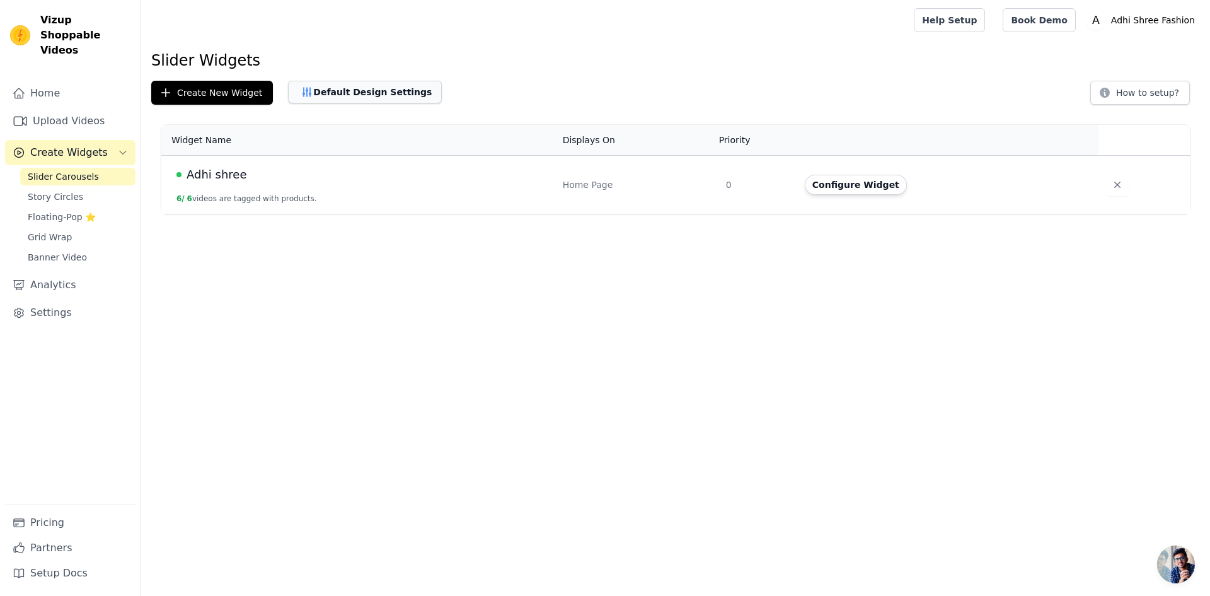
click at [359, 93] on button "Default Design Settings" at bounding box center [365, 92] width 154 height 23
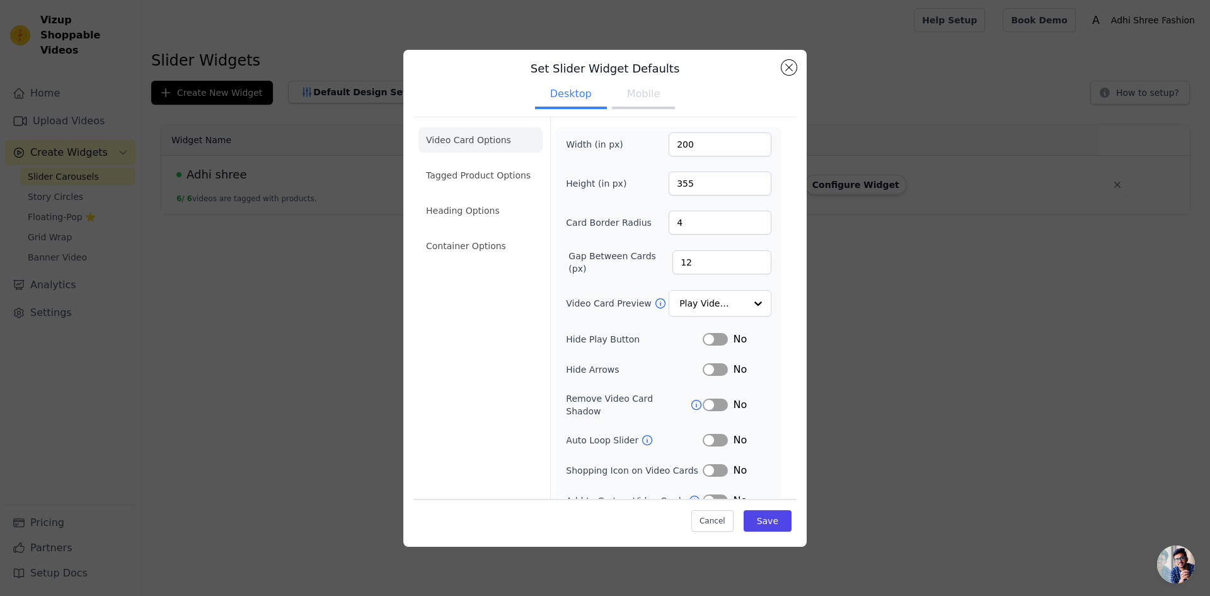
scroll to position [17, 0]
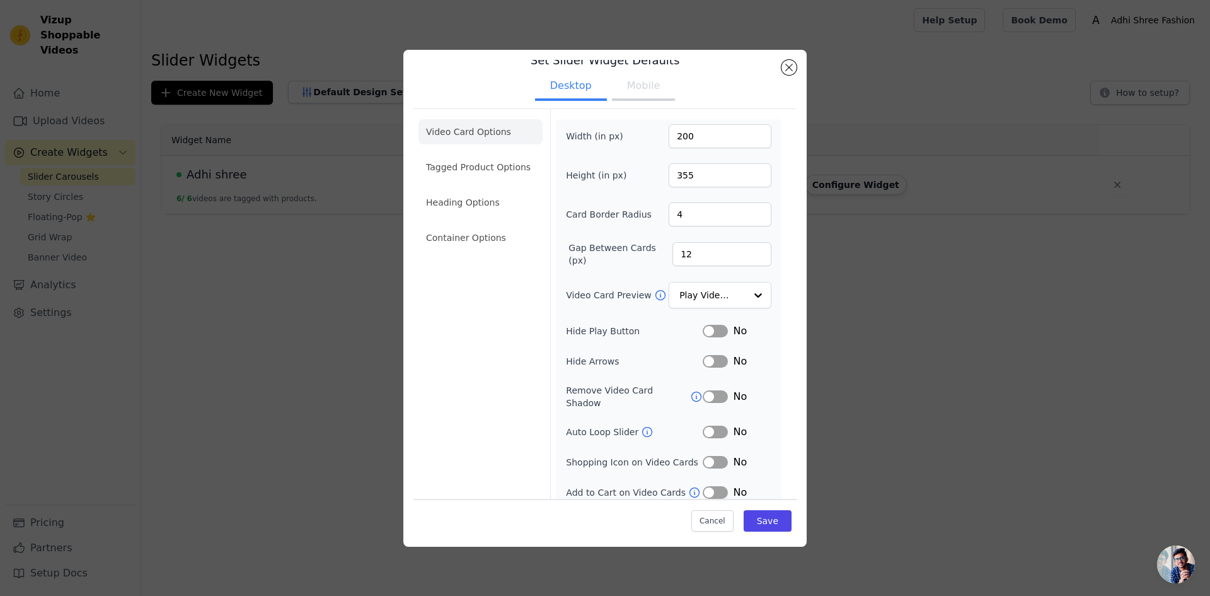
click at [634, 96] on button "Mobile" at bounding box center [643, 87] width 63 height 28
click at [681, 296] on input "Video Card Preview" at bounding box center [712, 295] width 65 height 25
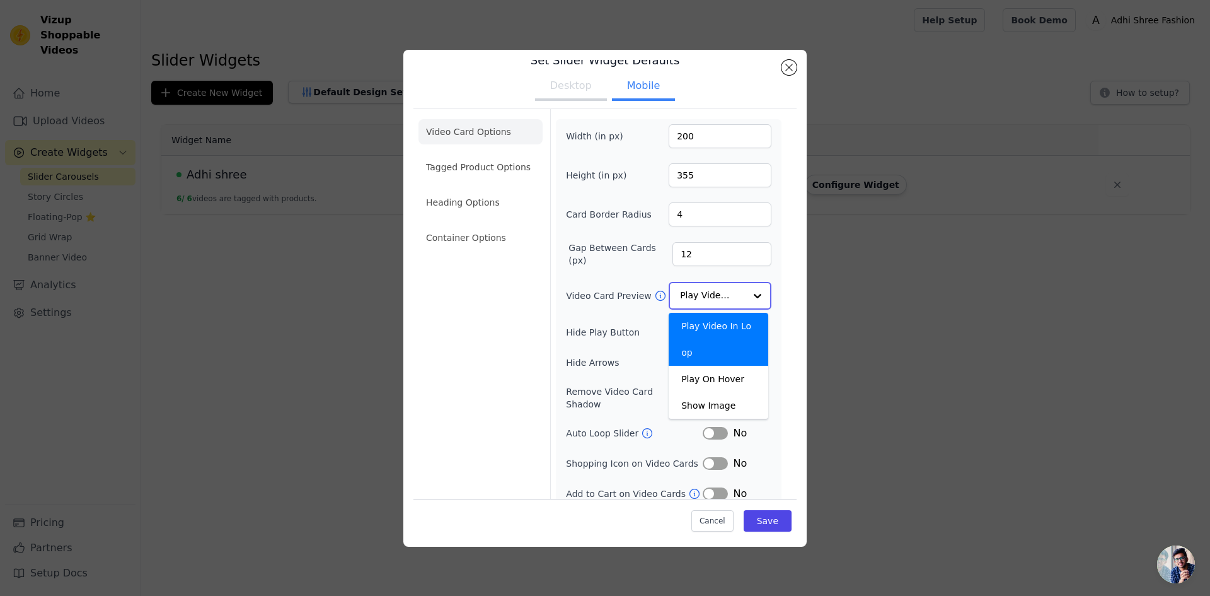
click at [681, 296] on input "Video Card Preview" at bounding box center [712, 295] width 65 height 25
click at [705, 366] on div "No" at bounding box center [737, 361] width 69 height 15
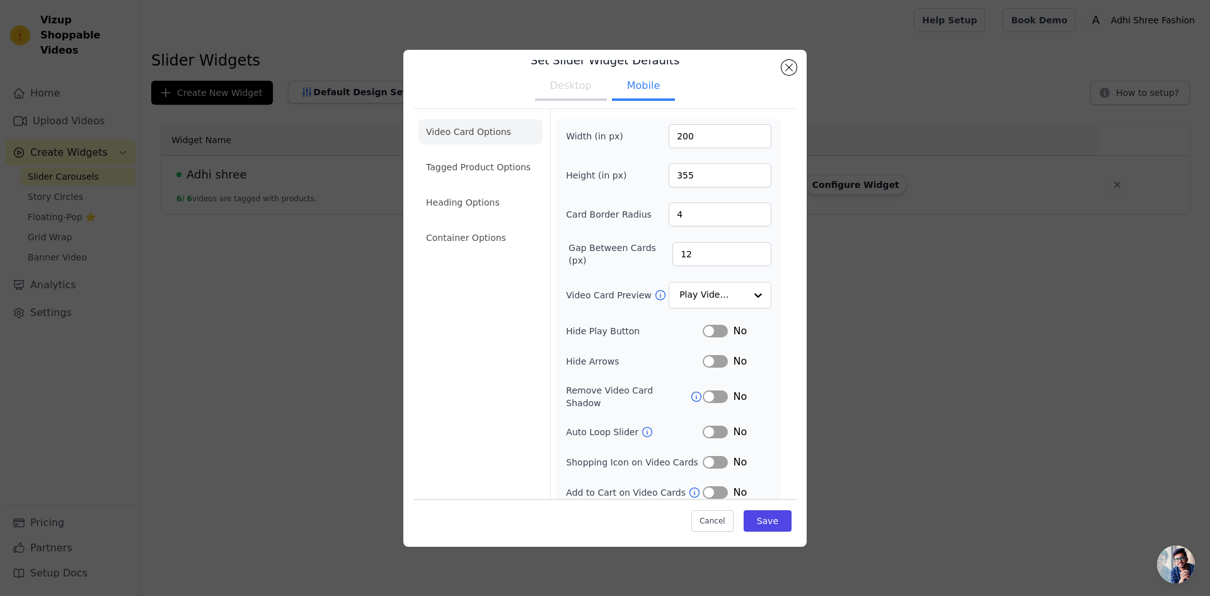
click at [707, 359] on button "Label" at bounding box center [715, 361] width 25 height 13
click at [773, 526] on button "Save" at bounding box center [768, 520] width 48 height 21
